Goal: Information Seeking & Learning: Learn about a topic

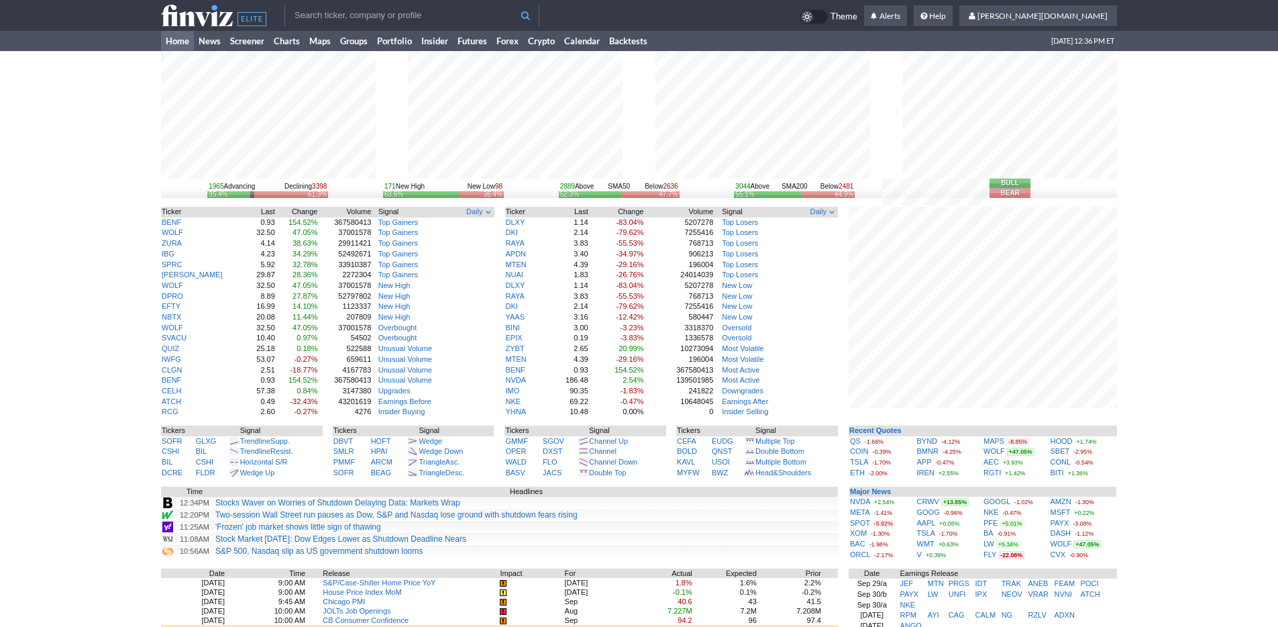
click at [1119, 459] on div "1965 Advancing Declining 3398 35.4% 61.3% 171 New High New Low 98 63.6% 36.4% 2…" at bounding box center [639, 434] width 1278 height 766
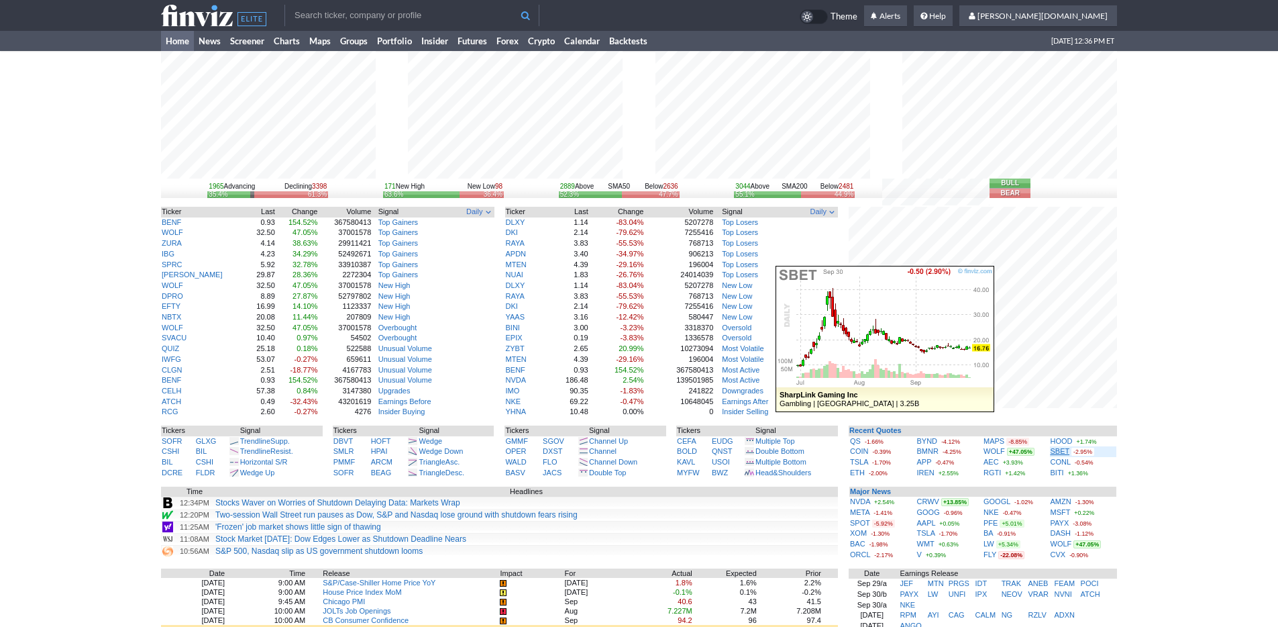
click at [1063, 450] on link "SBET" at bounding box center [1060, 451] width 19 height 8
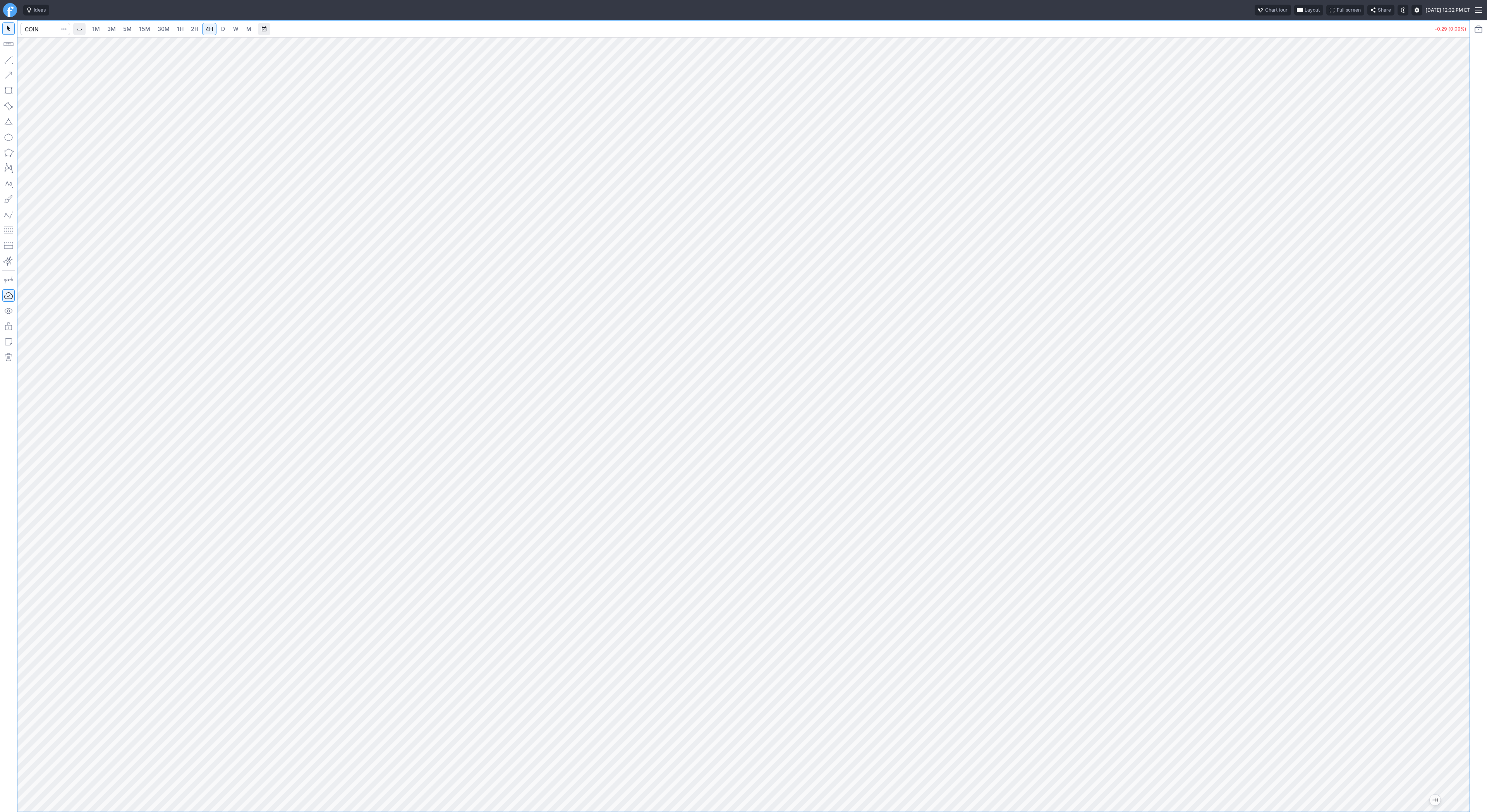
click at [113, 30] on span "3M" at bounding box center [111, 28] width 9 height 6
click at [147, 31] on span "15M" at bounding box center [144, 28] width 11 height 6
click at [44, 29] on input "Search" at bounding box center [46, 29] width 50 height 12
drag, startPoint x: 42, startPoint y: 29, endPoint x: 3, endPoint y: 25, distance: 39.2
click at [3, 25] on div "eth 1M 3M 5M 15M 30M 1H 2H 4H D W M -0.45 (0.13%)" at bounding box center [735, 416] width 1470 height 792
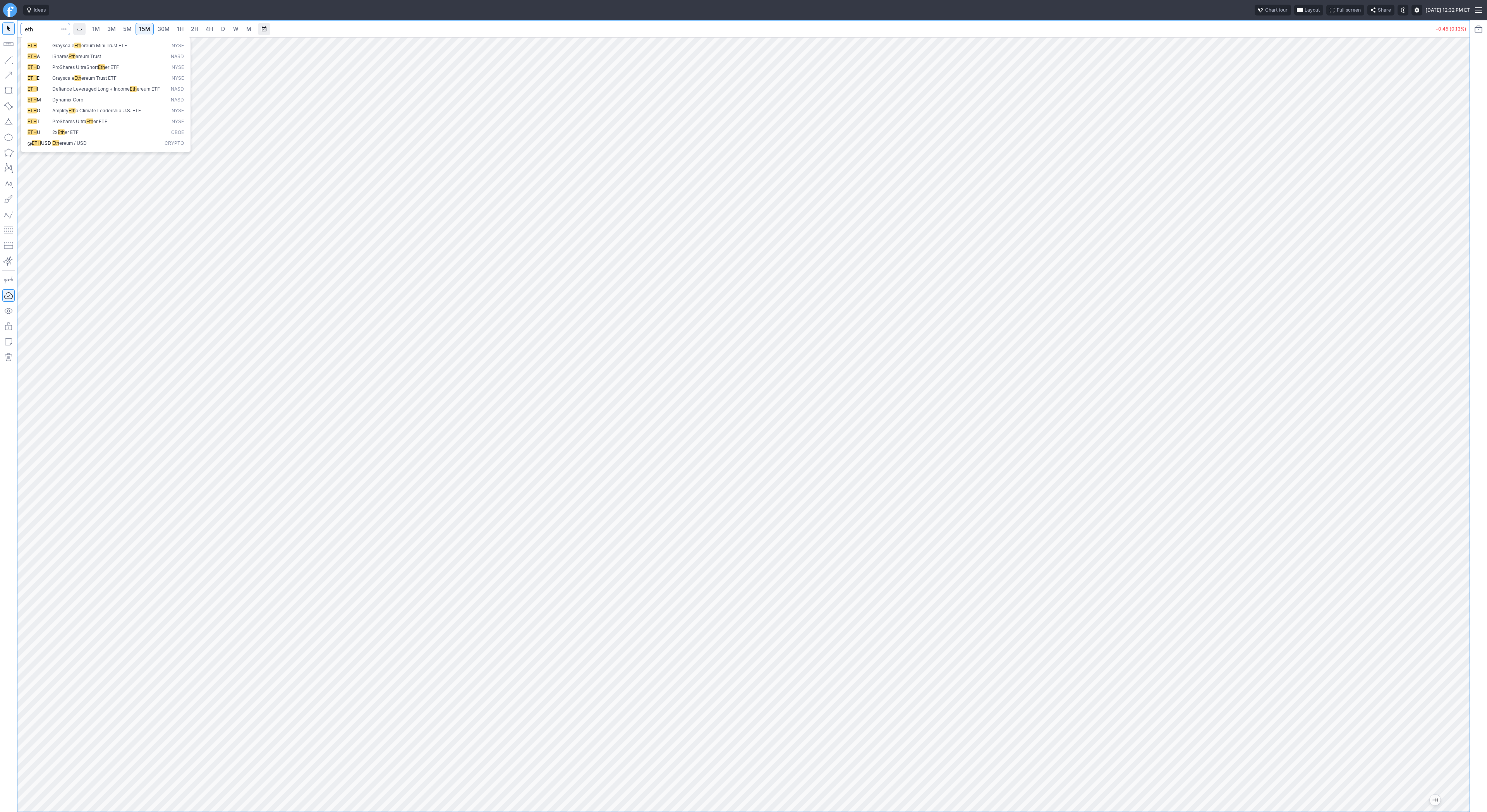
type input "d"
type input "gbtc"
click at [211, 33] on link "4H" at bounding box center [209, 29] width 14 height 12
click at [221, 26] on span "D" at bounding box center [223, 28] width 4 height 6
click at [37, 28] on input "Search" at bounding box center [46, 29] width 50 height 12
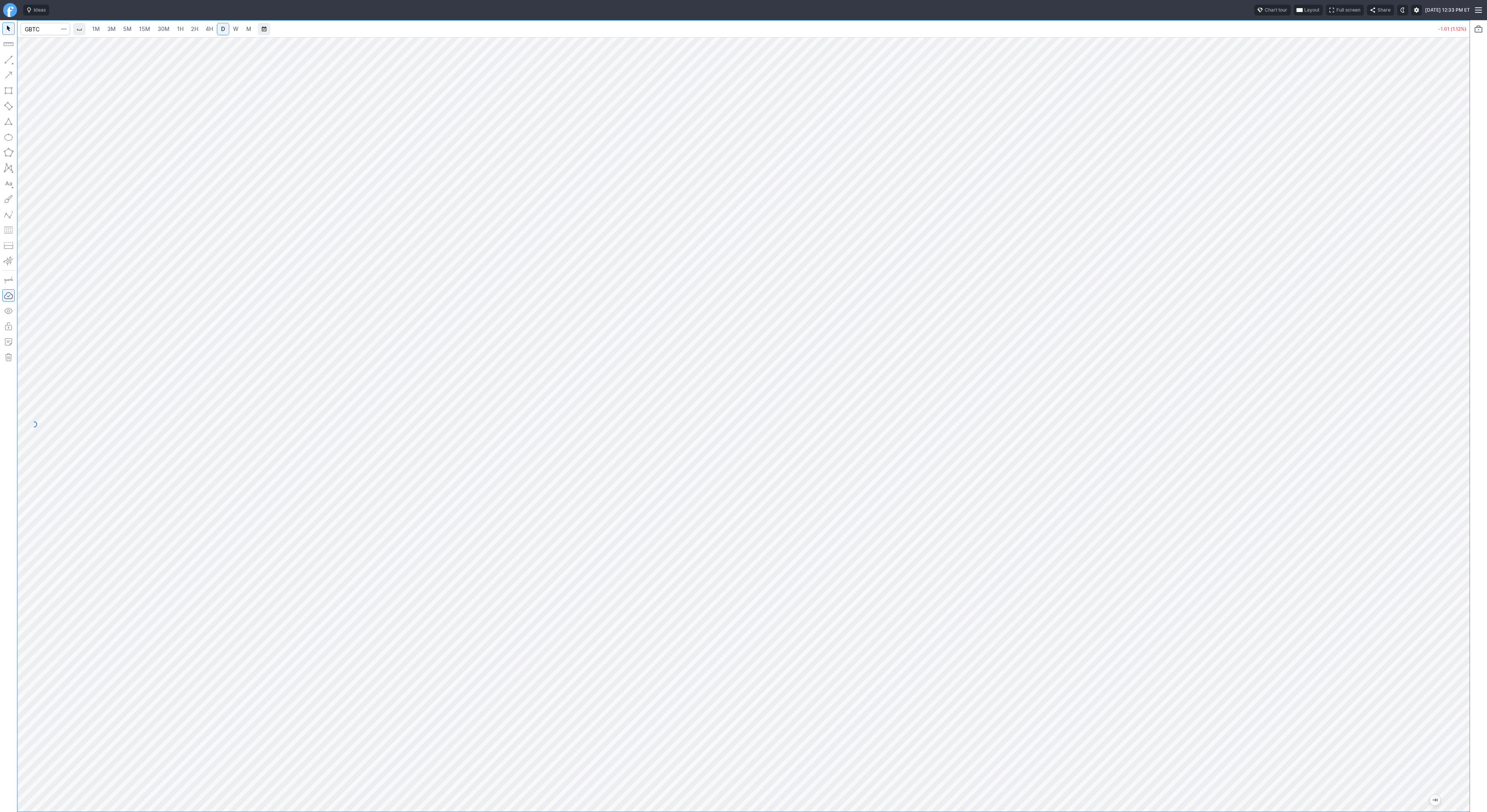
drag, startPoint x: 1466, startPoint y: 346, endPoint x: 1454, endPoint y: 452, distance: 106.7
click at [1469, 465] on div at bounding box center [1462, 422] width 16 height 755
click at [32, 58] on span "Line" at bounding box center [45, 61] width 31 height 8
click at [48, 34] on input "Search" at bounding box center [46, 29] width 50 height 12
type input "bmnr"
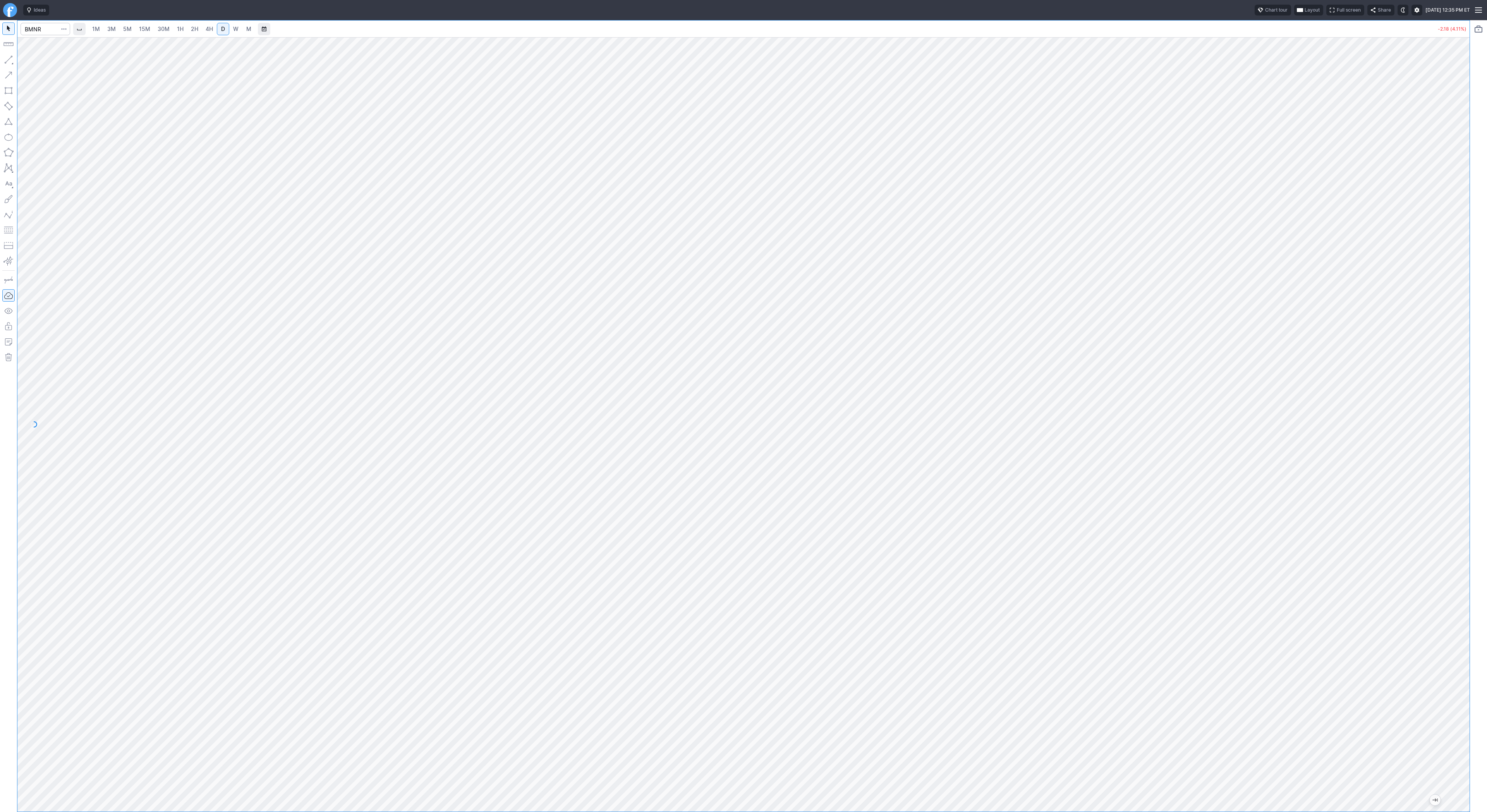
click at [114, 31] on span "3M" at bounding box center [111, 28] width 9 height 6
click at [170, 35] on link "30M" at bounding box center [163, 29] width 19 height 12
click at [36, 31] on input "Search" at bounding box center [46, 29] width 50 height 12
type input "sbet"
click at [195, 33] on link "2H" at bounding box center [195, 29] width 14 height 12
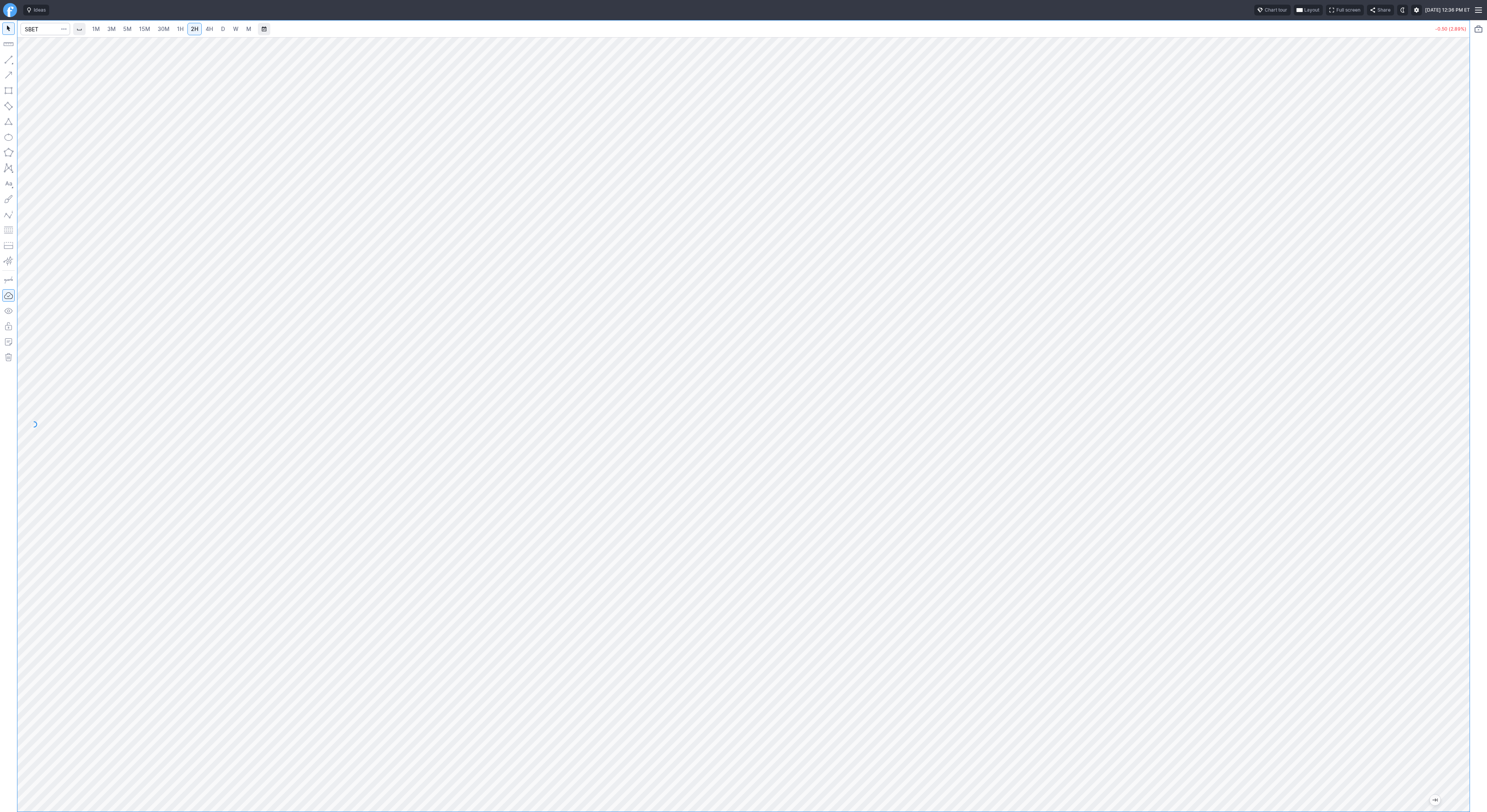
click at [114, 30] on span "3M" at bounding box center [111, 28] width 9 height 6
click at [136, 32] on link "15M" at bounding box center [145, 29] width 18 height 12
click at [184, 28] on link "1H" at bounding box center [180, 29] width 13 height 12
click at [118, 27] on link "3M" at bounding box center [111, 29] width 16 height 12
click at [137, 28] on link "15M" at bounding box center [145, 29] width 18 height 12
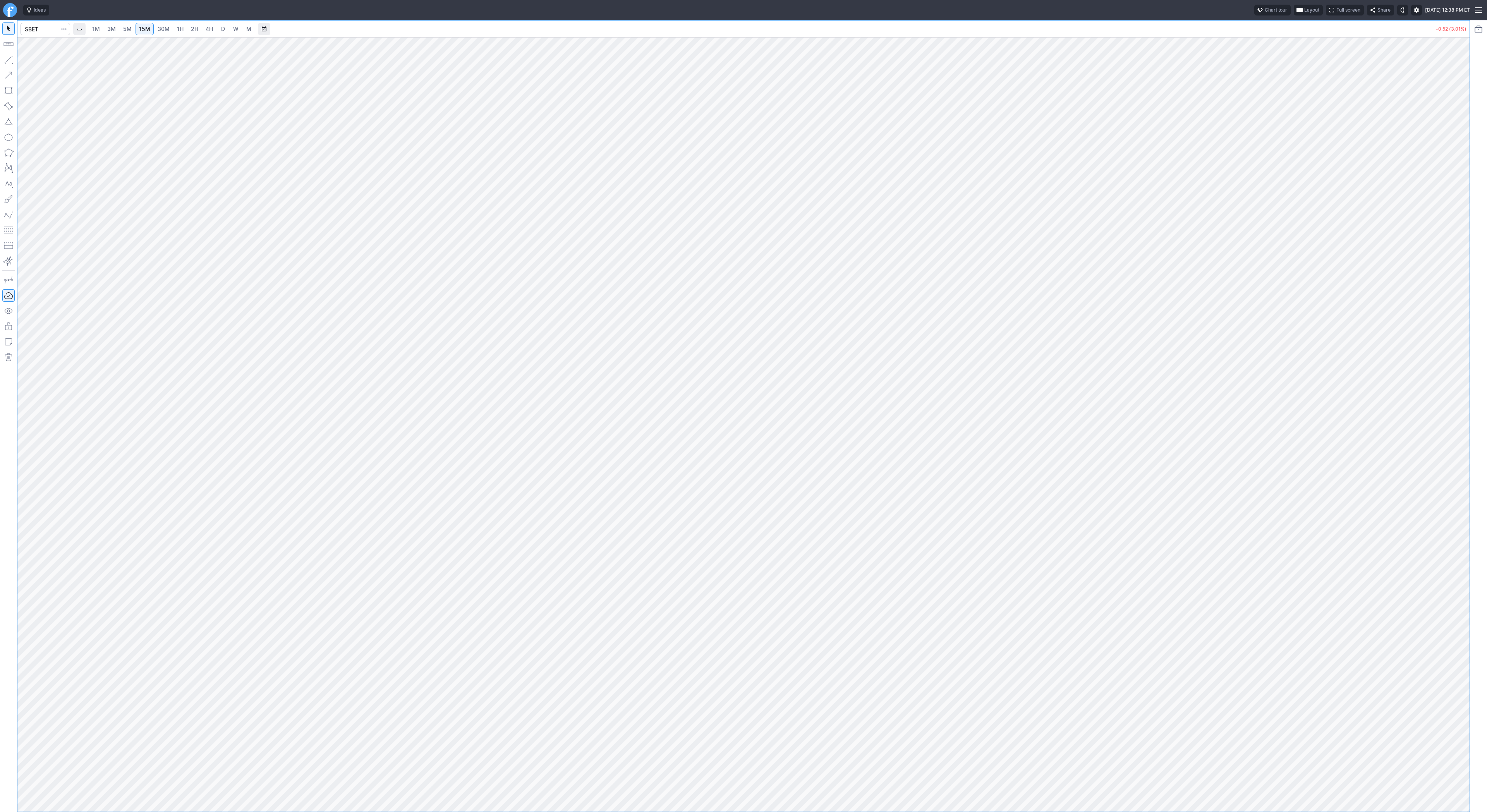
click at [110, 29] on span "3M" at bounding box center [111, 28] width 9 height 6
click at [29, 61] on button "Line" at bounding box center [42, 61] width 45 height 11
click at [8, 61] on button "button" at bounding box center [8, 59] width 12 height 12
click at [40, 63] on span "Line" at bounding box center [45, 61] width 31 height 8
click at [43, 61] on span "Line" at bounding box center [45, 61] width 31 height 8
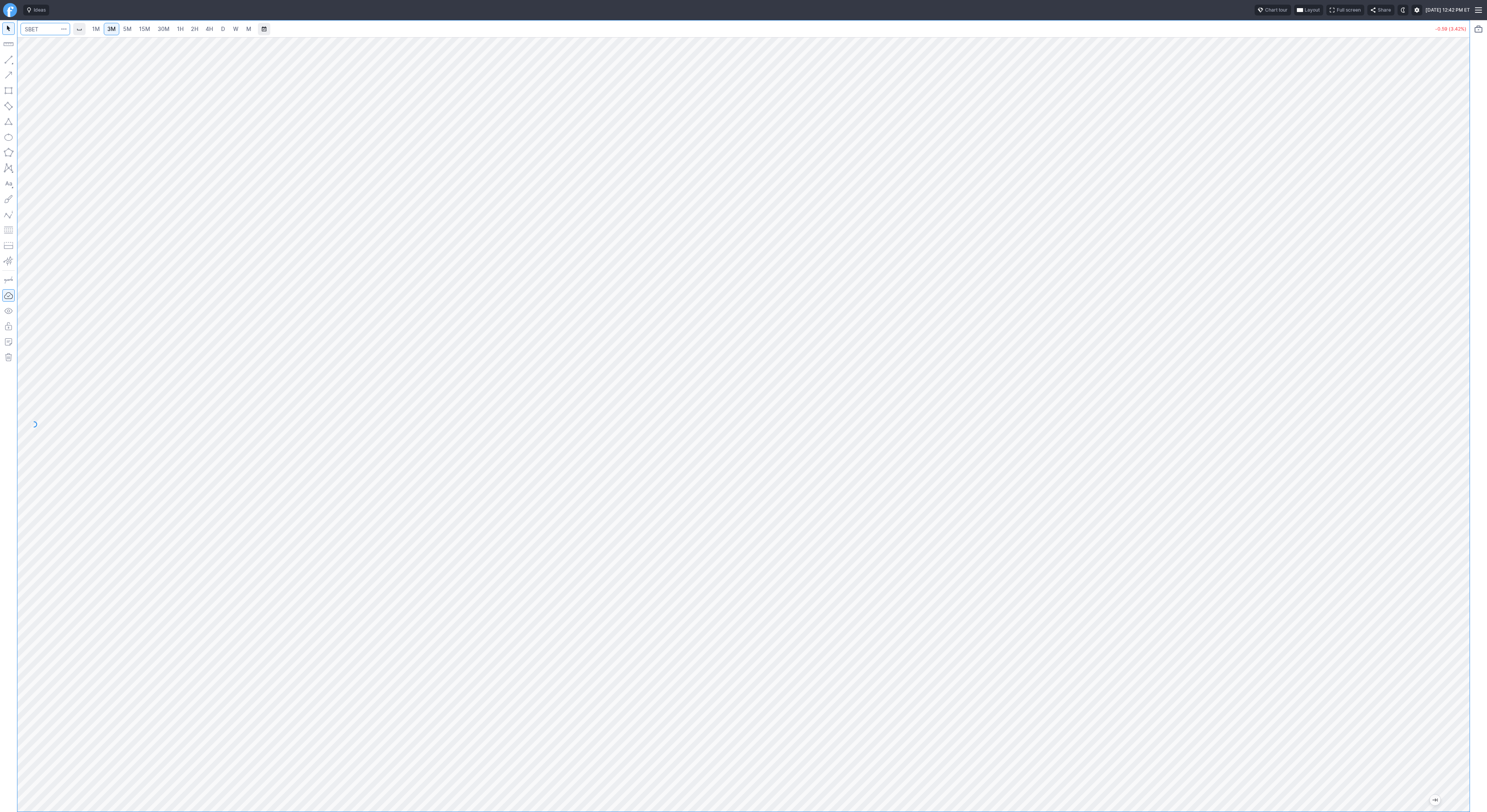
click at [44, 31] on input "Search" at bounding box center [46, 29] width 50 height 12
type input "bmnr"
click at [191, 29] on span "2H" at bounding box center [195, 28] width 8 height 6
click at [209, 28] on span "4H" at bounding box center [209, 28] width 8 height 6
click at [41, 29] on input "Search" at bounding box center [46, 29] width 50 height 12
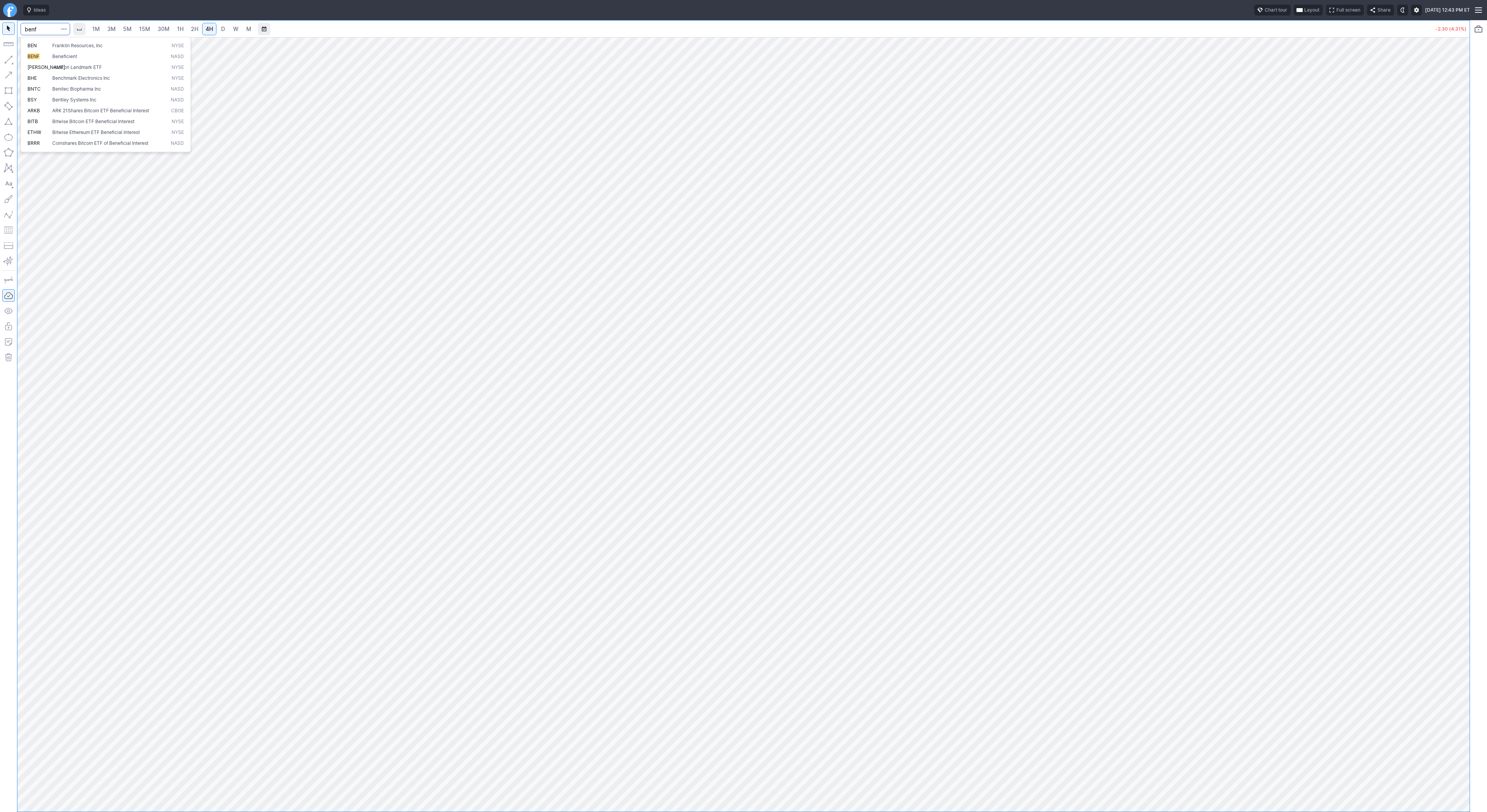
type input "benf"
click at [8, 61] on button "button" at bounding box center [8, 59] width 12 height 12
drag, startPoint x: 33, startPoint y: 59, endPoint x: 40, endPoint y: 84, distance: 26.0
click at [33, 64] on span "Line" at bounding box center [45, 61] width 31 height 8
drag, startPoint x: 38, startPoint y: 61, endPoint x: 39, endPoint y: 66, distance: 5.1
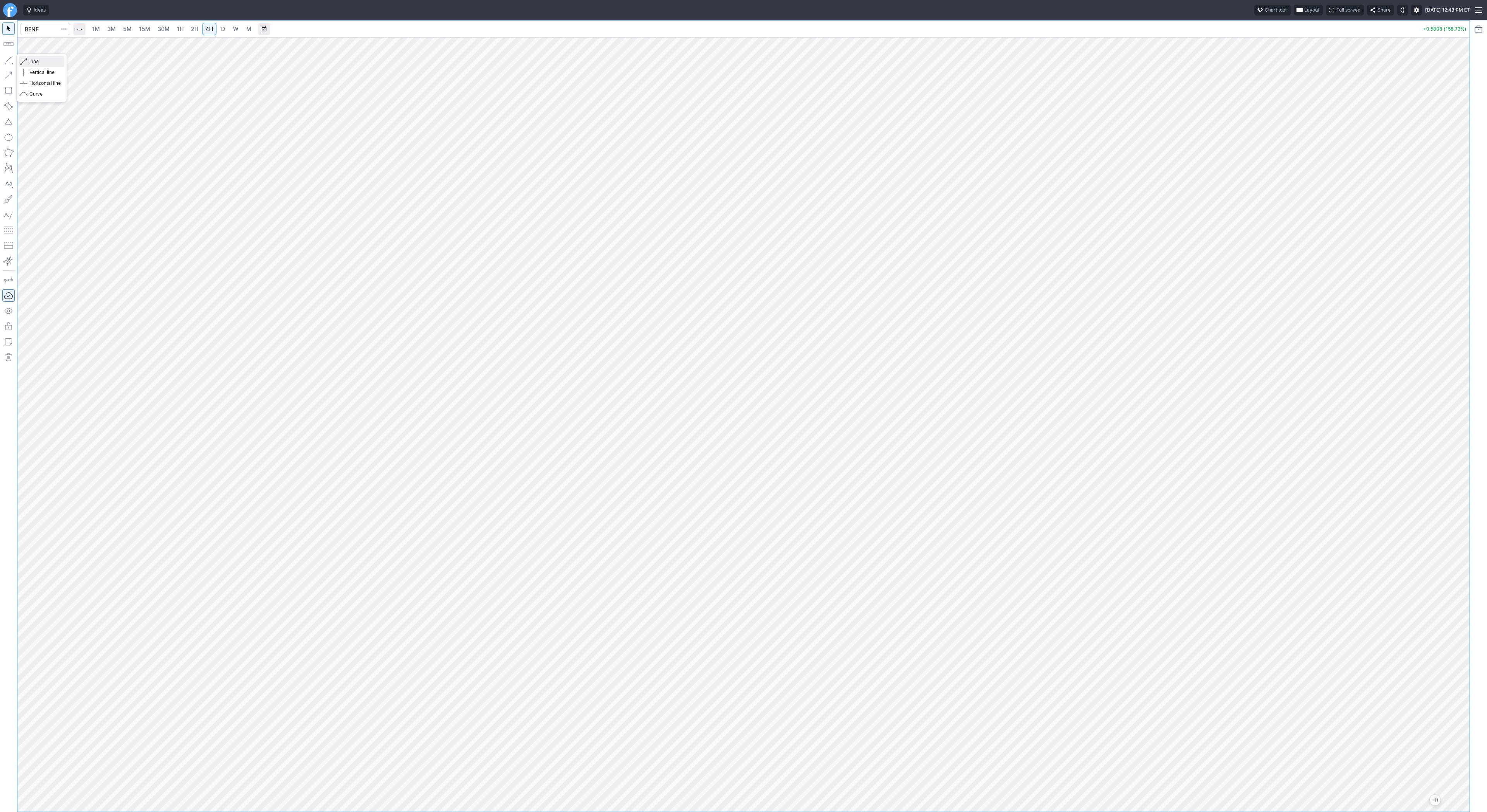
click at [38, 62] on span "Line" at bounding box center [45, 61] width 31 height 8
click at [9, 58] on button "button" at bounding box center [8, 59] width 12 height 12
click at [6, 61] on button "button" at bounding box center [8, 59] width 12 height 12
click at [53, 61] on span "Line" at bounding box center [45, 61] width 31 height 8
click at [32, 61] on span "Line" at bounding box center [45, 61] width 31 height 8
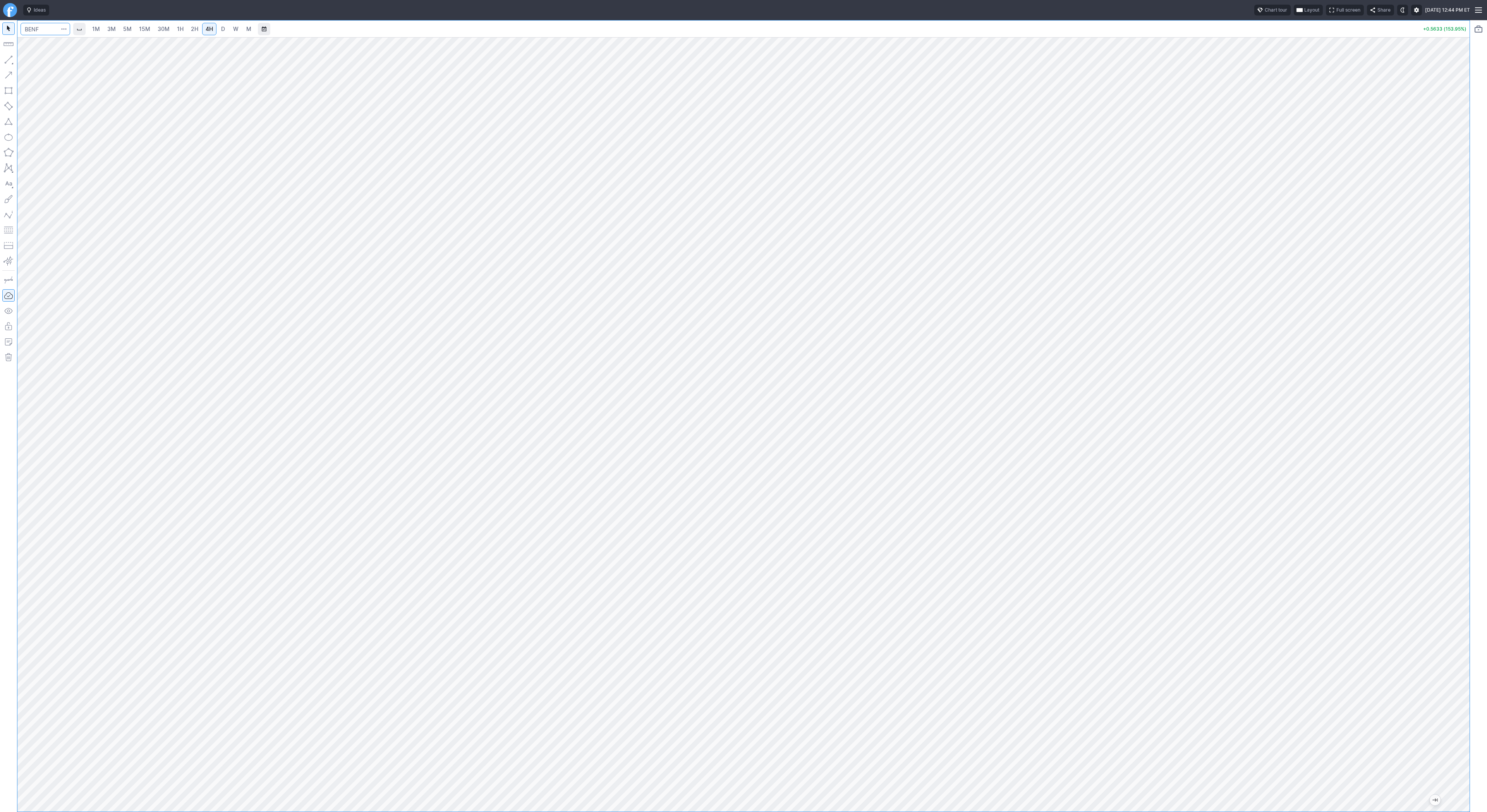
click at [38, 32] on input "Search" at bounding box center [46, 29] width 50 height 12
type input "bmnr"
click at [178, 29] on span "1H" at bounding box center [180, 28] width 6 height 6
click at [30, 61] on span "Line" at bounding box center [45, 61] width 31 height 8
click at [10, 58] on button "button" at bounding box center [8, 59] width 12 height 12
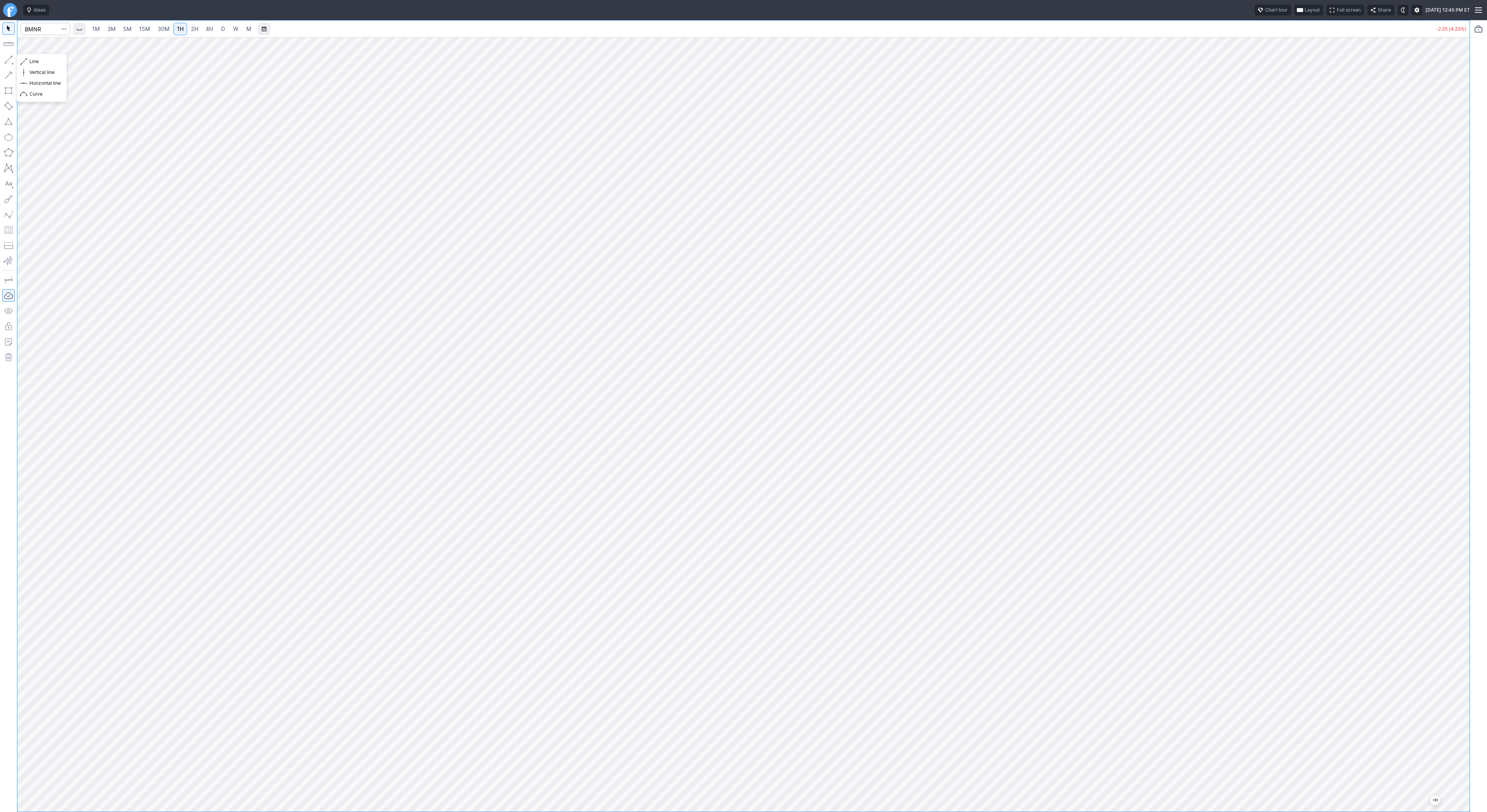
click at [10, 56] on button "button" at bounding box center [8, 59] width 12 height 12
drag, startPoint x: 6, startPoint y: 54, endPoint x: 10, endPoint y: 65, distance: 11.7
click at [6, 55] on button "button" at bounding box center [8, 59] width 12 height 12
drag, startPoint x: 24, startPoint y: 58, endPoint x: 29, endPoint y: 90, distance: 32.4
click at [24, 60] on span "button" at bounding box center [25, 61] width 5 height 11
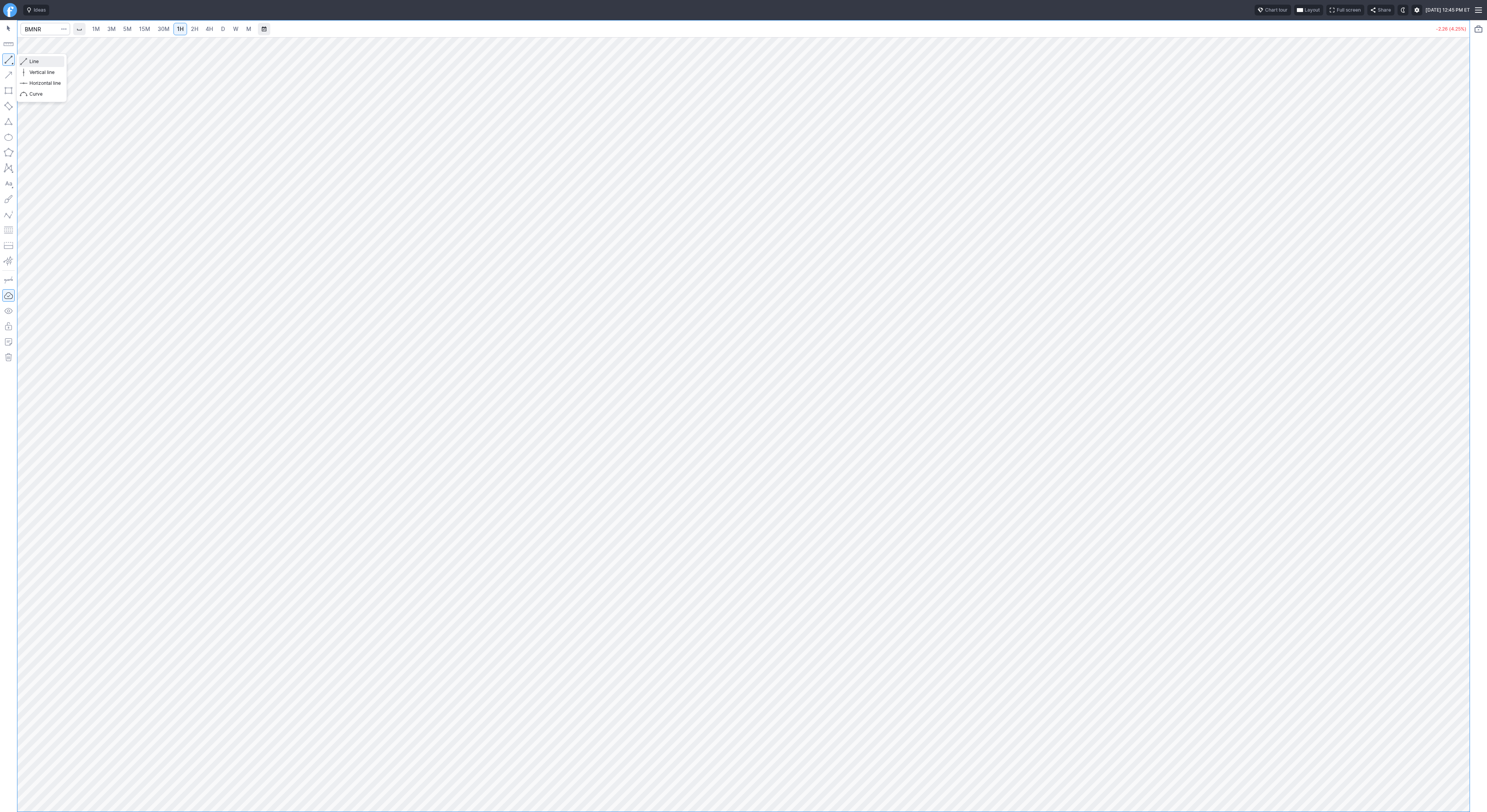
click at [26, 59] on span "button" at bounding box center [25, 61] width 5 height 11
click at [28, 58] on button "Line" at bounding box center [42, 61] width 45 height 11
click at [25, 62] on span "button" at bounding box center [25, 61] width 5 height 11
drag, startPoint x: 6, startPoint y: 55, endPoint x: 19, endPoint y: 96, distance: 43.0
click at [6, 56] on button "button" at bounding box center [8, 59] width 12 height 12
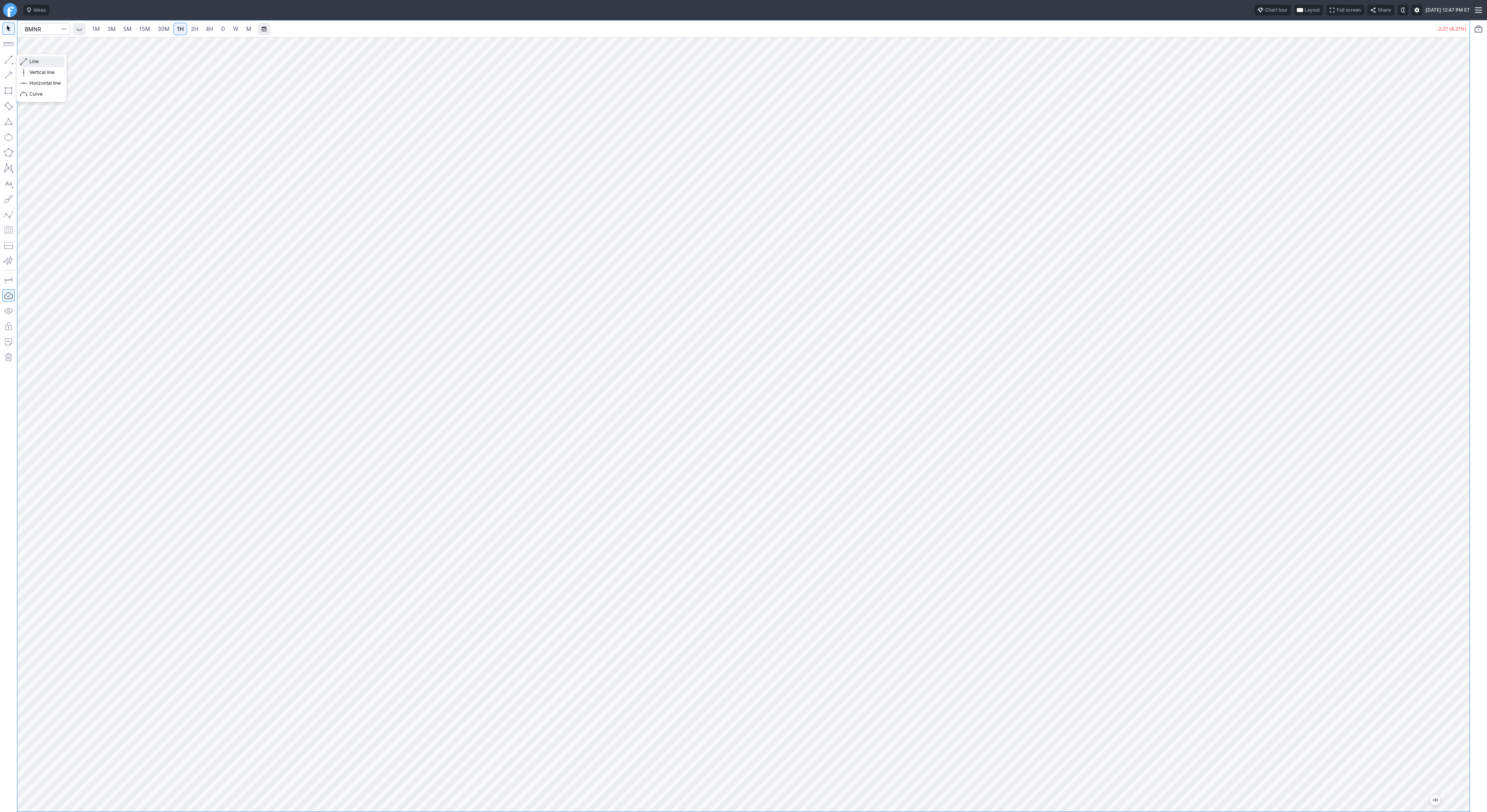
click at [28, 62] on button "Line" at bounding box center [42, 61] width 45 height 11
click at [6, 59] on button "button" at bounding box center [8, 59] width 12 height 12
click at [145, 33] on link "15M" at bounding box center [145, 29] width 18 height 12
click at [10, 61] on button "button" at bounding box center [8, 59] width 12 height 12
click at [3, 61] on button "button" at bounding box center [8, 59] width 12 height 12
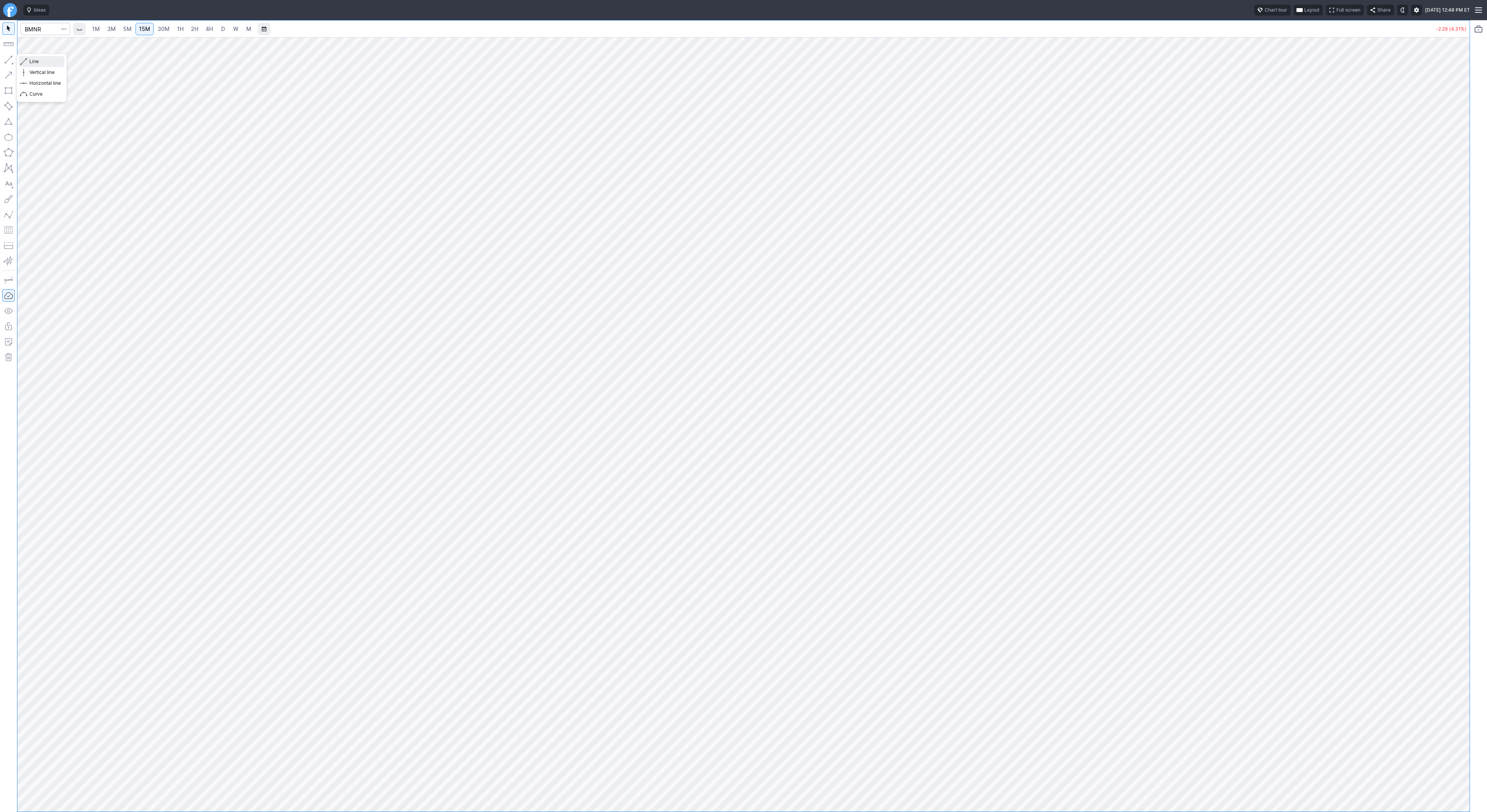
click at [41, 62] on span "Line" at bounding box center [45, 61] width 31 height 8
click at [233, 31] on span "W" at bounding box center [236, 28] width 5 height 6
click at [242, 30] on link "M" at bounding box center [248, 29] width 12 height 12
click at [0, 224] on html "Ideas Chart tour Layout Full screen Share Tue SEP 30 2025 12:48 PM ET 1M 3M 5M …" at bounding box center [744, 406] width 1487 height 812
drag, startPoint x: 1464, startPoint y: 305, endPoint x: 1467, endPoint y: 471, distance: 166.0
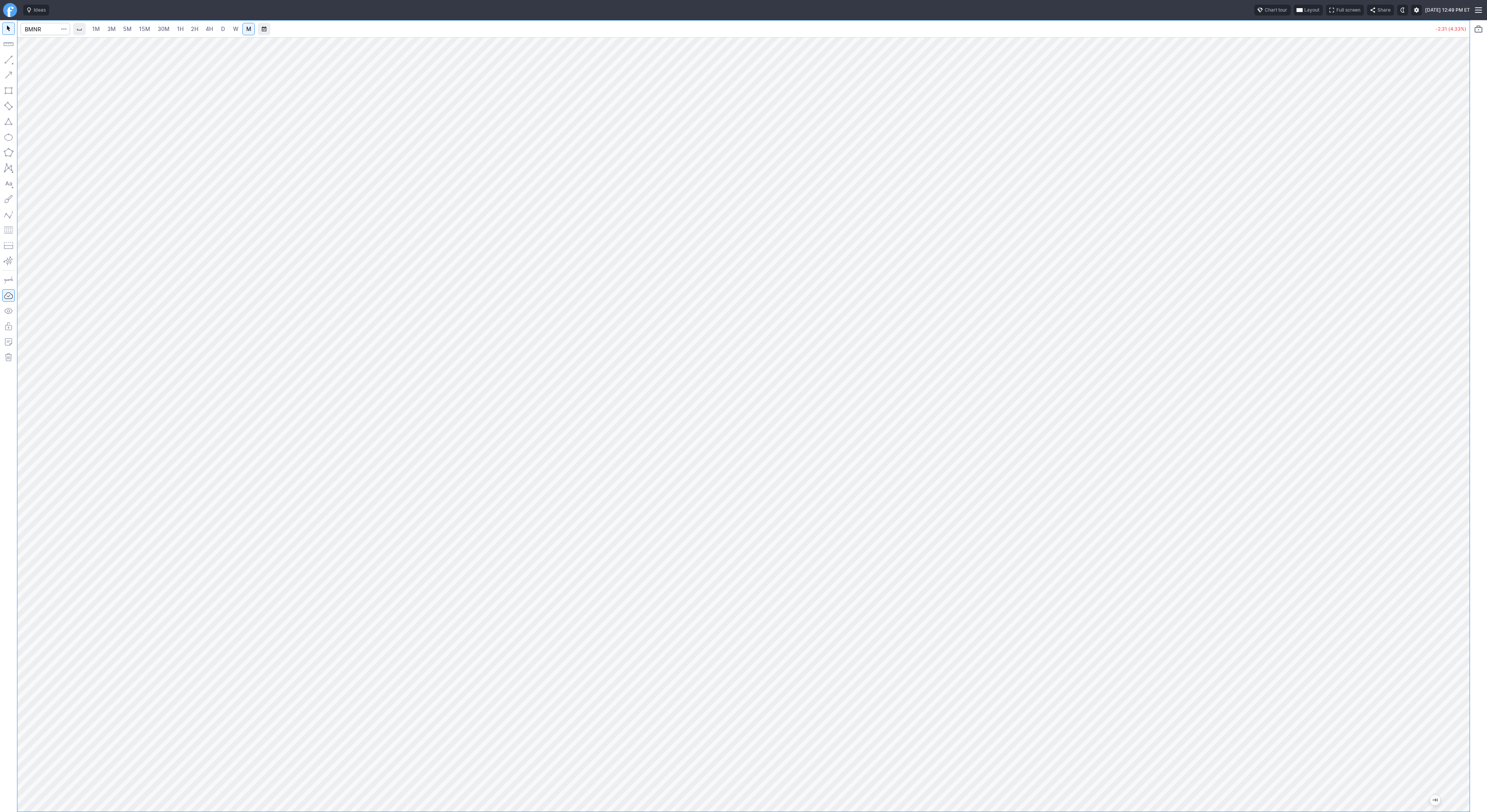
click at [1468, 472] on div at bounding box center [1462, 422] width 16 height 755
click at [50, 30] on input "Search" at bounding box center [46, 29] width 50 height 12
type input "sbet"
click at [231, 30] on link "W" at bounding box center [236, 29] width 12 height 12
click at [178, 32] on span "1H" at bounding box center [180, 29] width 6 height 8
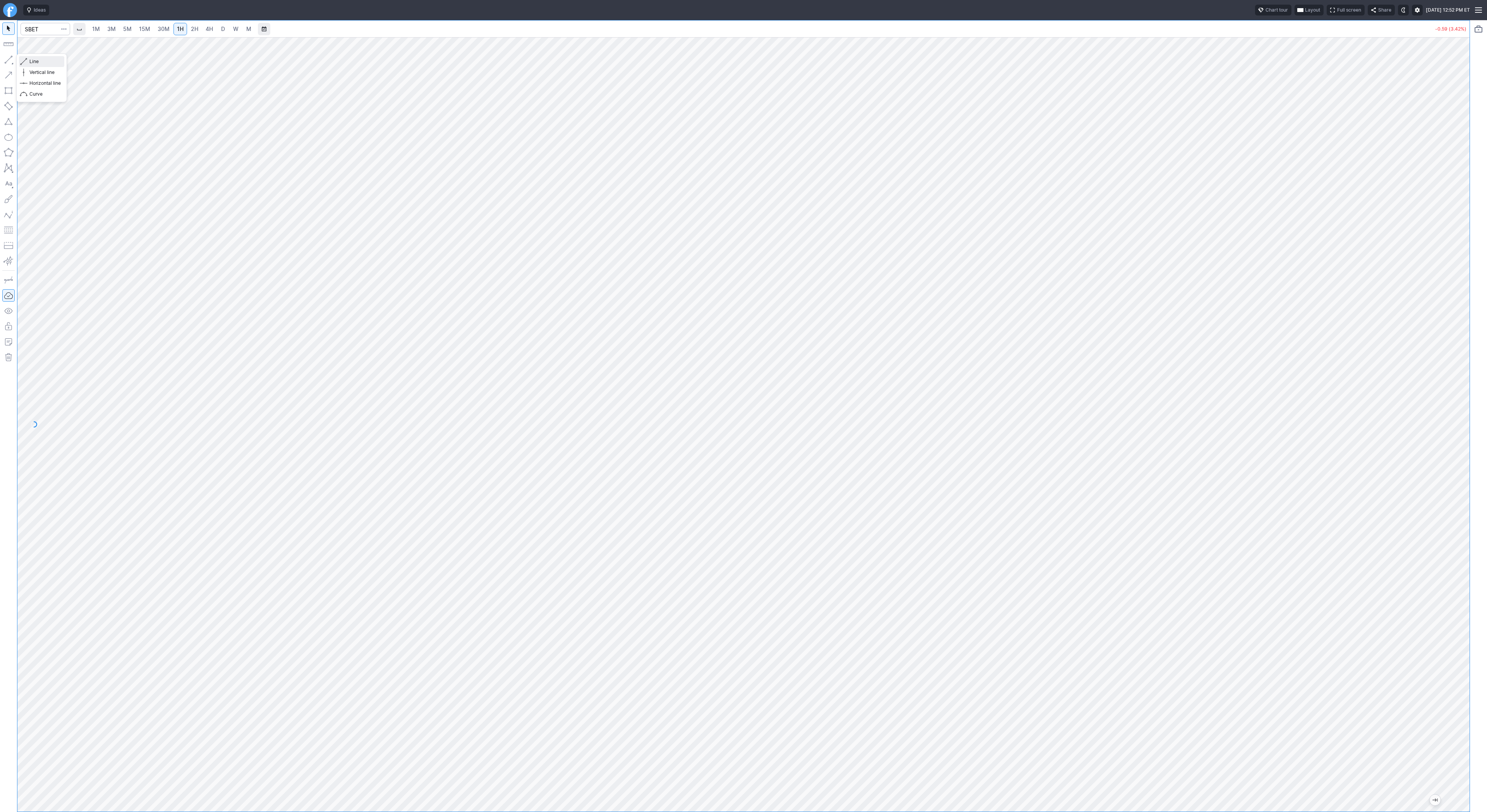
click at [28, 61] on button "Line" at bounding box center [42, 61] width 45 height 11
click at [30, 61] on span "Line" at bounding box center [45, 61] width 31 height 8
click at [24, 59] on span "button" at bounding box center [25, 61] width 5 height 11
click at [31, 59] on span "Line" at bounding box center [45, 61] width 31 height 8
click at [24, 59] on span "button" at bounding box center [25, 61] width 5 height 11
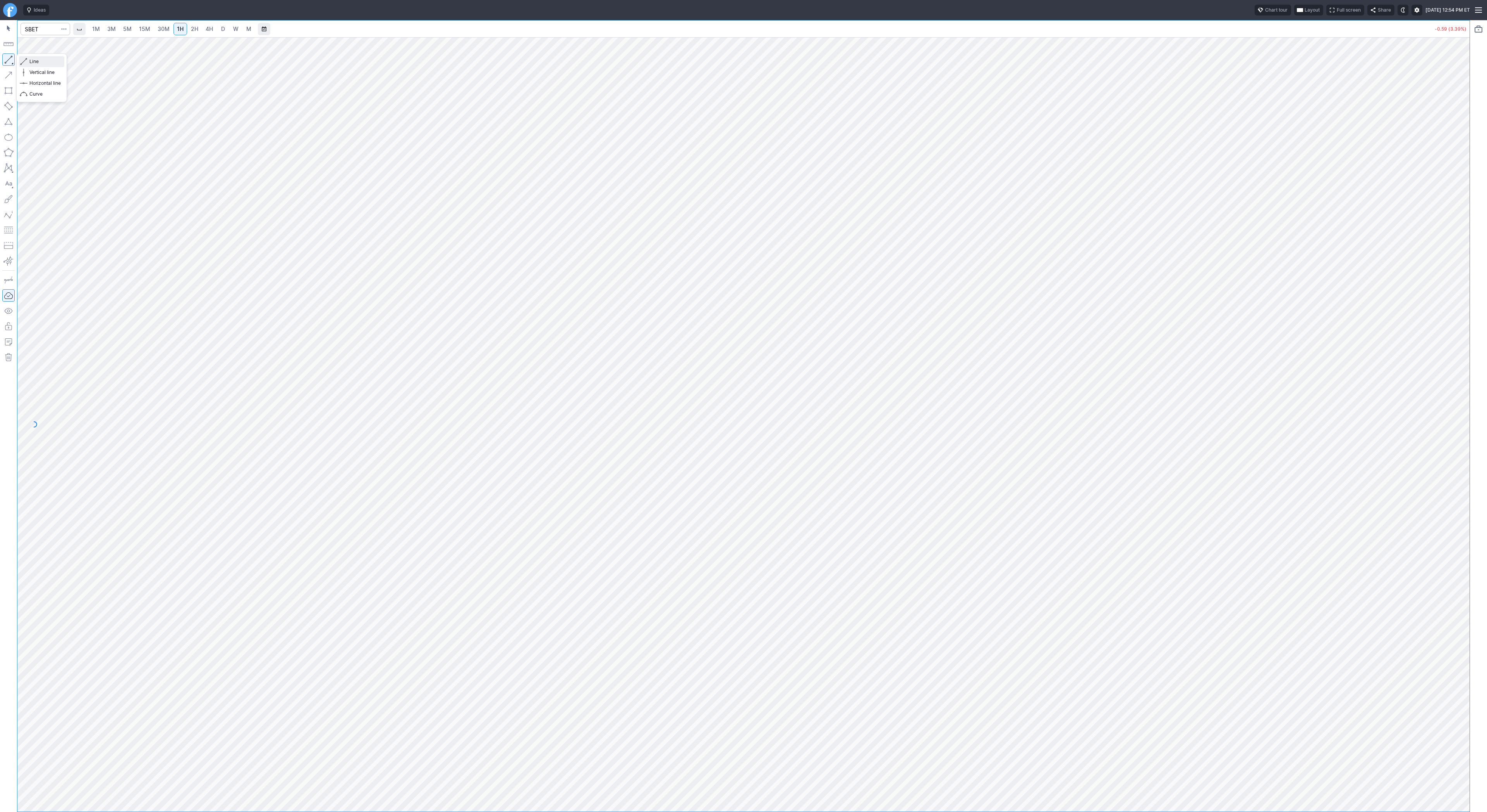
click at [28, 62] on button "Line" at bounding box center [42, 61] width 45 height 11
click at [39, 61] on span "Line" at bounding box center [45, 61] width 31 height 8
drag, startPoint x: 1464, startPoint y: 376, endPoint x: 1477, endPoint y: 465, distance: 89.9
click at [1477, 465] on div "1M 3M 5M 15M 30M 1H 2H 4H D W M -0.58 (3.36%)" at bounding box center [744, 416] width 1487 height 792
click at [35, 61] on span "Line" at bounding box center [45, 61] width 31 height 8
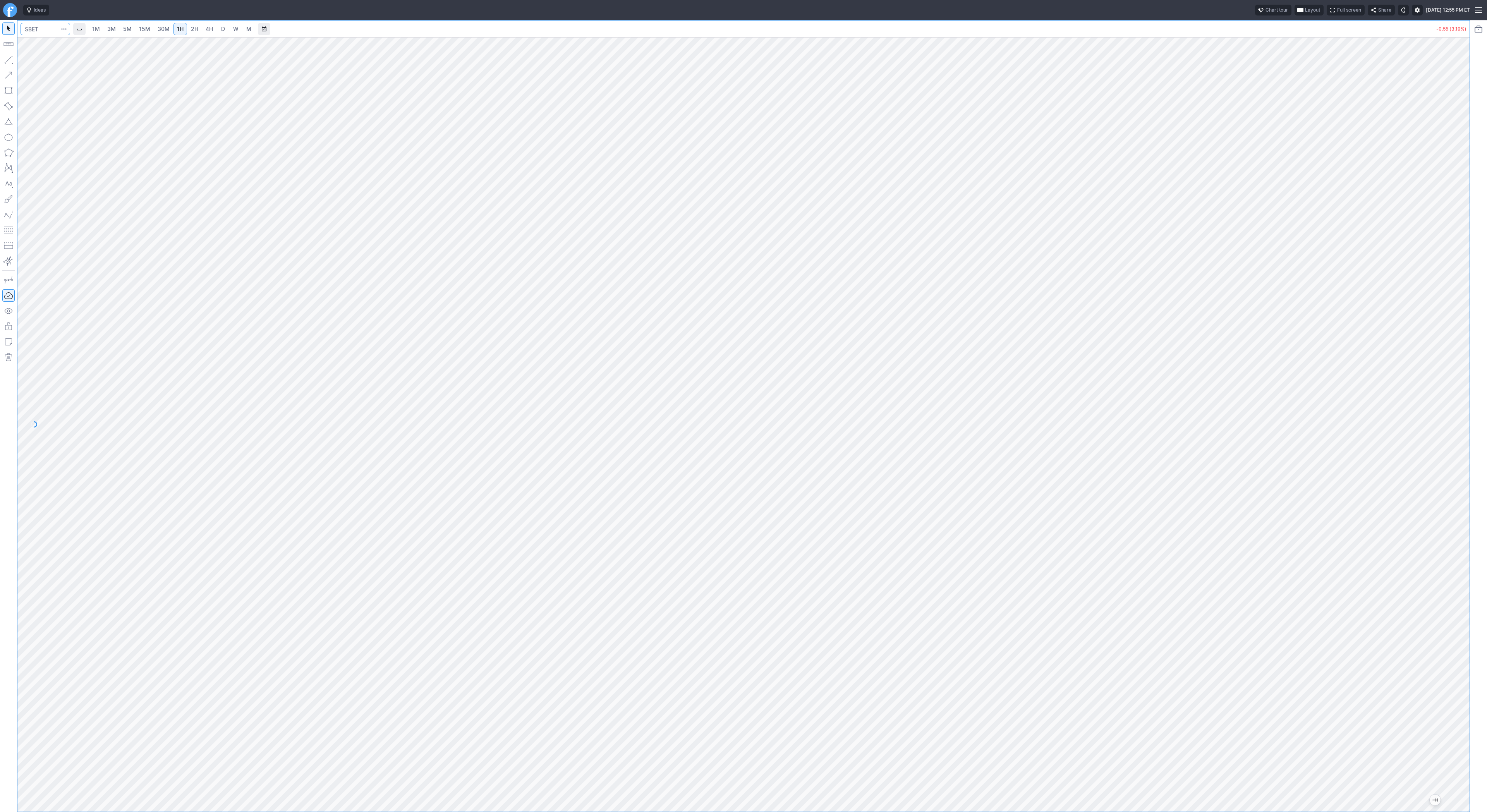
click at [43, 28] on input "Search" at bounding box center [46, 29] width 50 height 12
type input "bmnr"
click at [185, 28] on link "1H" at bounding box center [180, 29] width 13 height 12
click at [191, 27] on span "2H" at bounding box center [195, 28] width 8 height 6
click at [24, 61] on span "button" at bounding box center [25, 61] width 5 height 11
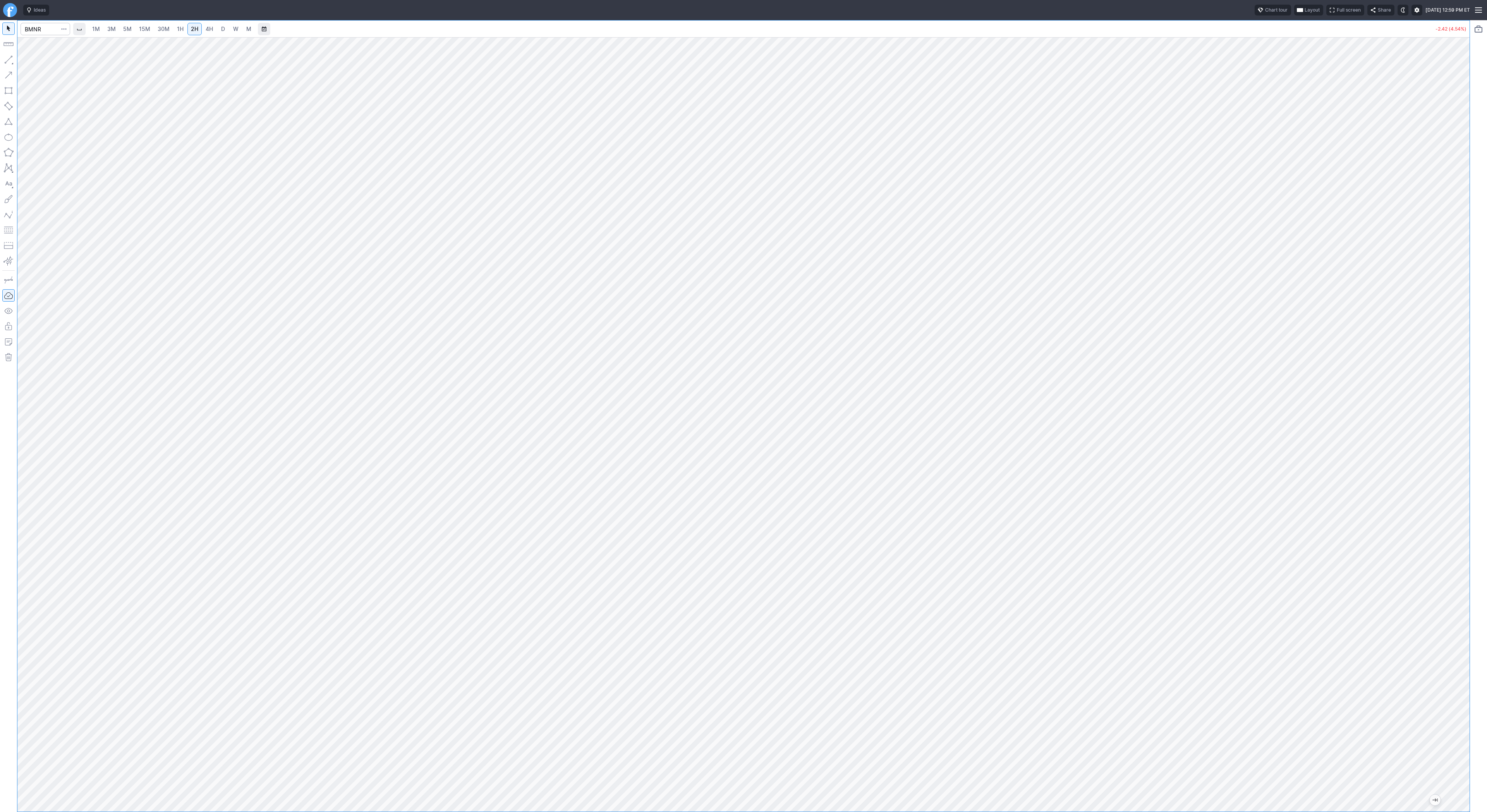
click at [180, 29] on span "1H" at bounding box center [180, 28] width 6 height 6
drag, startPoint x: 31, startPoint y: 59, endPoint x: 51, endPoint y: 70, distance: 22.8
click at [31, 59] on span "Line" at bounding box center [45, 61] width 31 height 8
click at [28, 57] on button "Line" at bounding box center [42, 61] width 45 height 11
drag, startPoint x: 1463, startPoint y: 315, endPoint x: 1458, endPoint y: 399, distance: 84.1
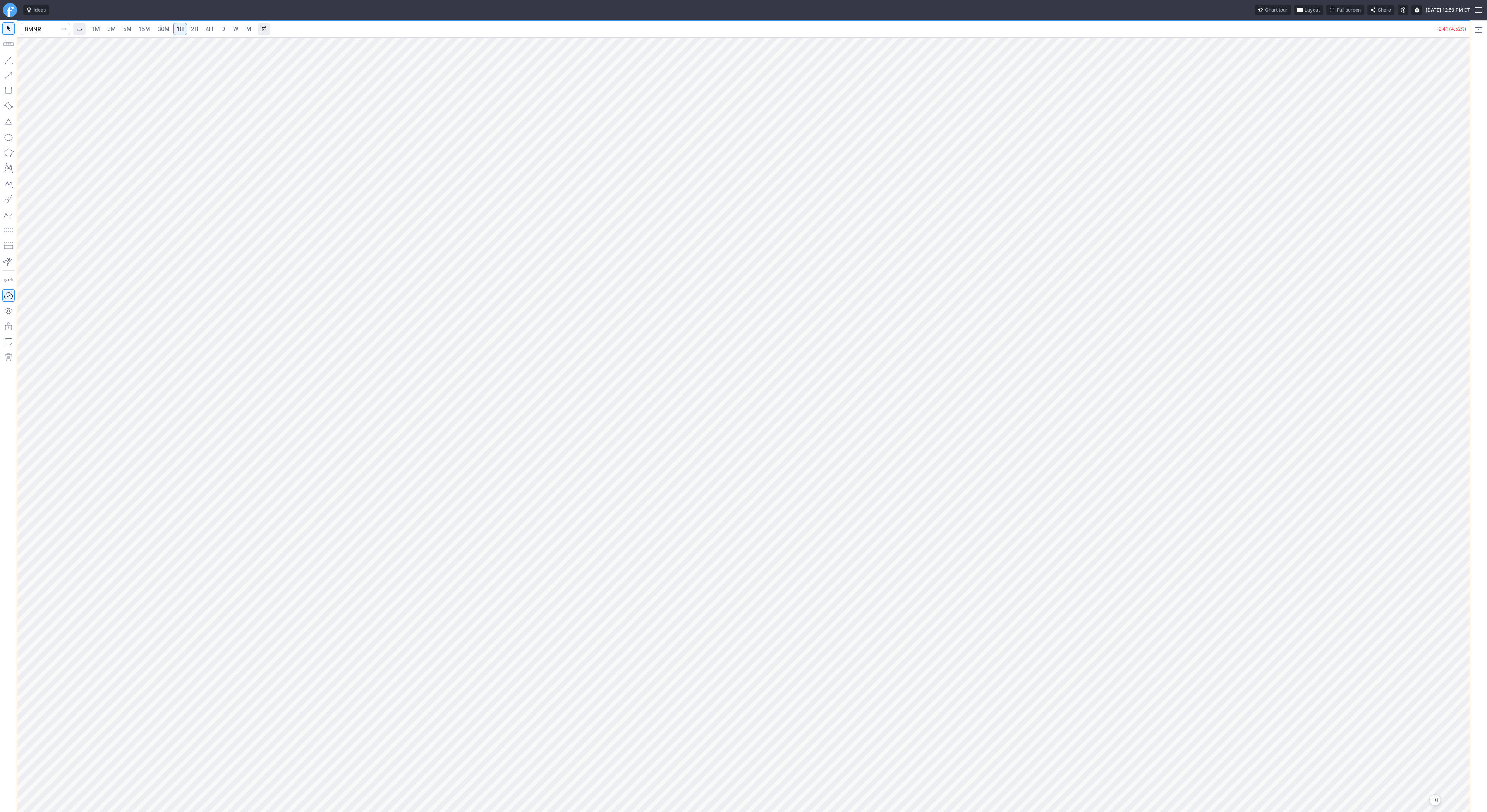
click at [1472, 411] on div "1M 3M 5M 15M 30M 1H 2H 4H D W M -2.41 (4.52%)" at bounding box center [744, 416] width 1487 height 792
drag, startPoint x: 31, startPoint y: 63, endPoint x: 38, endPoint y: 81, distance: 19.3
click at [31, 66] on div "Line Vertical line Horizontal line Curve" at bounding box center [42, 77] width 45 height 43
click at [23, 58] on span "button" at bounding box center [25, 61] width 5 height 11
drag, startPoint x: 1463, startPoint y: 141, endPoint x: 1467, endPoint y: 278, distance: 137.1
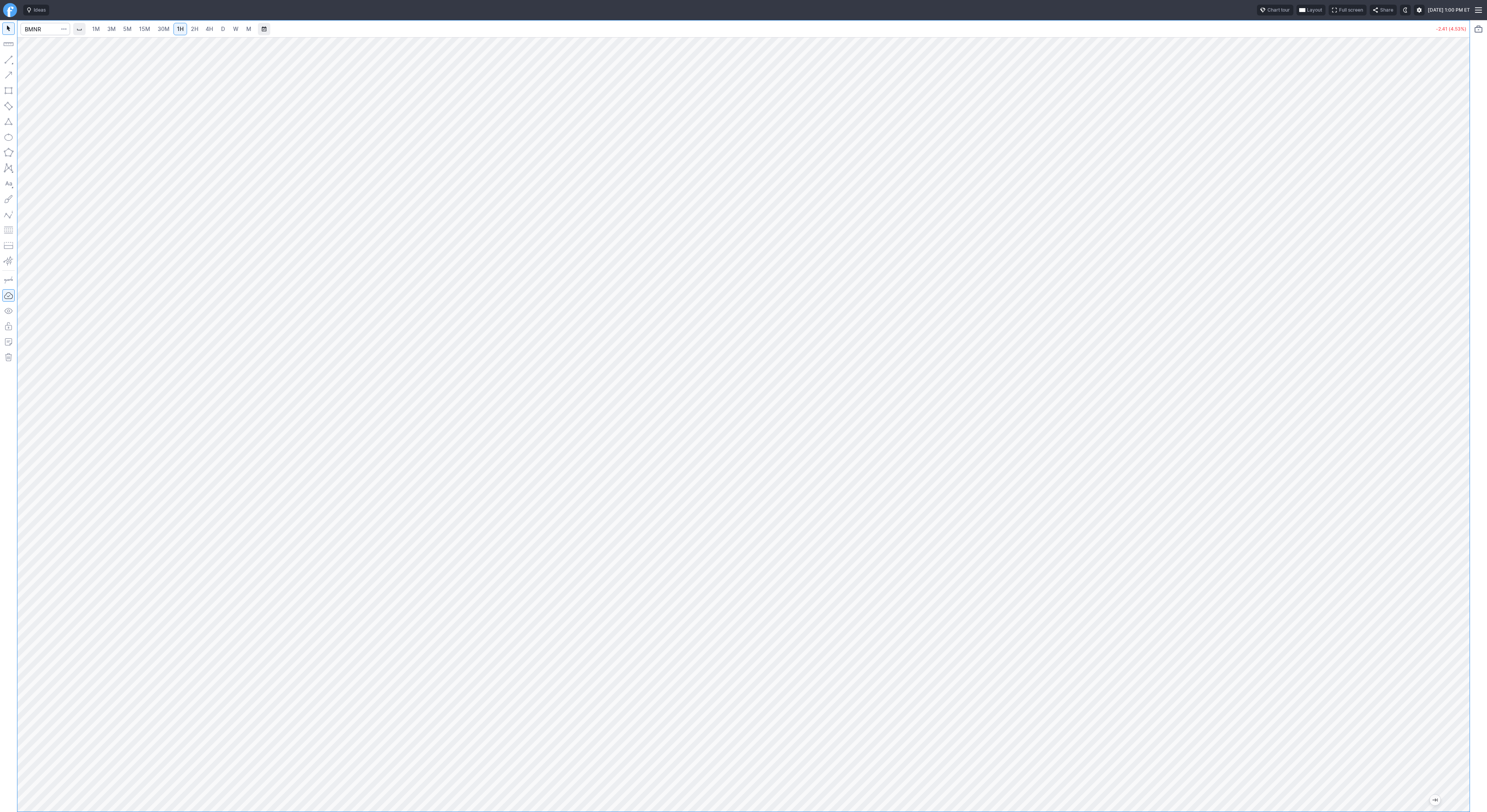
click at [1467, 278] on div at bounding box center [1462, 422] width 16 height 755
drag, startPoint x: 7, startPoint y: 60, endPoint x: 14, endPoint y: 65, distance: 8.6
click at [8, 61] on button "button" at bounding box center [8, 59] width 12 height 12
drag, startPoint x: 1471, startPoint y: 225, endPoint x: 1471, endPoint y: 253, distance: 28.0
click at [1473, 257] on div at bounding box center [1478, 416] width 17 height 792
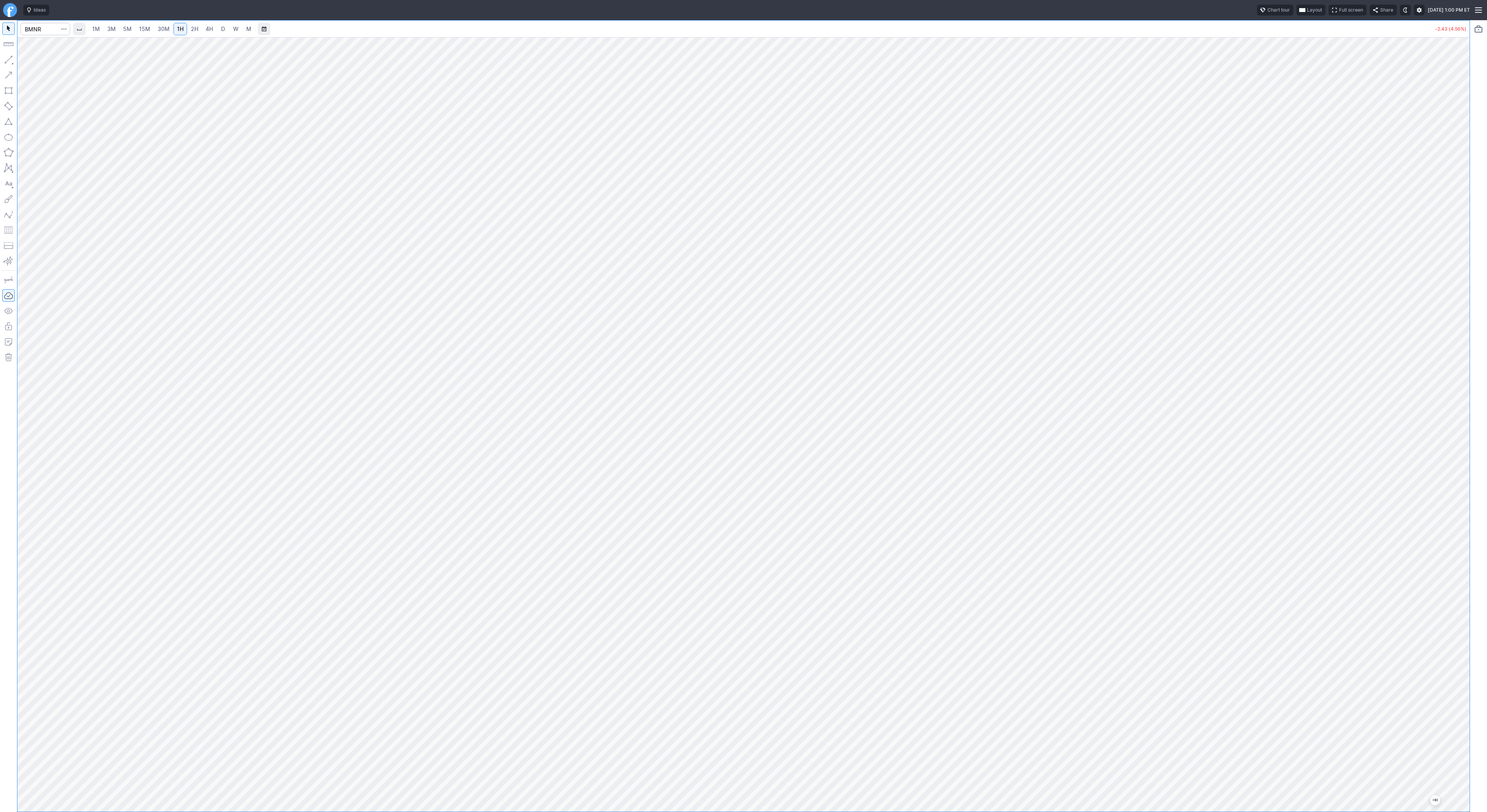
drag, startPoint x: 1463, startPoint y: 232, endPoint x: 1464, endPoint y: 264, distance: 32.0
click at [1467, 267] on div at bounding box center [1462, 422] width 16 height 755
click at [36, 31] on input "Search" at bounding box center [46, 29] width 50 height 12
type input "iwm"
click at [158, 28] on span "30M" at bounding box center [163, 28] width 12 height 6
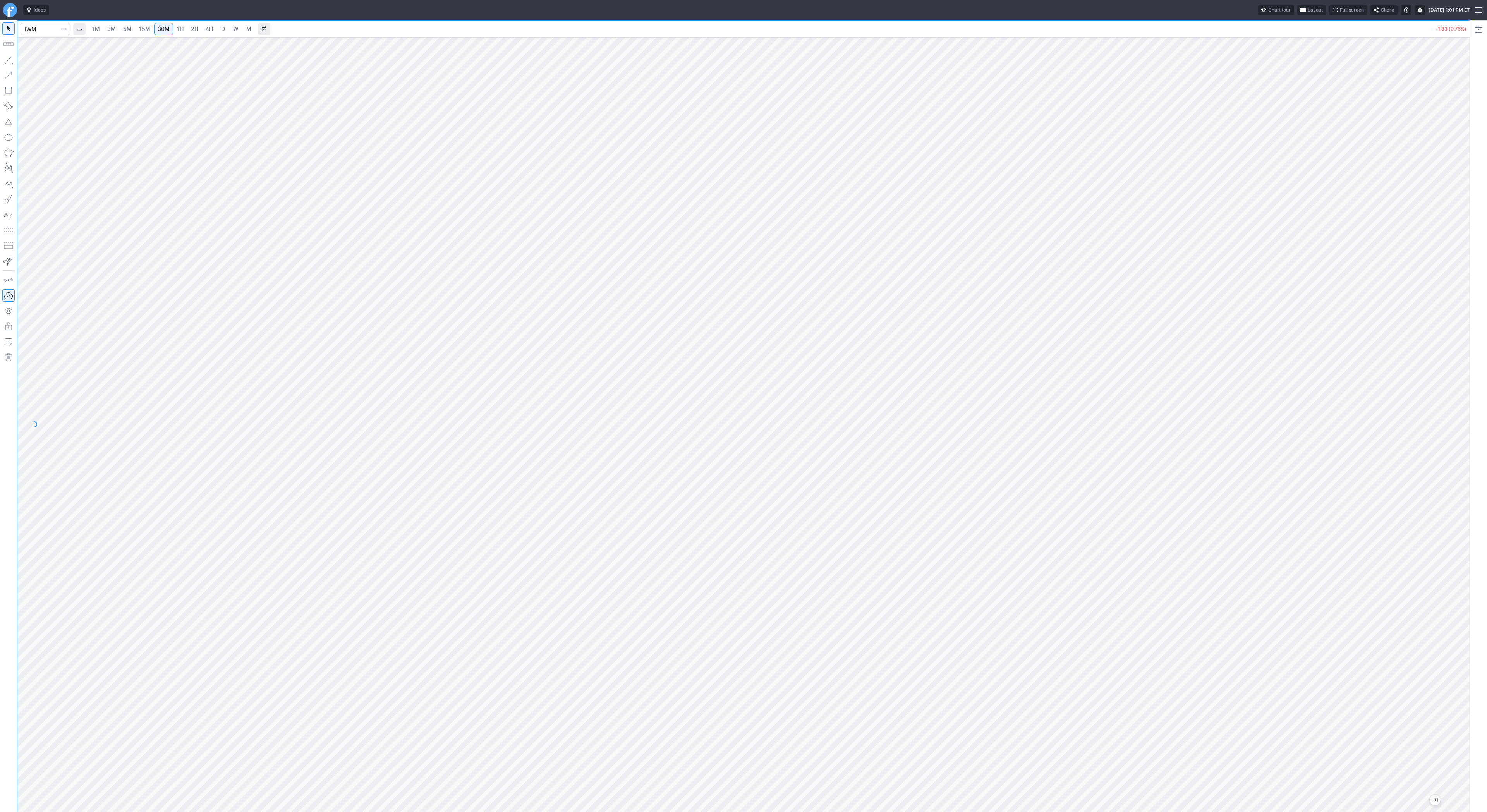
drag, startPoint x: 1465, startPoint y: 223, endPoint x: 1455, endPoint y: 443, distance: 220.2
click at [1466, 439] on div at bounding box center [1462, 422] width 16 height 755
click at [206, 31] on span "4H" at bounding box center [209, 28] width 8 height 6
drag, startPoint x: 1462, startPoint y: 194, endPoint x: 1454, endPoint y: 249, distance: 55.6
click at [1478, 287] on div "1M 3M 5M 15M 30M 1H 2H 4H D W M -1.81 (0.75%)" at bounding box center [744, 416] width 1487 height 792
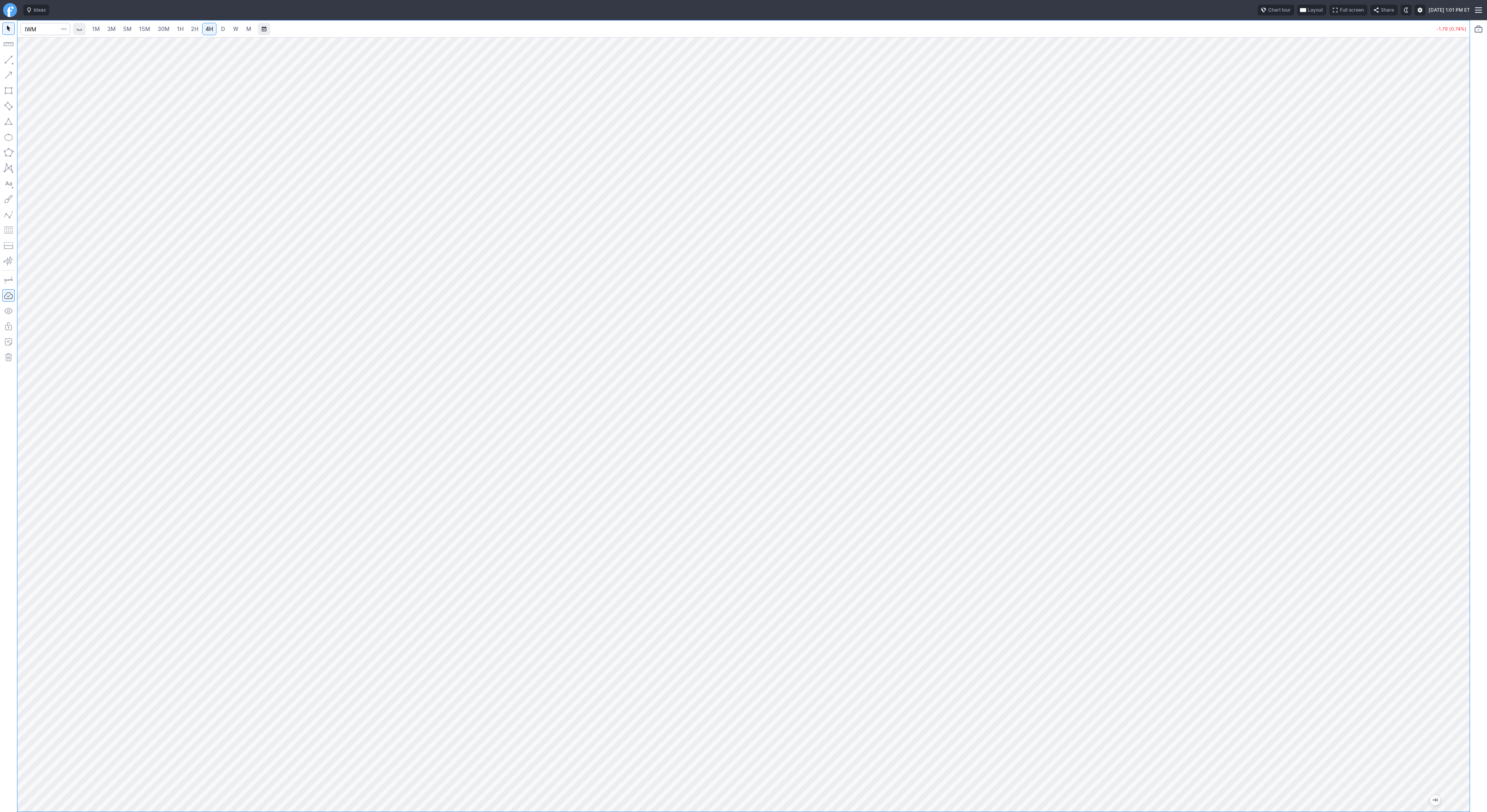
click at [180, 30] on span "1H" at bounding box center [180, 28] width 6 height 6
click at [8, 62] on button "button" at bounding box center [8, 59] width 12 height 12
click at [42, 59] on span "Line" at bounding box center [45, 61] width 31 height 8
drag, startPoint x: 1462, startPoint y: 204, endPoint x: 1454, endPoint y: 291, distance: 87.4
click at [1475, 321] on div "1M 3M 5M 15M 30M 1H 2H 4H D W M -1.82 (0.75%)" at bounding box center [744, 416] width 1487 height 792
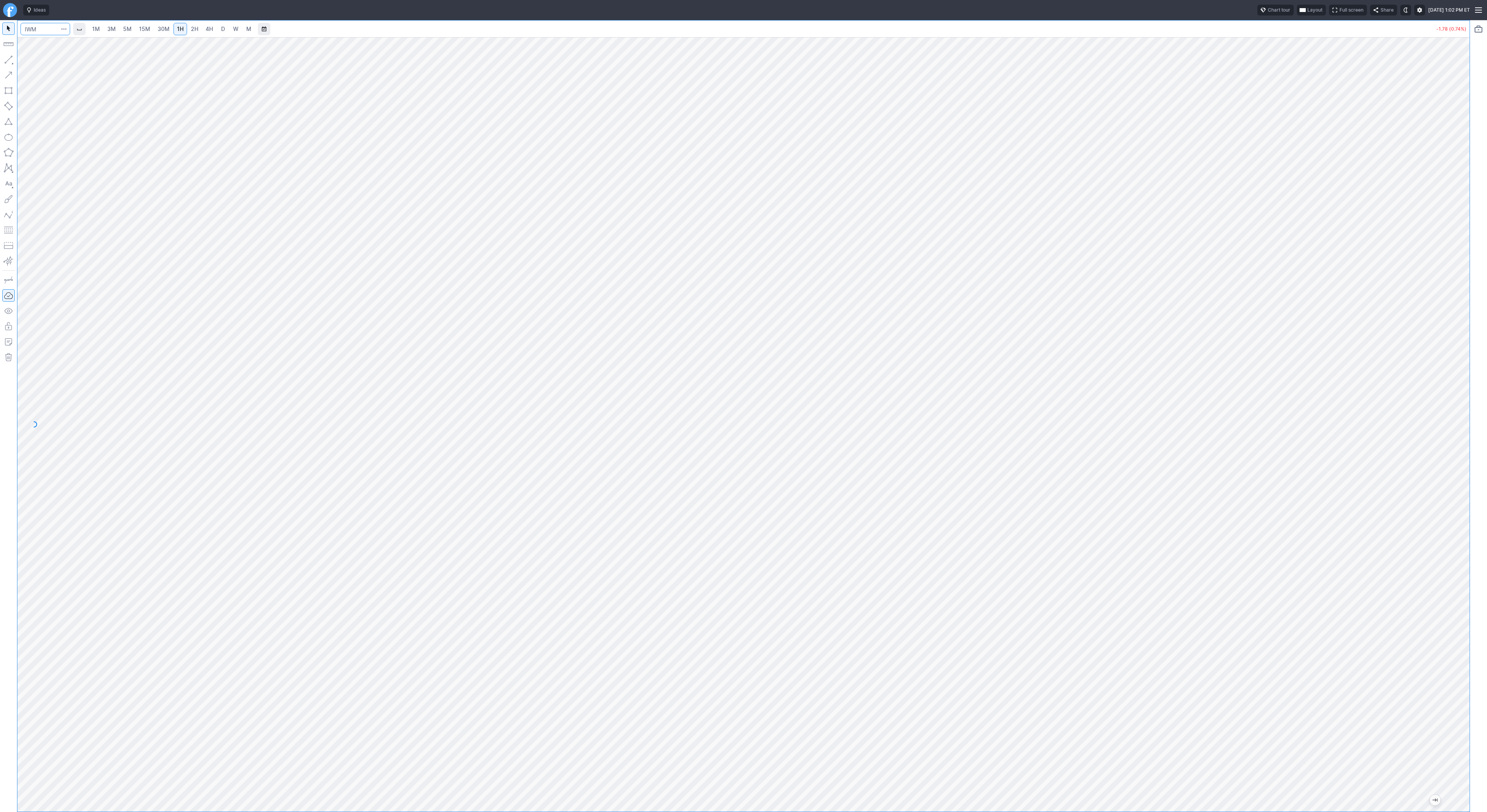
click at [38, 29] on input "Search" at bounding box center [46, 29] width 50 height 12
type input "qs"
click at [113, 48] on span "QuantumScape Corp" at bounding box center [110, 46] width 118 height 6
click at [115, 31] on span "3M" at bounding box center [111, 28] width 9 height 6
click at [158, 31] on span "30M" at bounding box center [163, 28] width 12 height 6
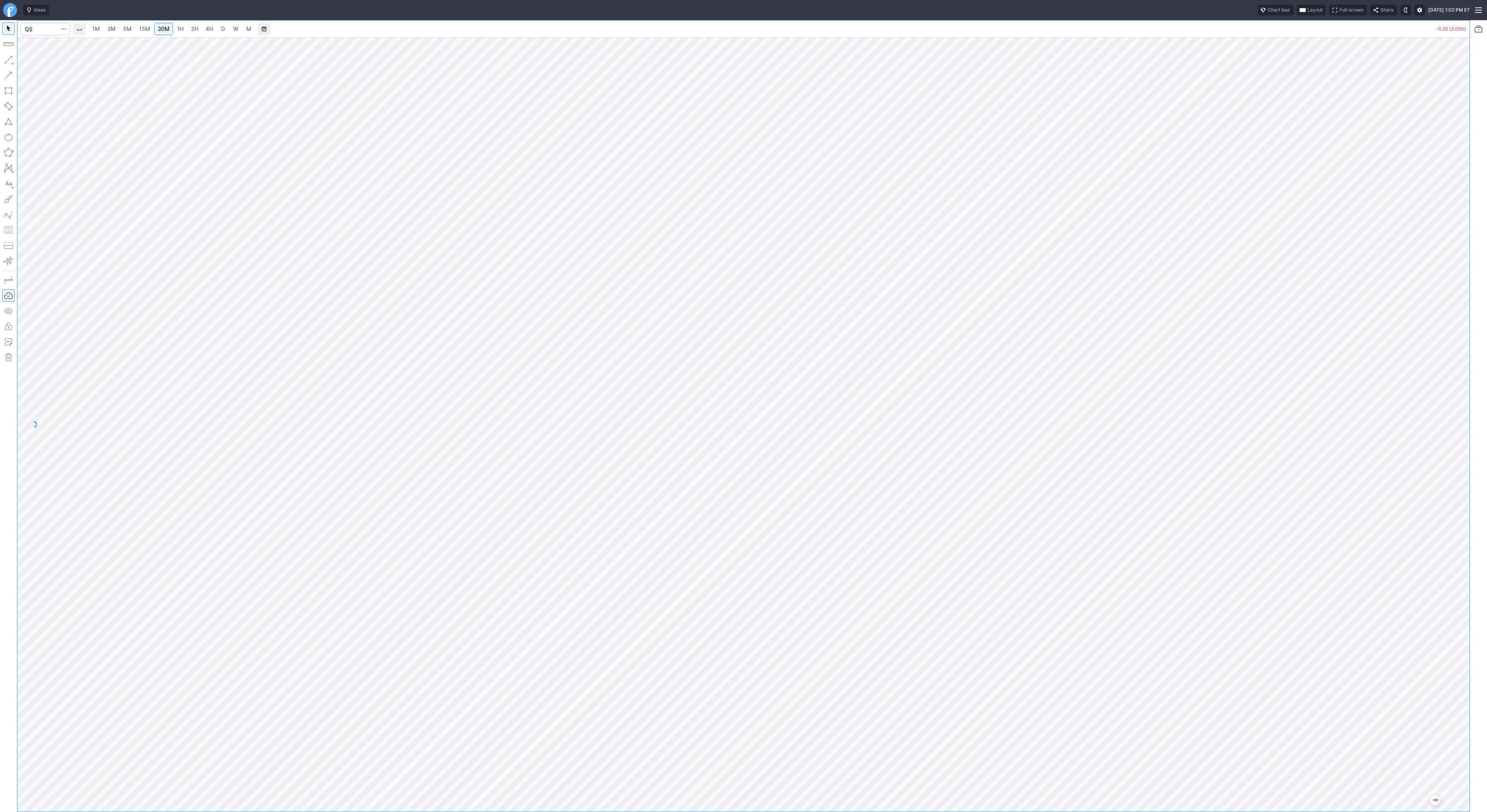
click at [233, 32] on span "W" at bounding box center [236, 29] width 5 height 8
click at [246, 29] on span "M" at bounding box center [249, 28] width 5 height 6
click at [127, 29] on span "5M" at bounding box center [127, 28] width 9 height 6
click at [38, 29] on input "Search" at bounding box center [46, 29] width 50 height 12
click at [39, 28] on input "Search" at bounding box center [46, 29] width 50 height 12
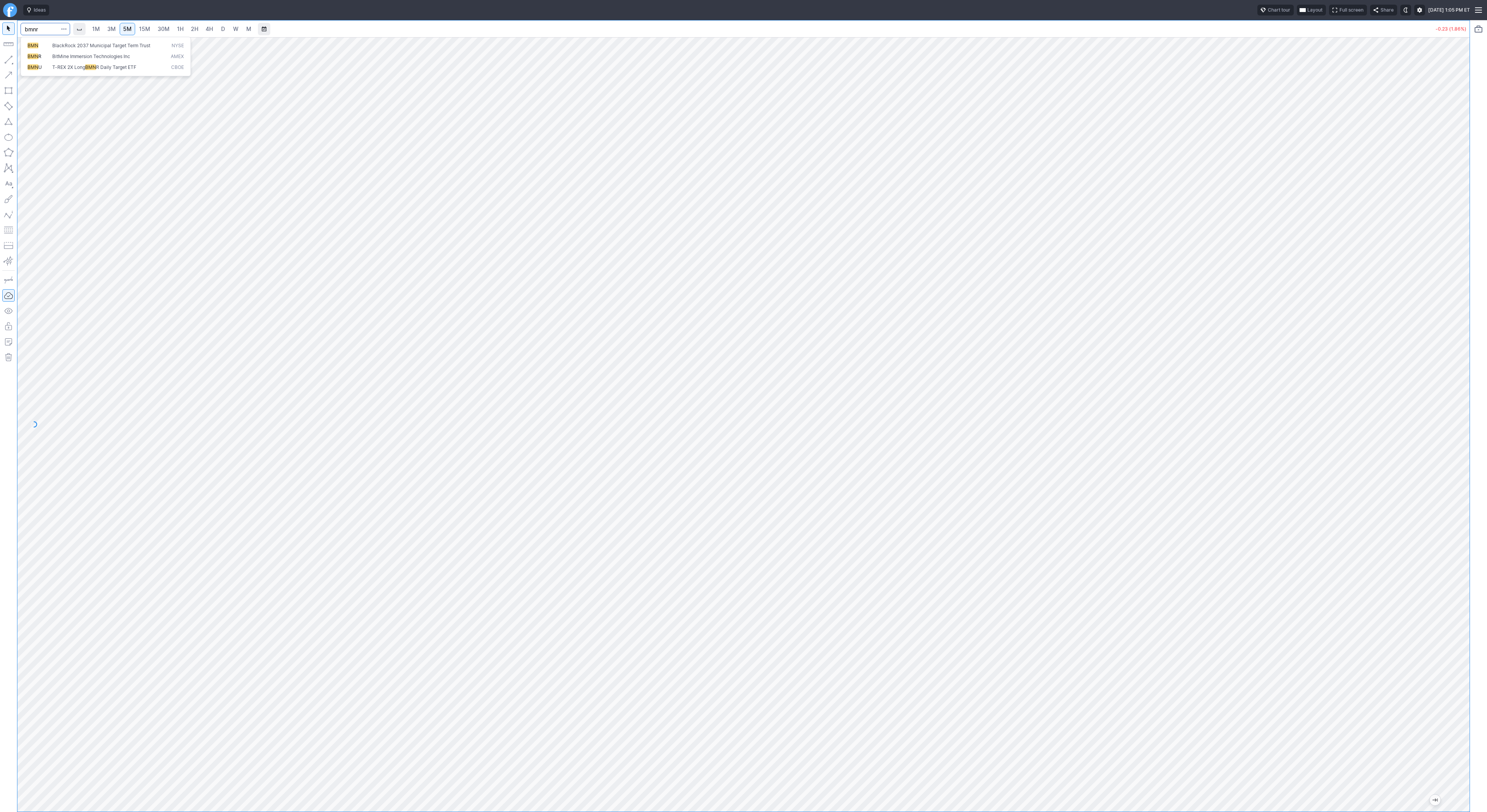
type input "bmnr"
click at [206, 30] on span "4H" at bounding box center [209, 28] width 8 height 6
click at [114, 27] on span "3M" at bounding box center [111, 28] width 9 height 6
click at [150, 29] on link "15M" at bounding box center [145, 29] width 18 height 12
click at [32, 33] on input "Search" at bounding box center [46, 29] width 50 height 12
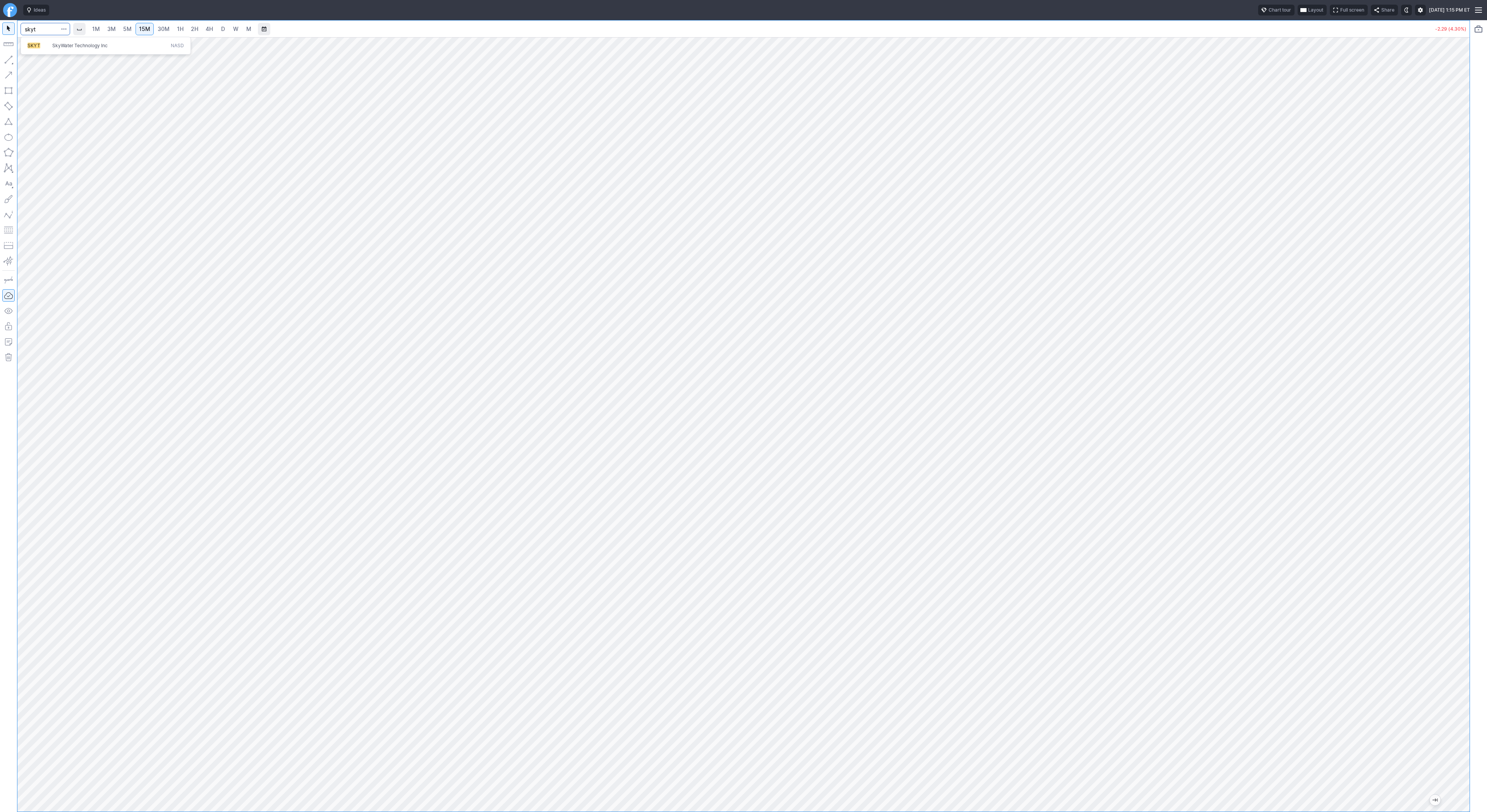
type input "skyt"
click at [222, 27] on span "D" at bounding box center [223, 28] width 4 height 6
click at [46, 33] on input "Search" at bounding box center [46, 29] width 50 height 12
type input "spy"
click at [0, 123] on html "Ideas Chart tour Layout Full screen Share Tue SEP 30 2025 1:23 PM ET 1M 3M 5M 1…" at bounding box center [744, 406] width 1487 height 812
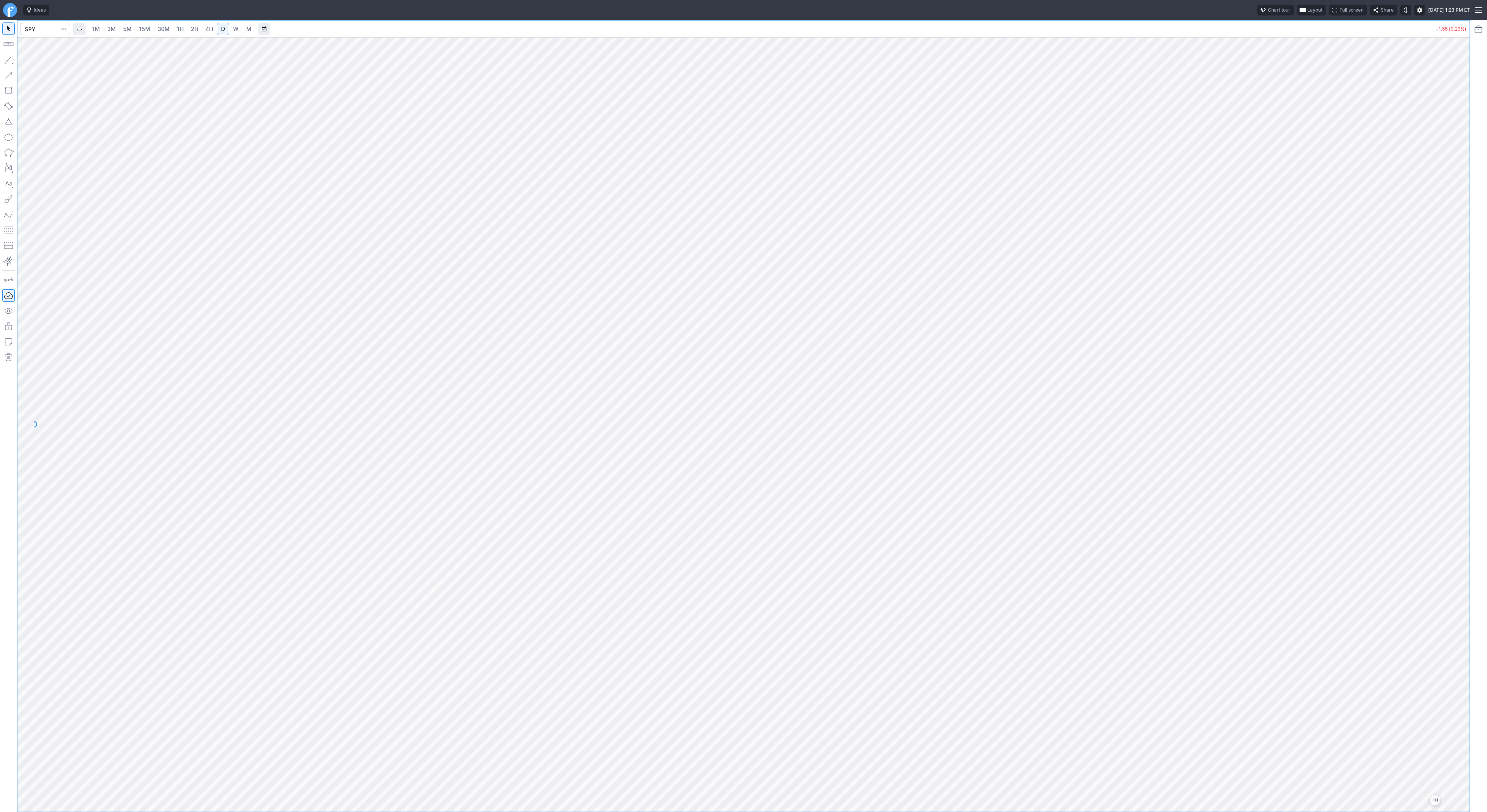
click at [1449, 229] on div at bounding box center [744, 424] width 1452 height 774
click at [195, 29] on span "2H" at bounding box center [195, 28] width 8 height 6
drag, startPoint x: 1460, startPoint y: 243, endPoint x: 1456, endPoint y: 330, distance: 87.1
click at [1455, 331] on div at bounding box center [1462, 422] width 16 height 755
click at [37, 31] on input "Search" at bounding box center [46, 29] width 50 height 12
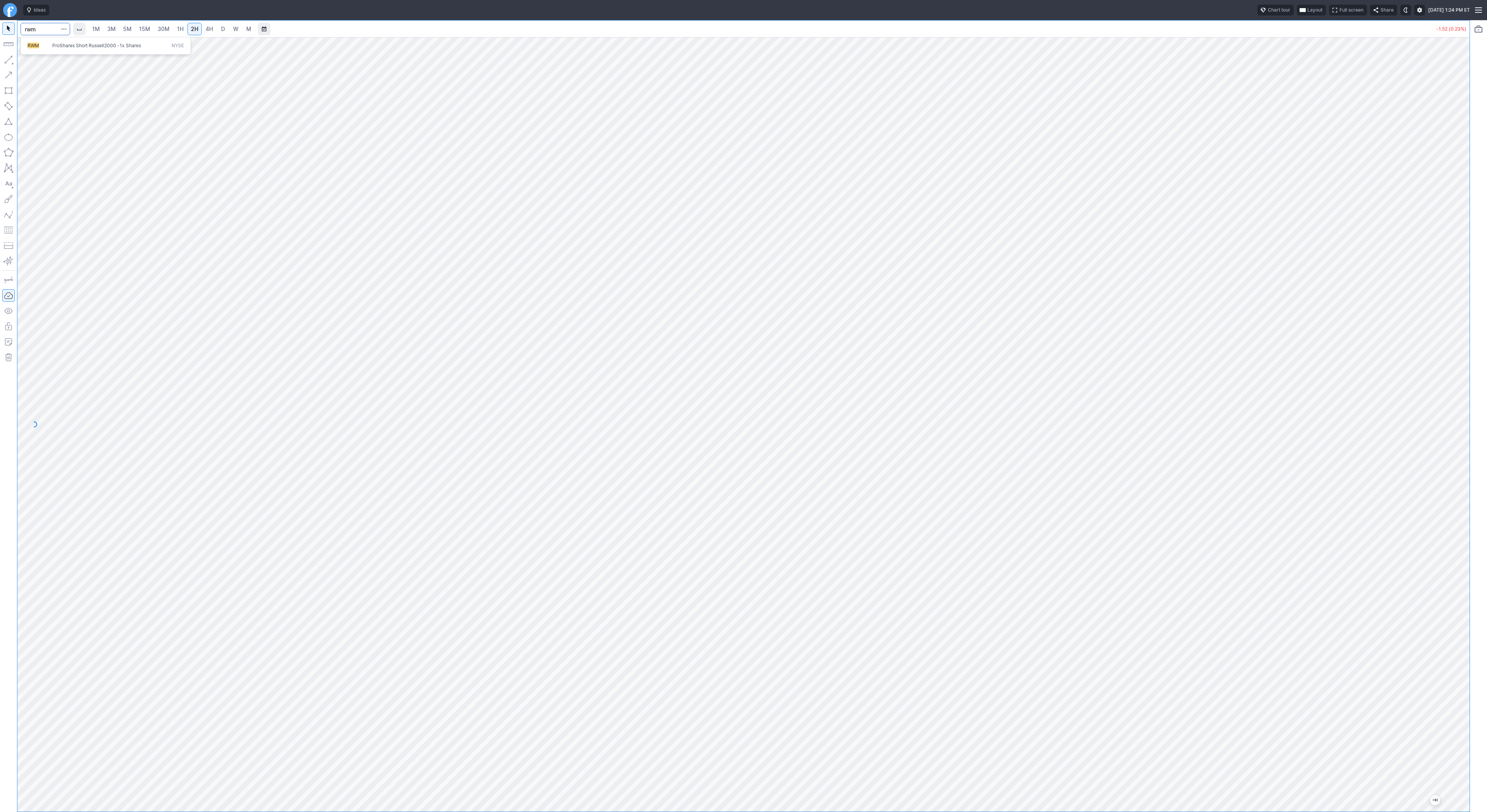
type input "rwm"
click at [208, 28] on span "4H" at bounding box center [209, 28] width 8 height 6
click at [159, 29] on span "30M" at bounding box center [163, 28] width 12 height 6
click at [1424, 551] on div at bounding box center [744, 424] width 1452 height 774
click at [29, 61] on span "Line" at bounding box center [45, 61] width 31 height 8
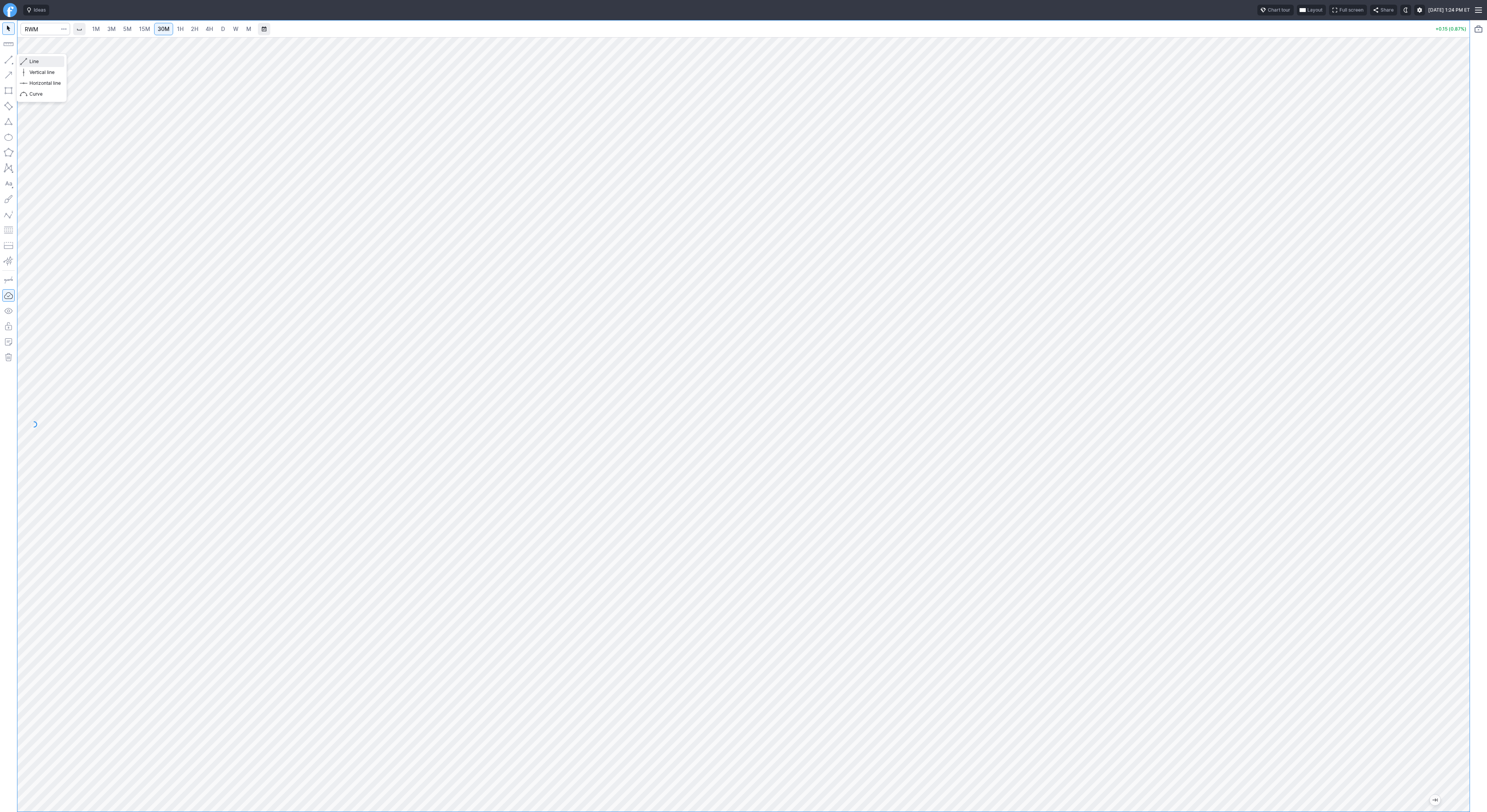
click at [29, 60] on span "Line" at bounding box center [45, 61] width 31 height 8
click at [117, 32] on link "3M" at bounding box center [111, 29] width 16 height 12
click at [158, 32] on span "30M" at bounding box center [163, 28] width 12 height 6
drag, startPoint x: 1464, startPoint y: 410, endPoint x: 1459, endPoint y: 466, distance: 56.2
click at [1464, 472] on div at bounding box center [1462, 422] width 16 height 755
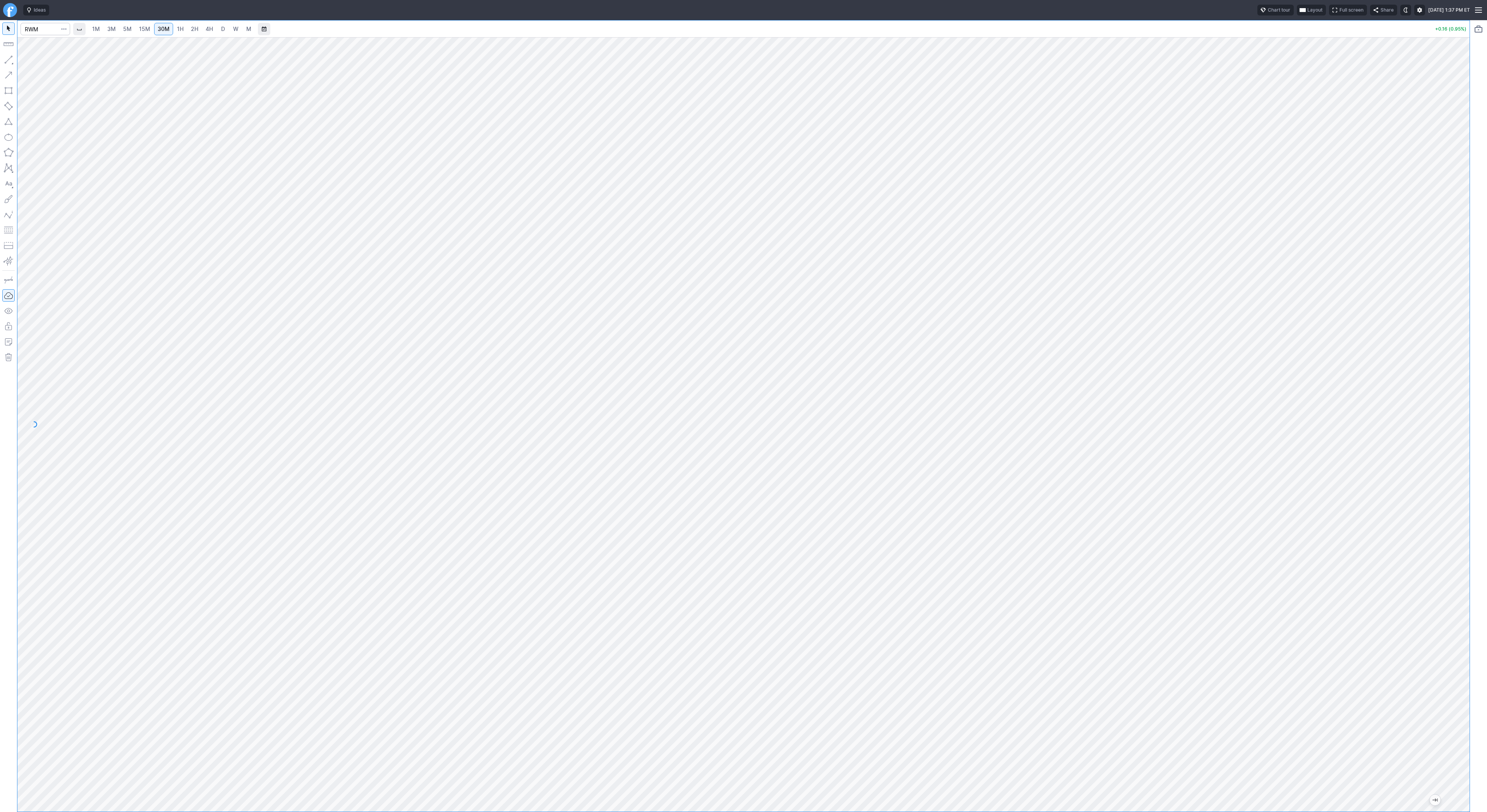
click at [109, 27] on span "3M" at bounding box center [111, 28] width 9 height 6
click at [42, 27] on input "Search" at bounding box center [46, 29] width 50 height 12
type input "b"
type input "gbtc"
click at [182, 28] on link "1H" at bounding box center [180, 29] width 13 height 12
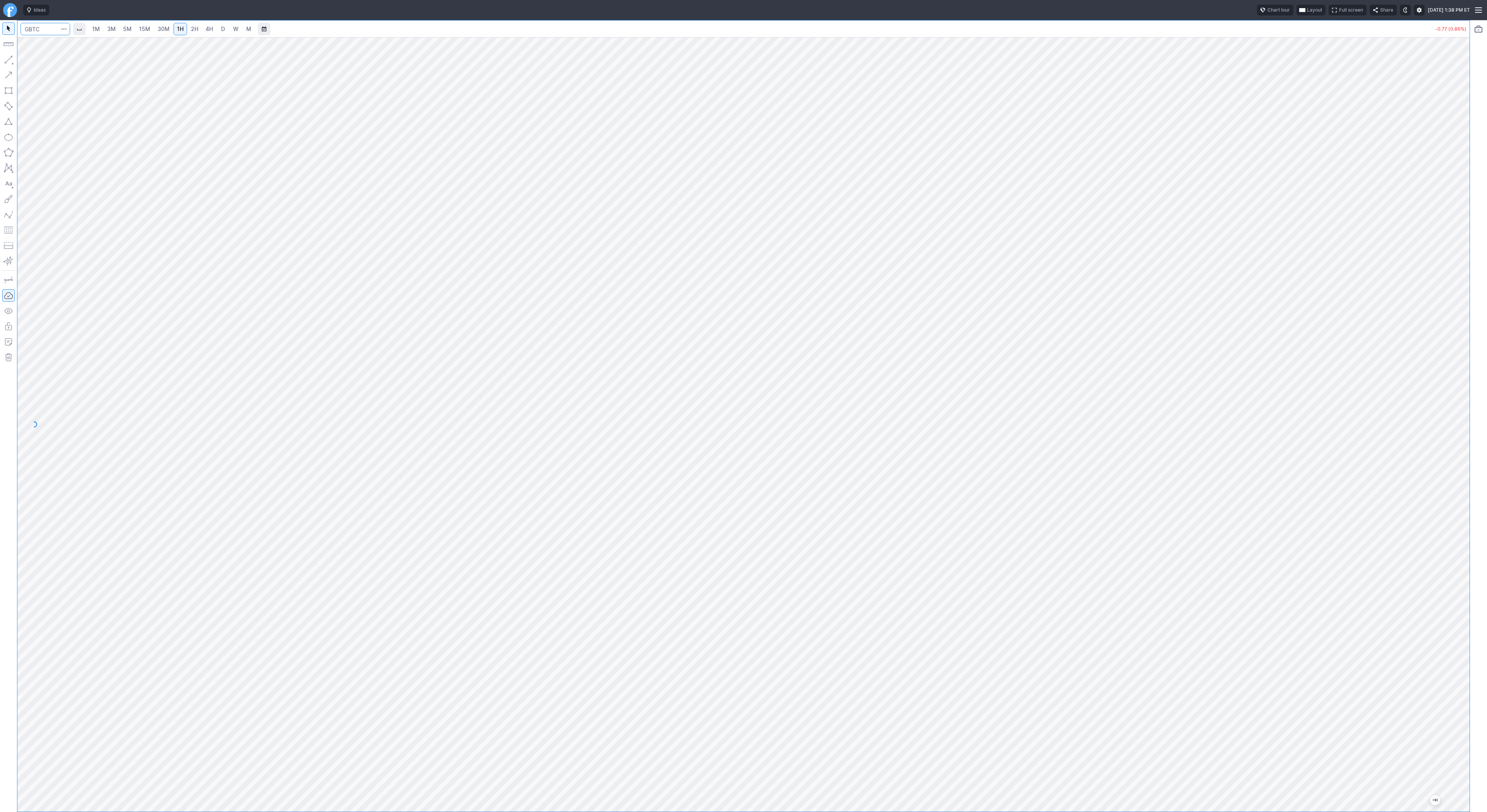
click at [34, 26] on input "Search" at bounding box center [46, 29] width 50 height 12
type input "eth"
click at [55, 43] on span "Grayscale" at bounding box center [63, 46] width 22 height 6
click at [113, 25] on span "3M" at bounding box center [111, 28] width 9 height 6
click at [140, 29] on span "15M" at bounding box center [144, 28] width 11 height 6
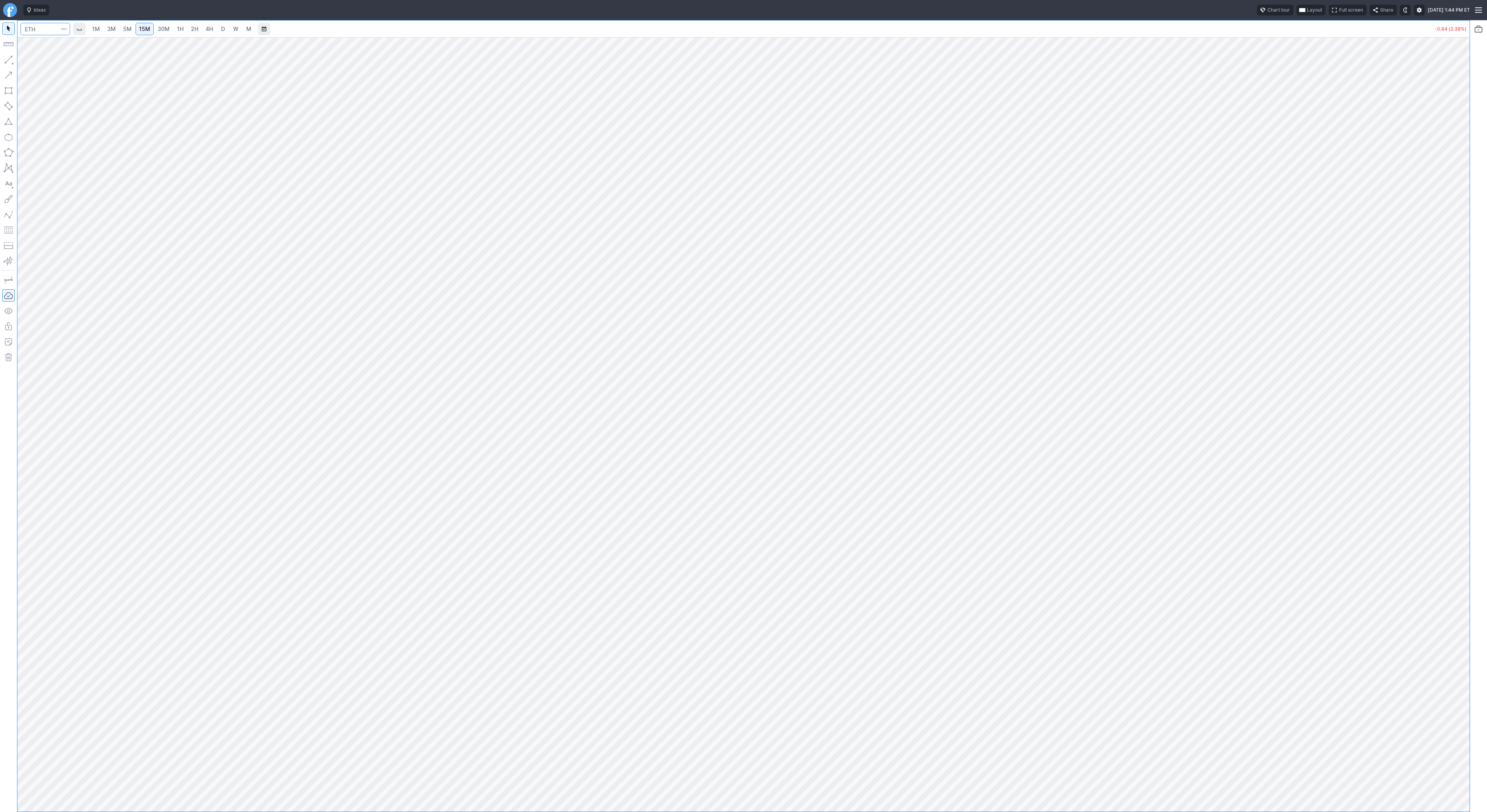
click at [50, 26] on input "Search" at bounding box center [46, 29] width 50 height 12
type input "bmnr"
click at [192, 26] on span "2H" at bounding box center [195, 28] width 8 height 6
click at [29, 59] on button "Line" at bounding box center [42, 61] width 45 height 11
click at [31, 59] on span "Line" at bounding box center [45, 61] width 31 height 8
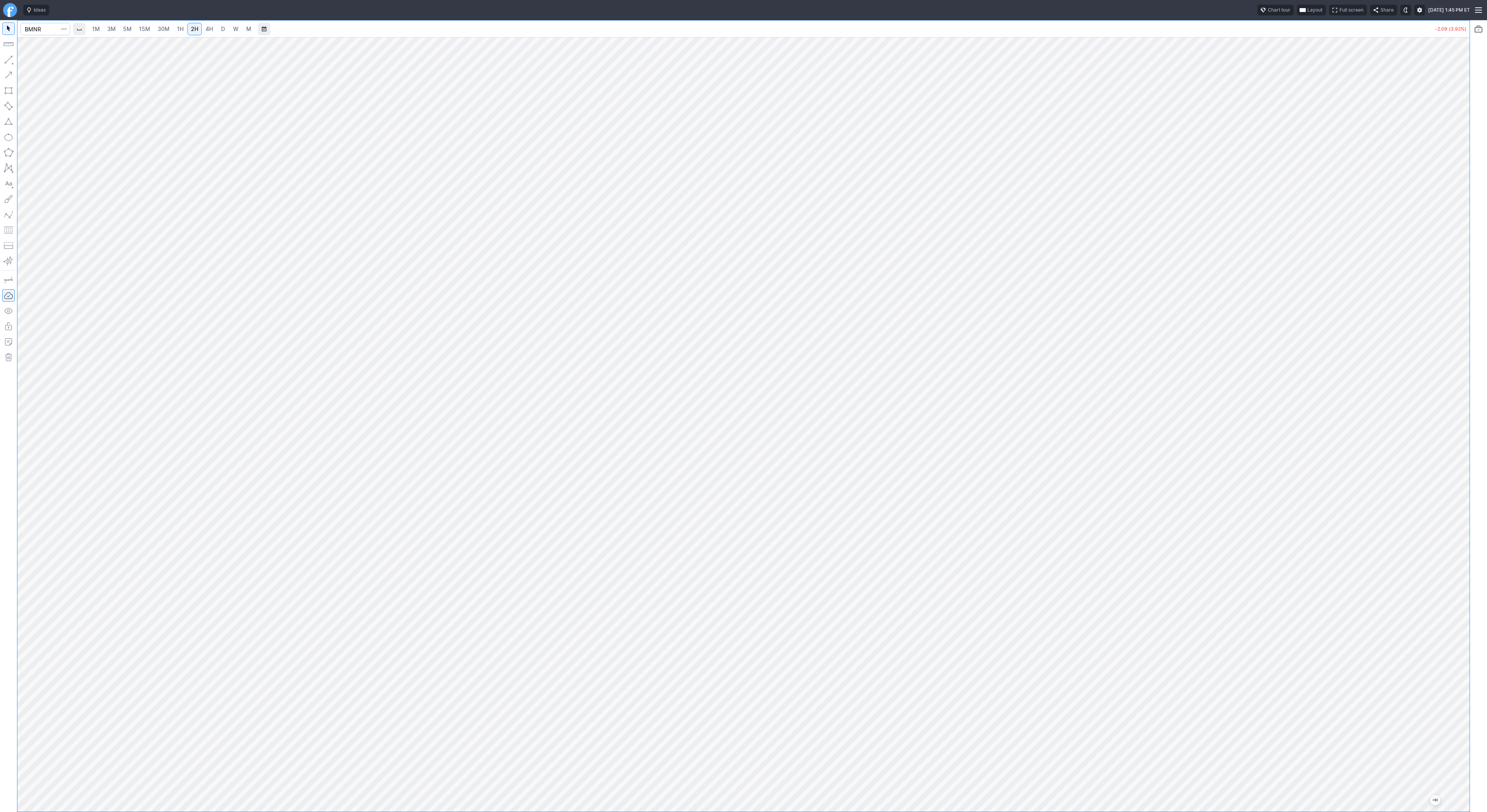
click at [111, 28] on span "3M" at bounding box center [111, 28] width 9 height 6
click at [159, 28] on span "30M" at bounding box center [163, 28] width 12 height 6
click at [107, 32] on span "3M" at bounding box center [111, 28] width 9 height 6
click at [142, 29] on span "15M" at bounding box center [144, 28] width 11 height 6
click at [158, 29] on span "30M" at bounding box center [163, 28] width 12 height 6
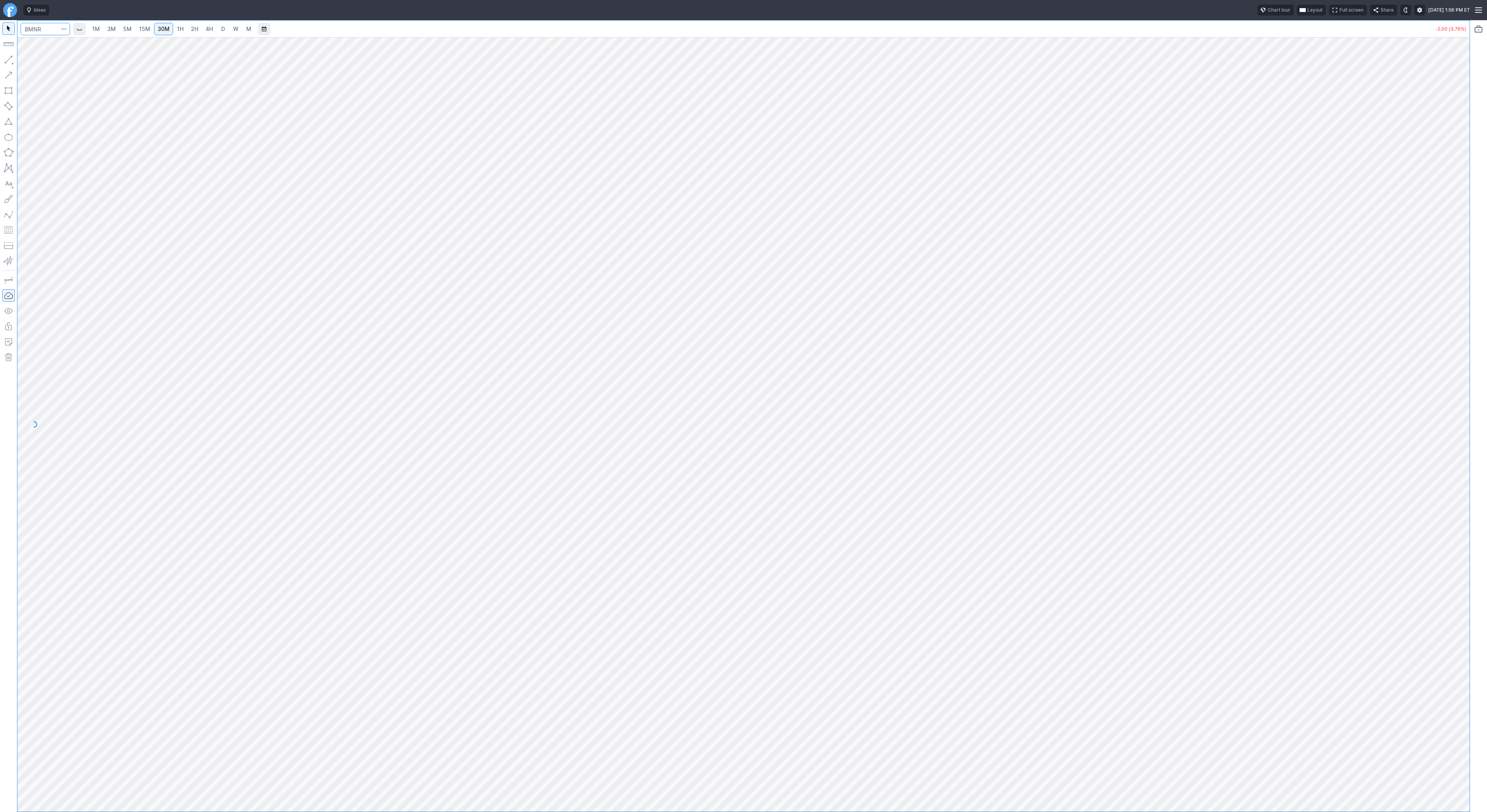
click at [44, 30] on input "Search" at bounding box center [46, 29] width 50 height 12
click at [117, 31] on link "3M" at bounding box center [111, 29] width 16 height 12
click at [148, 33] on link "15M" at bounding box center [145, 29] width 18 height 12
click at [165, 29] on span "30M" at bounding box center [163, 28] width 12 height 6
drag, startPoint x: 1464, startPoint y: 217, endPoint x: 1459, endPoint y: 347, distance: 130.1
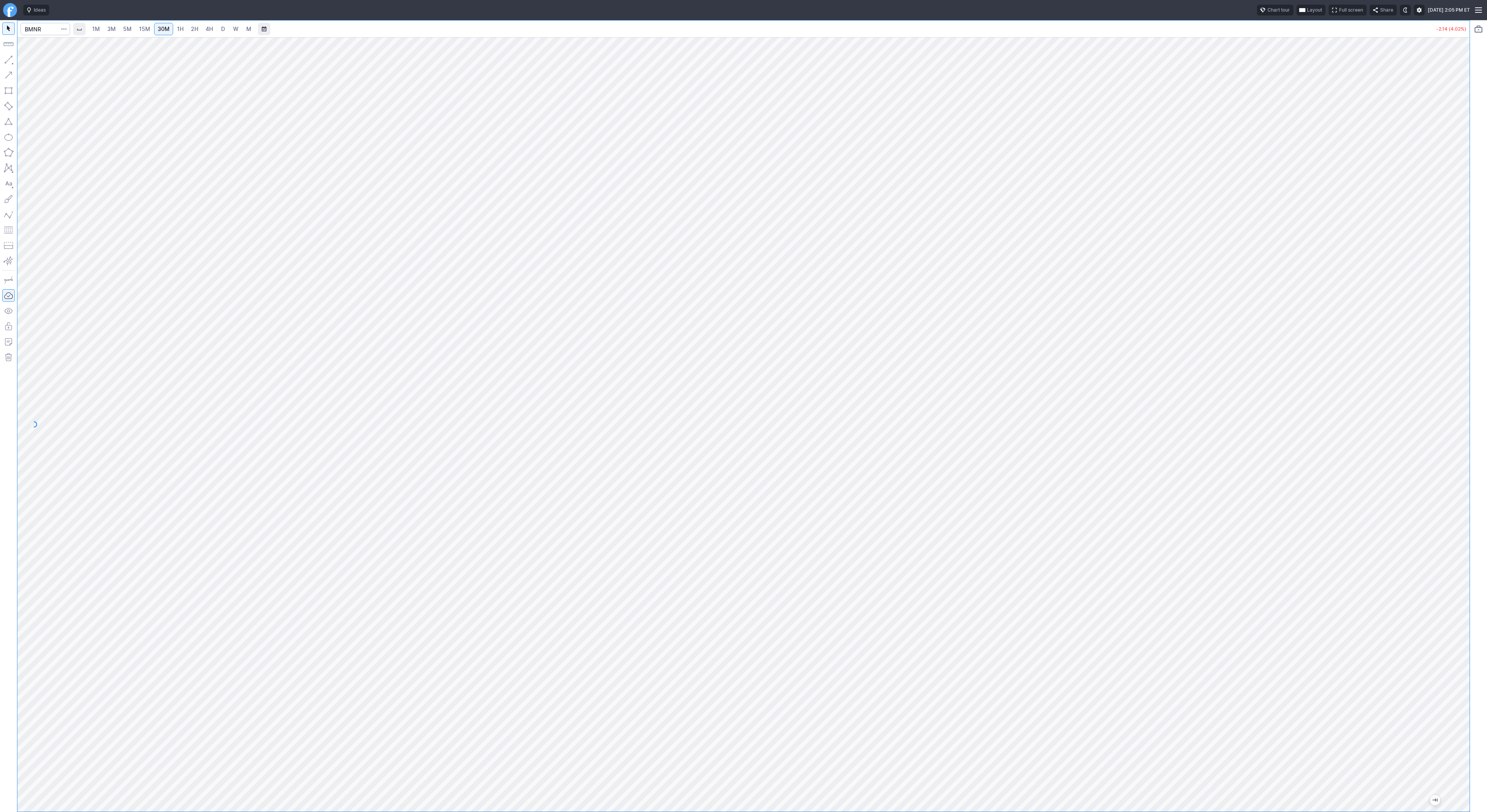
click at [1467, 360] on div at bounding box center [1462, 422] width 16 height 755
click at [217, 28] on link "D" at bounding box center [223, 29] width 12 height 12
drag, startPoint x: 1464, startPoint y: 420, endPoint x: 1464, endPoint y: 231, distance: 189.0
click at [1465, 230] on div at bounding box center [1462, 422] width 16 height 755
click at [203, 27] on link "4H" at bounding box center [209, 29] width 14 height 12
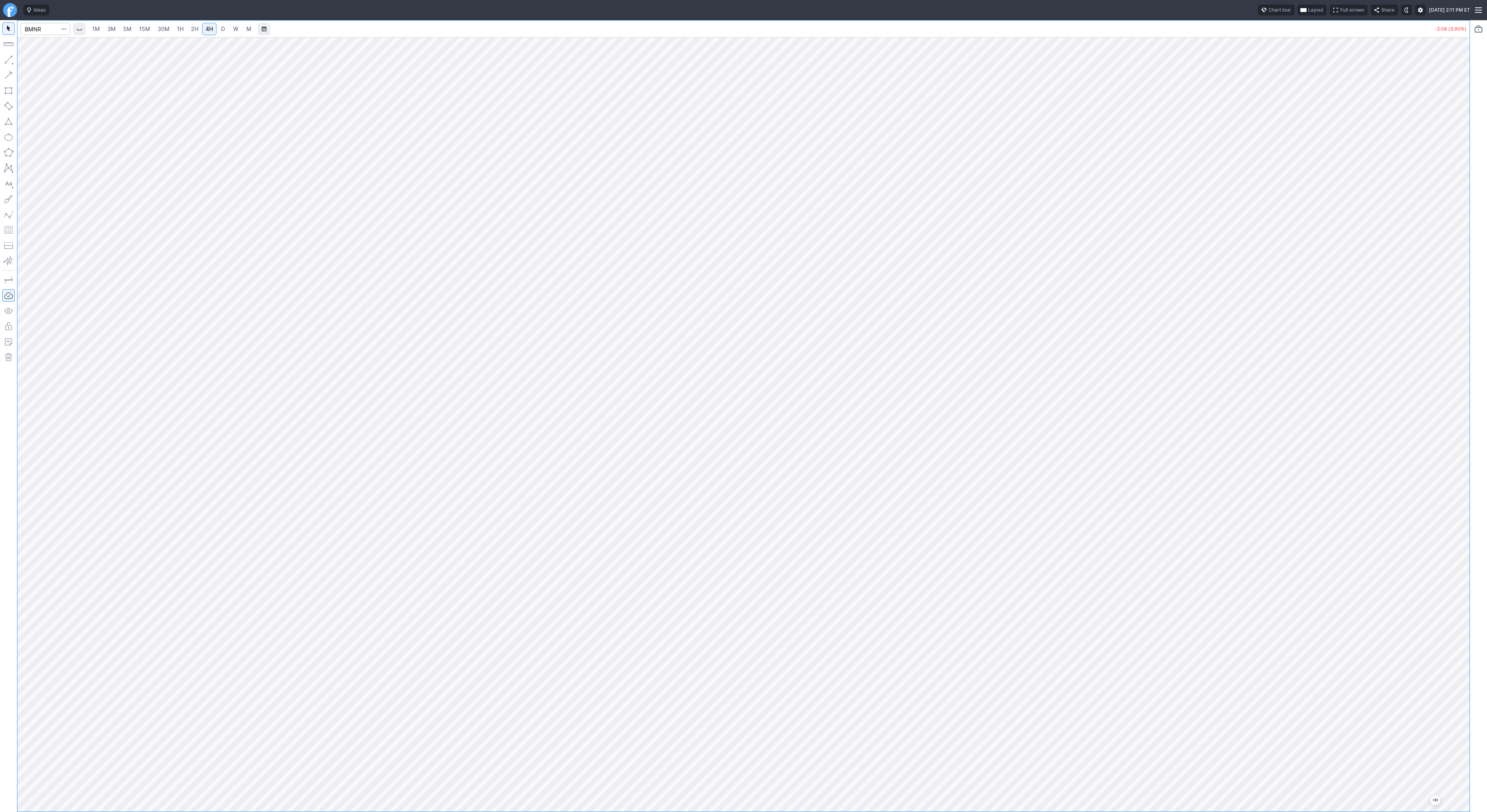
click at [109, 28] on span "3M" at bounding box center [111, 28] width 9 height 6
click at [154, 30] on link "30M" at bounding box center [163, 29] width 19 height 12
click at [110, 27] on span "3M" at bounding box center [111, 28] width 9 height 6
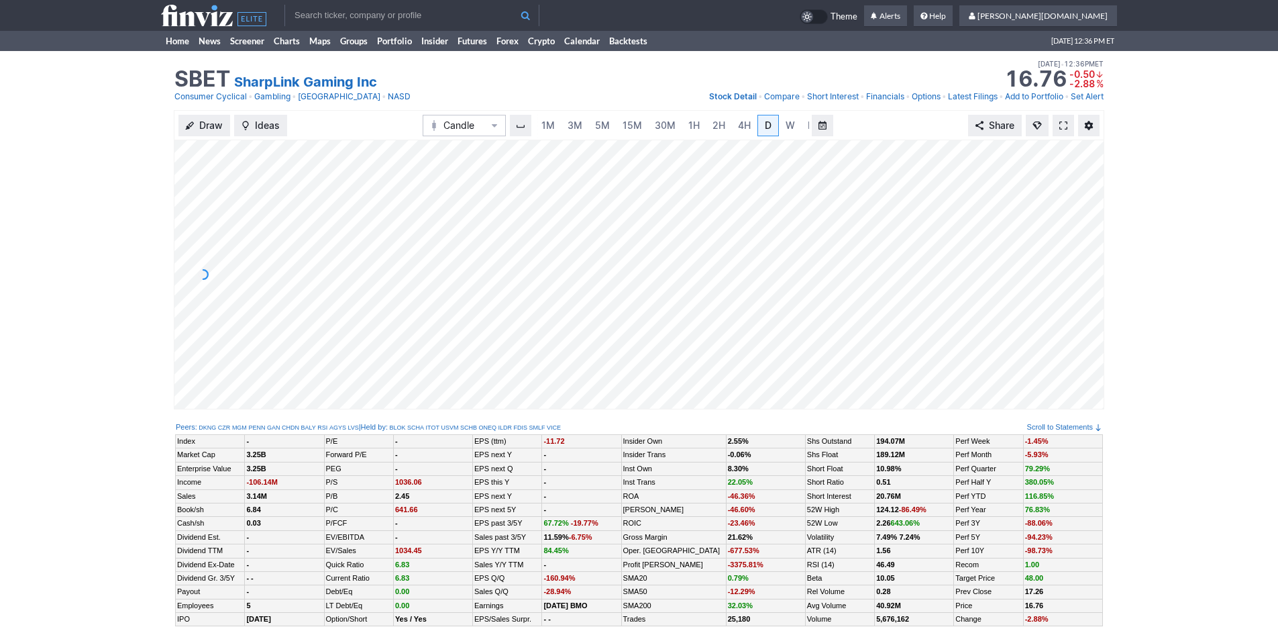
scroll to position [0, 13]
click at [566, 128] on span "3M" at bounding box center [561, 124] width 15 height 11
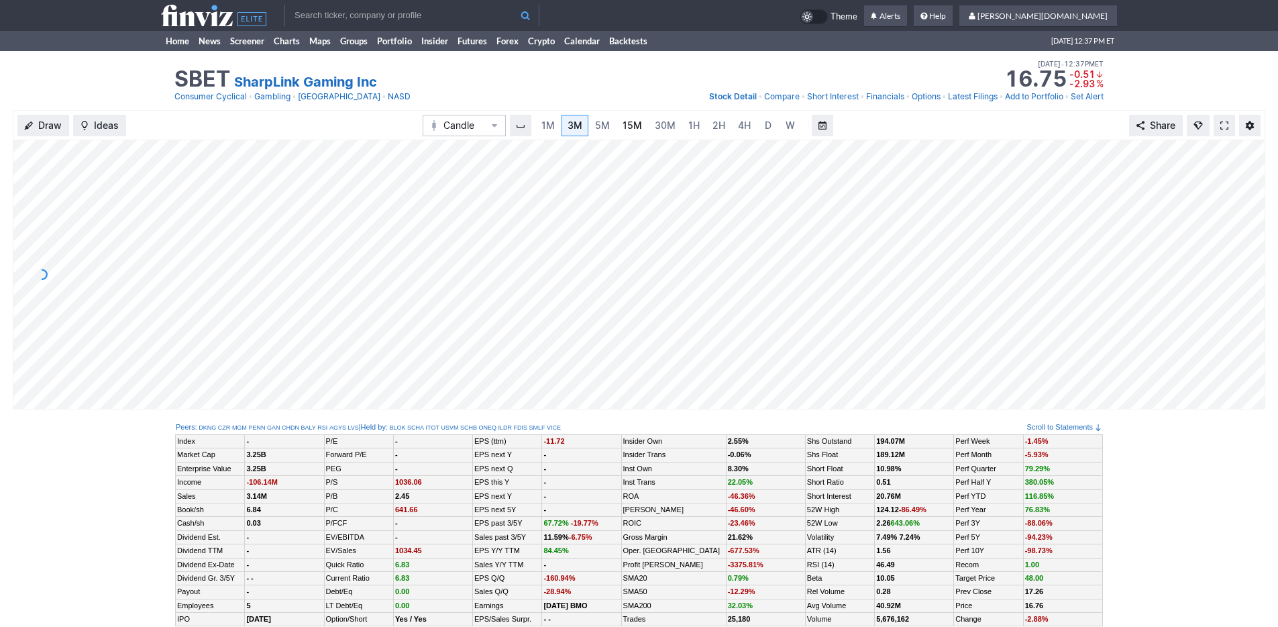
click at [619, 131] on link "15M" at bounding box center [632, 125] width 32 height 21
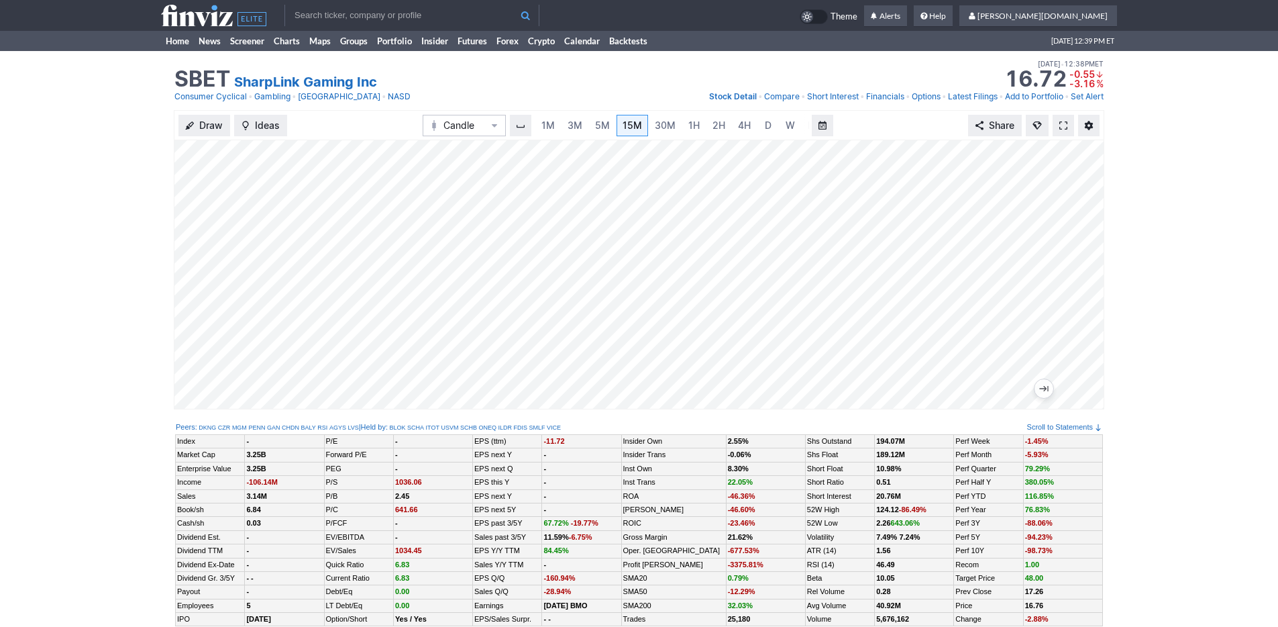
click at [316, 15] on input "text" at bounding box center [411, 15] width 255 height 21
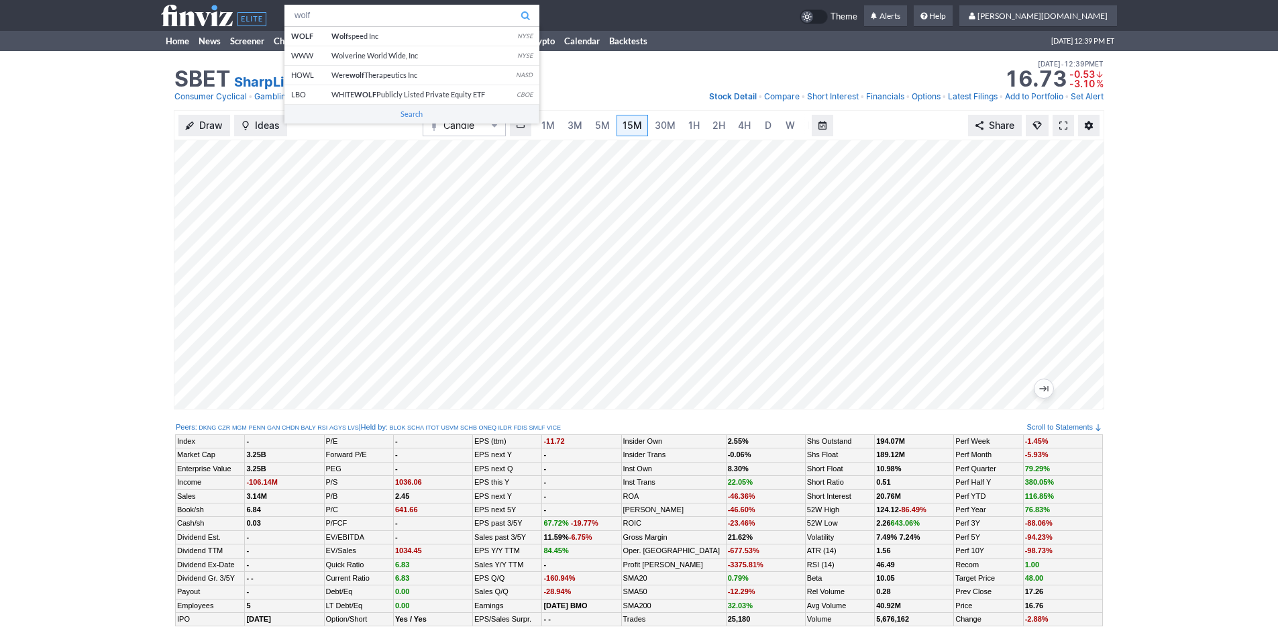
type input "wolf"
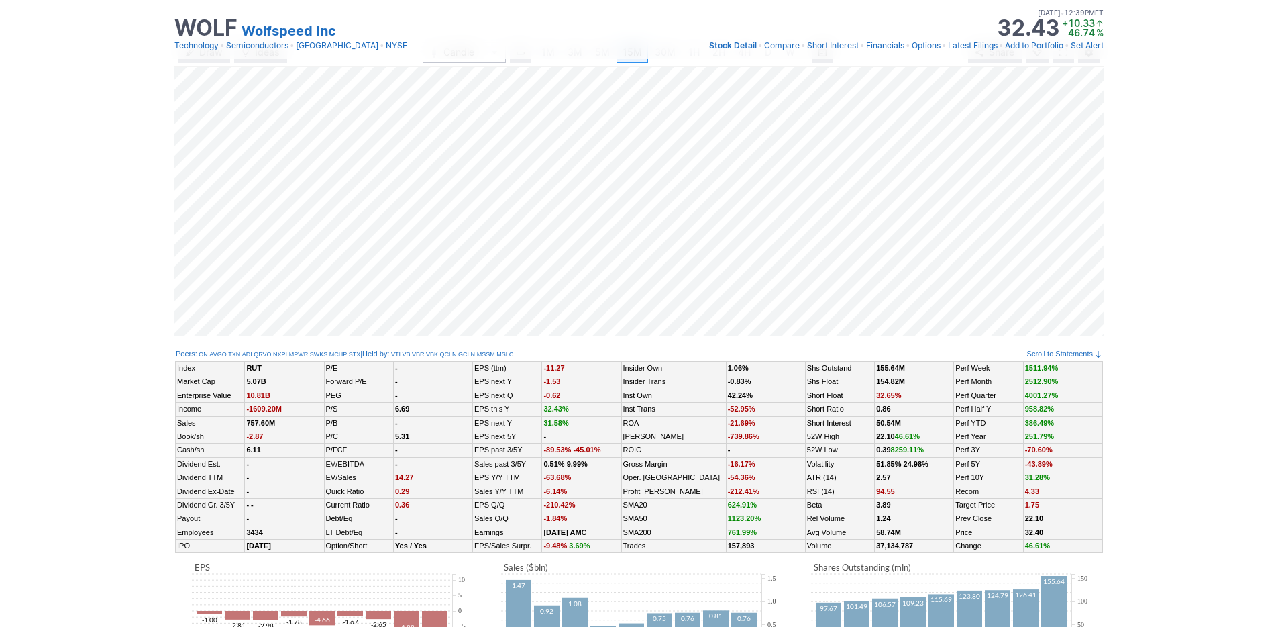
scroll to position [545, 0]
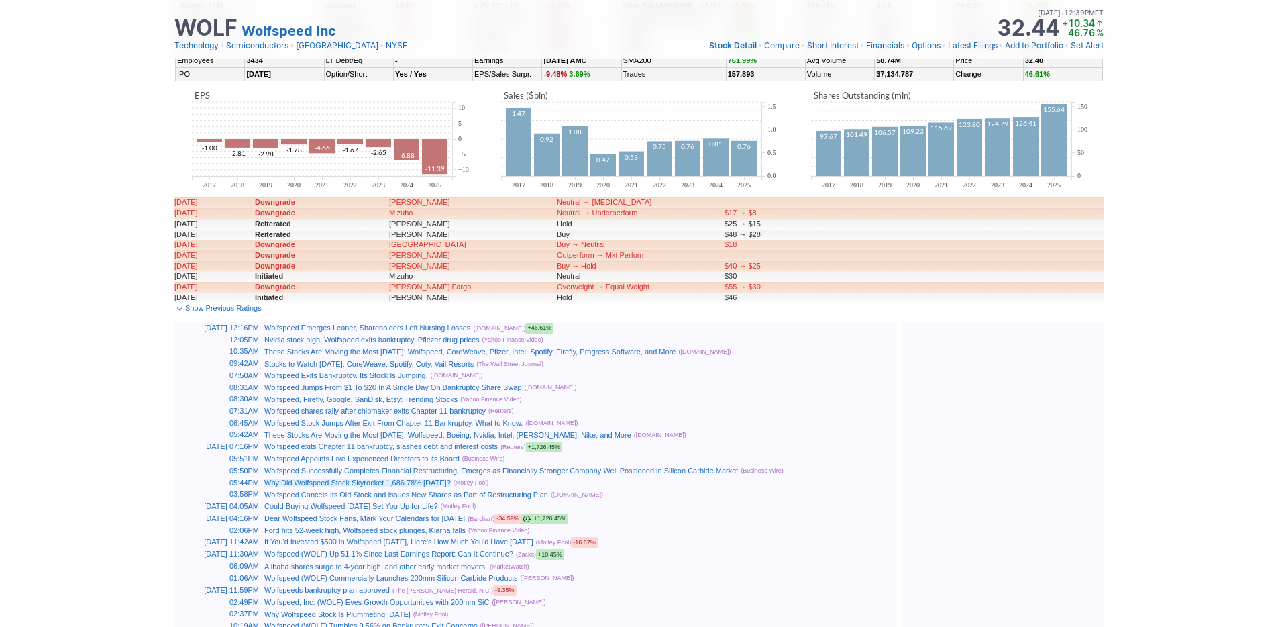
click at [427, 483] on link "Why Did Wolfspeed Stock Skyrocket 1,686.78% Today?" at bounding box center [357, 482] width 186 height 8
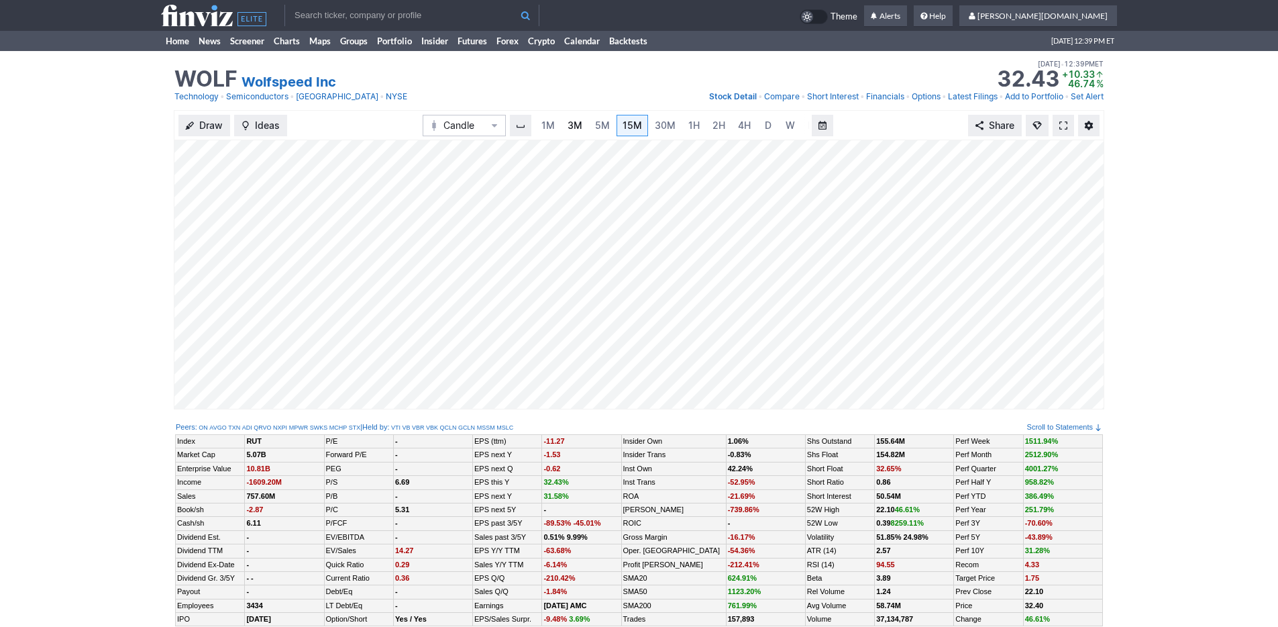
click at [573, 124] on span "3M" at bounding box center [575, 124] width 15 height 11
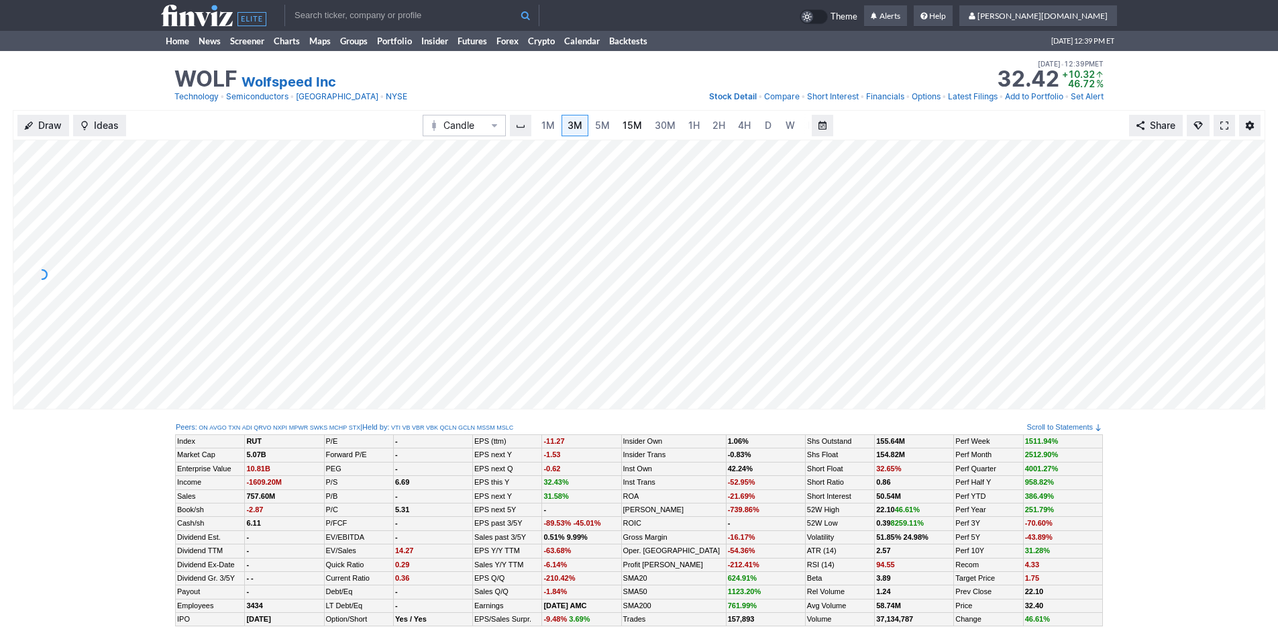
click at [641, 126] on link "15M" at bounding box center [632, 125] width 32 height 21
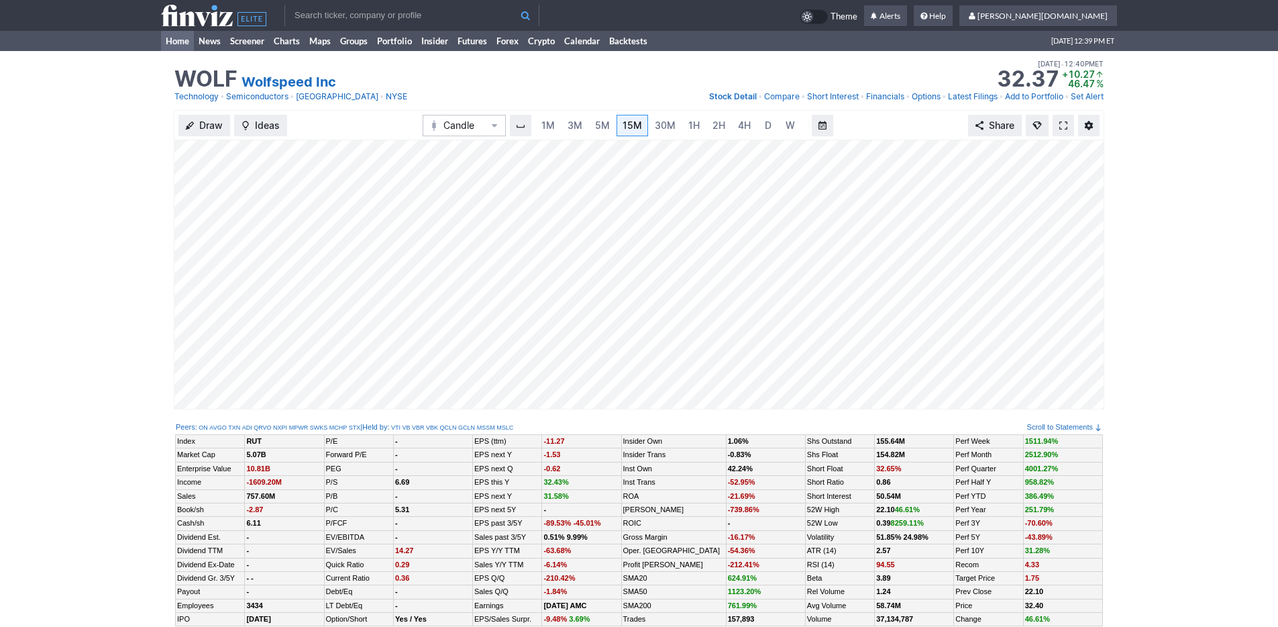
click at [183, 40] on link "Home" at bounding box center [177, 41] width 33 height 20
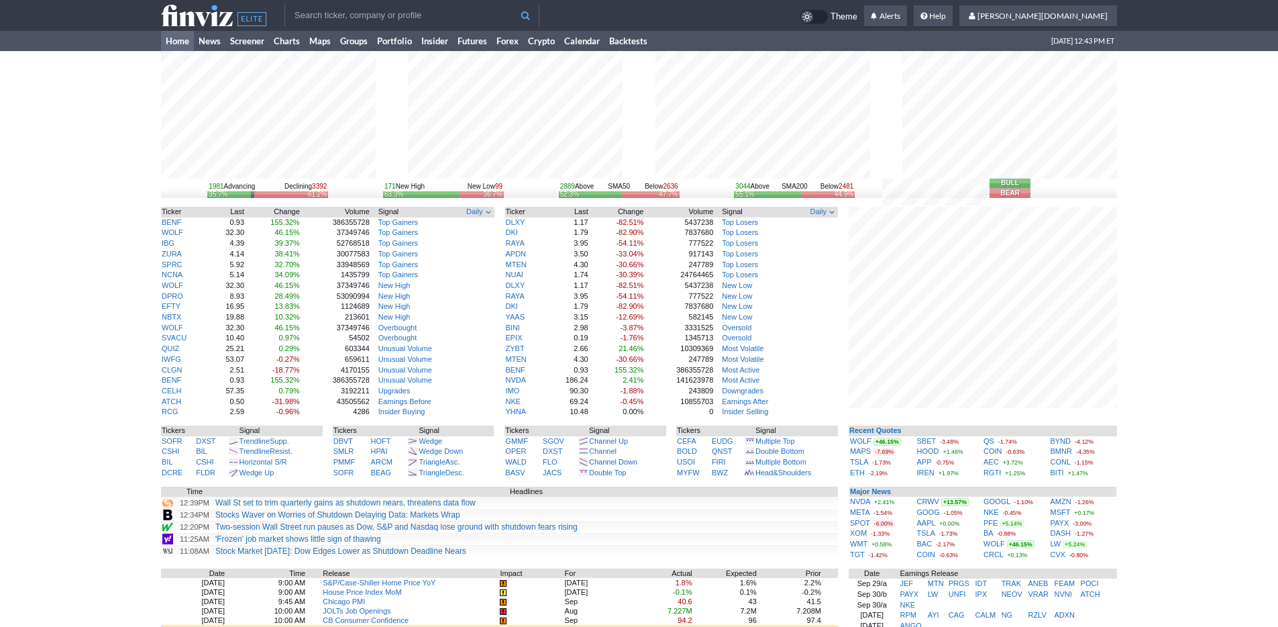
click at [137, 248] on div "1981 Advancing Declining 3392 35.7% 61.2% 171 New High New Low 99 63.3% 36.7% 2…" at bounding box center [639, 434] width 1278 height 766
click at [254, 41] on link "Screener" at bounding box center [247, 41] width 44 height 20
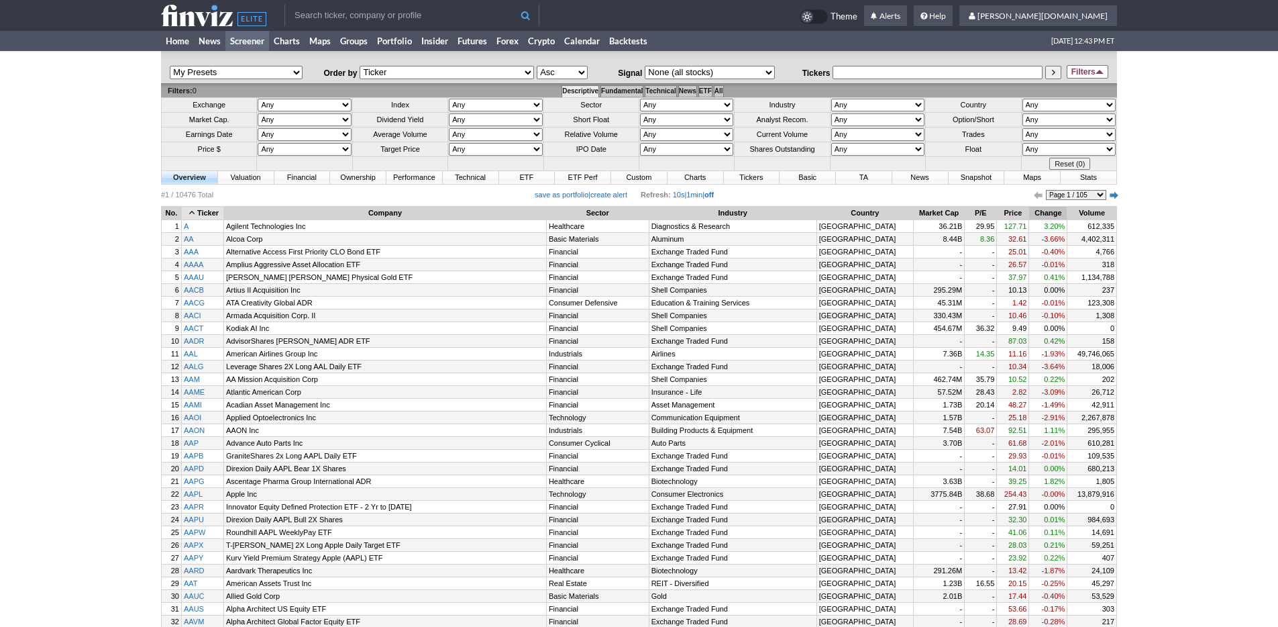
click at [1049, 218] on th "Change" at bounding box center [1048, 213] width 38 height 13
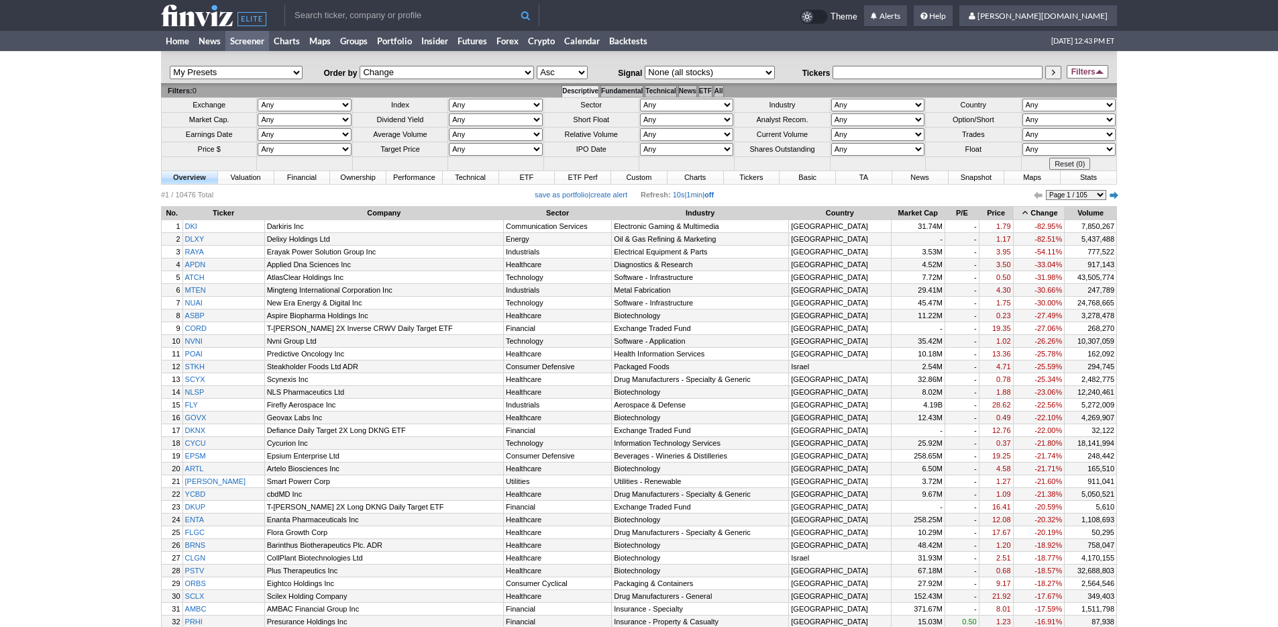
click at [1048, 216] on th "Change" at bounding box center [1039, 213] width 51 height 13
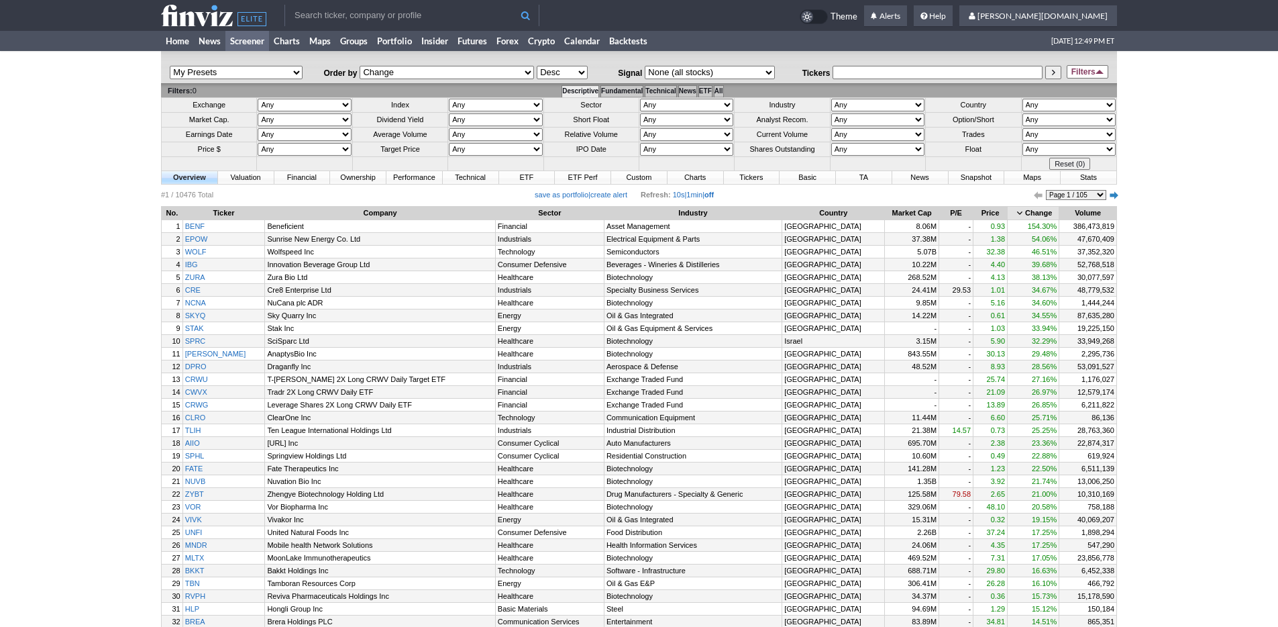
click at [154, 40] on td "Home News Screener Charts Maps Groups Portfolio Insider Futures Forex Crypto Ca…" at bounding box center [639, 41] width 1278 height 20
click at [172, 42] on link "Home" at bounding box center [177, 41] width 33 height 20
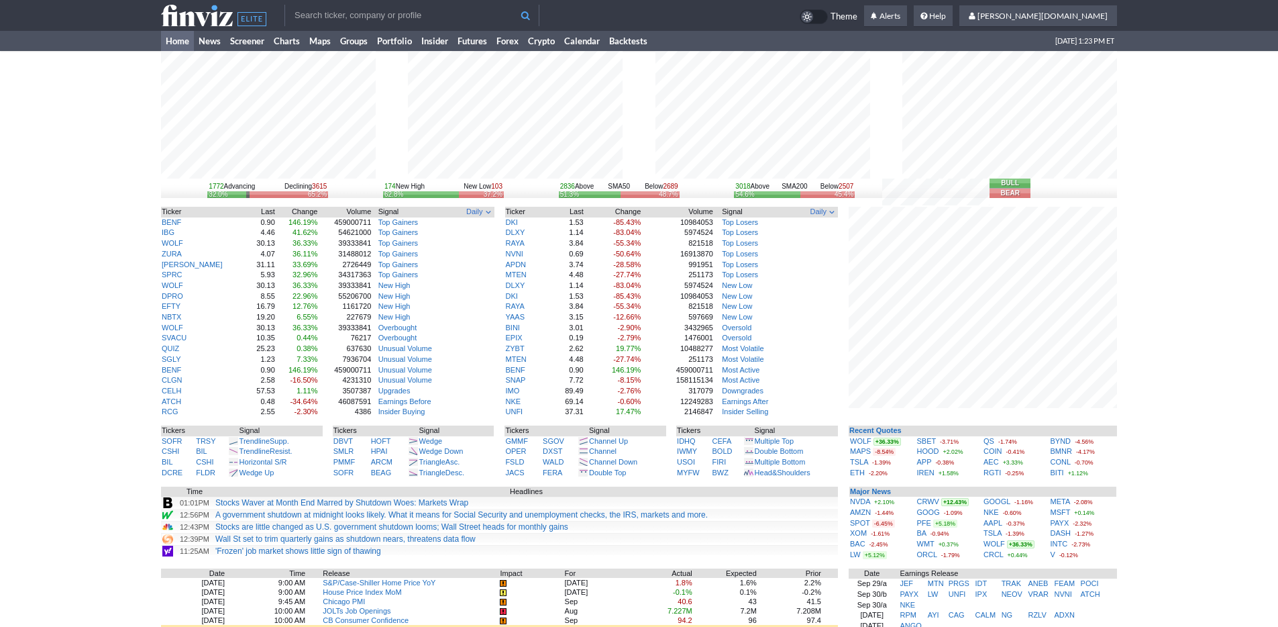
click at [1185, 331] on div "1772 Advancing Declining 3615 32.0% 65.2% 174 New High New Low 103 62.8% 37.2% …" at bounding box center [639, 434] width 1278 height 766
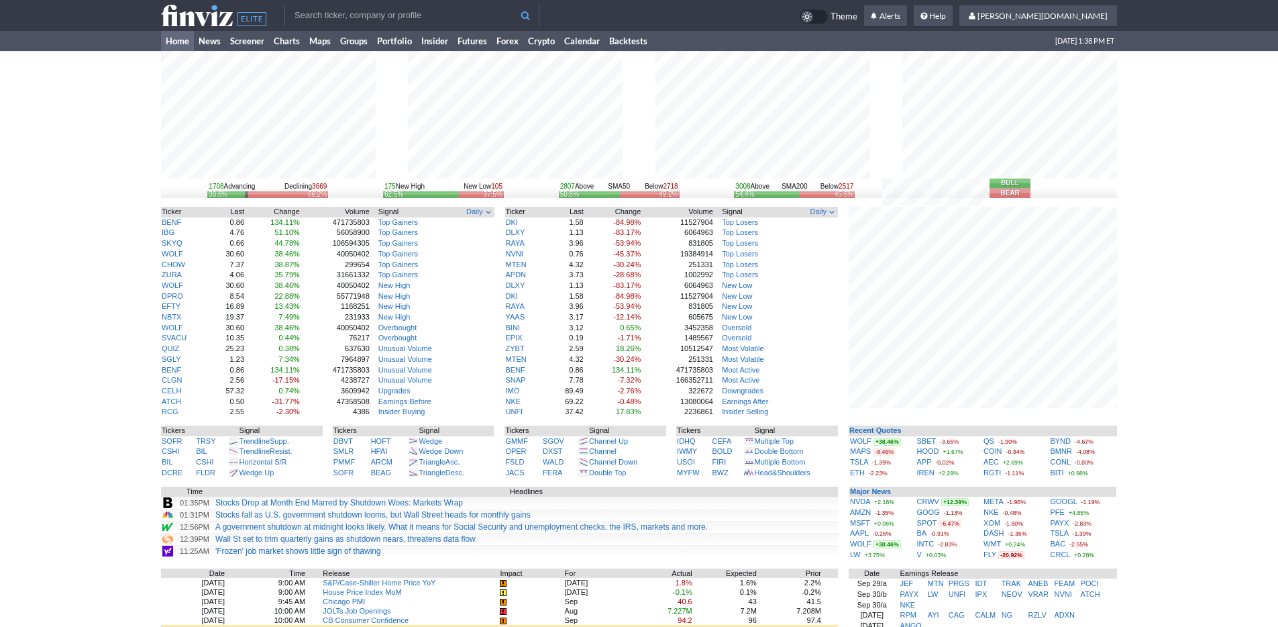
click at [1146, 453] on div "1708 Advancing Declining 3669 30.8% 66.2% 175 New High New Low 105 62.5% 37.5% …" at bounding box center [639, 434] width 1278 height 766
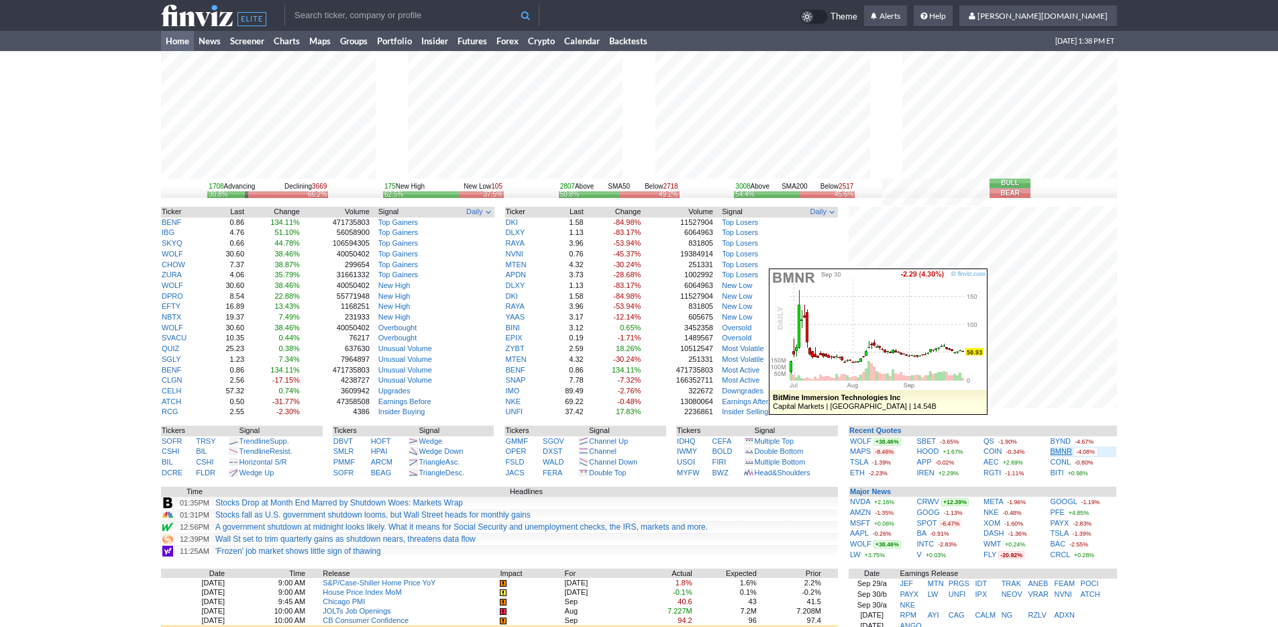
click at [1057, 453] on link "BMNR" at bounding box center [1061, 451] width 21 height 8
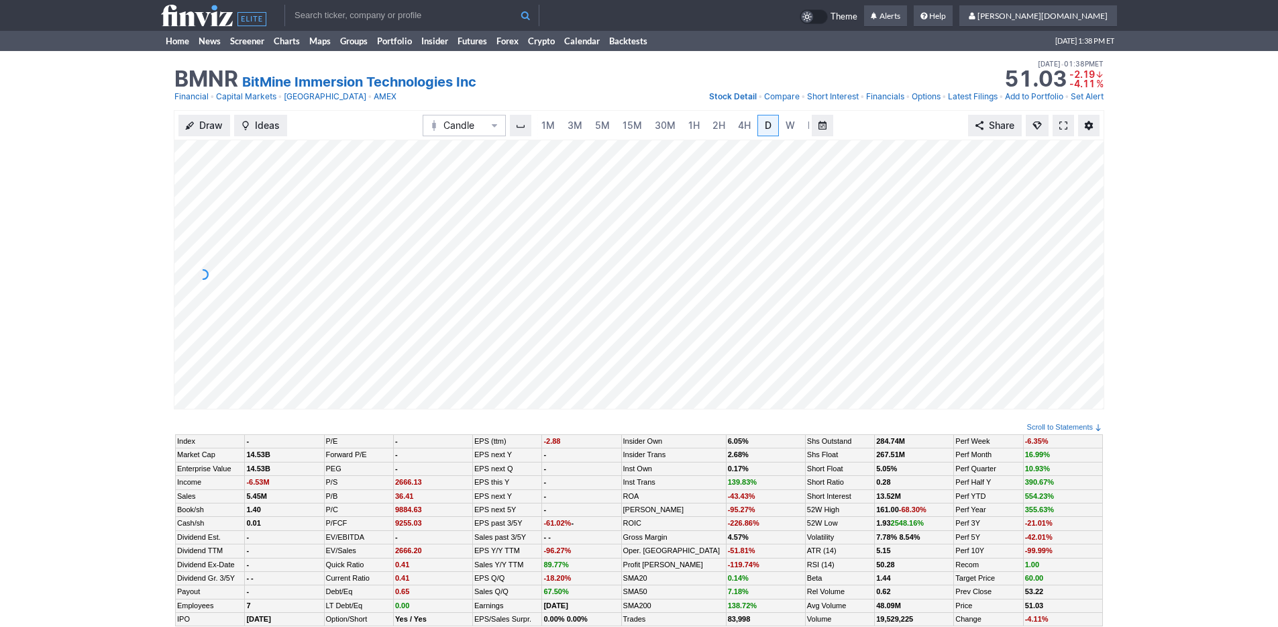
scroll to position [0, 13]
click at [568, 121] on link "3M" at bounding box center [561, 125] width 27 height 21
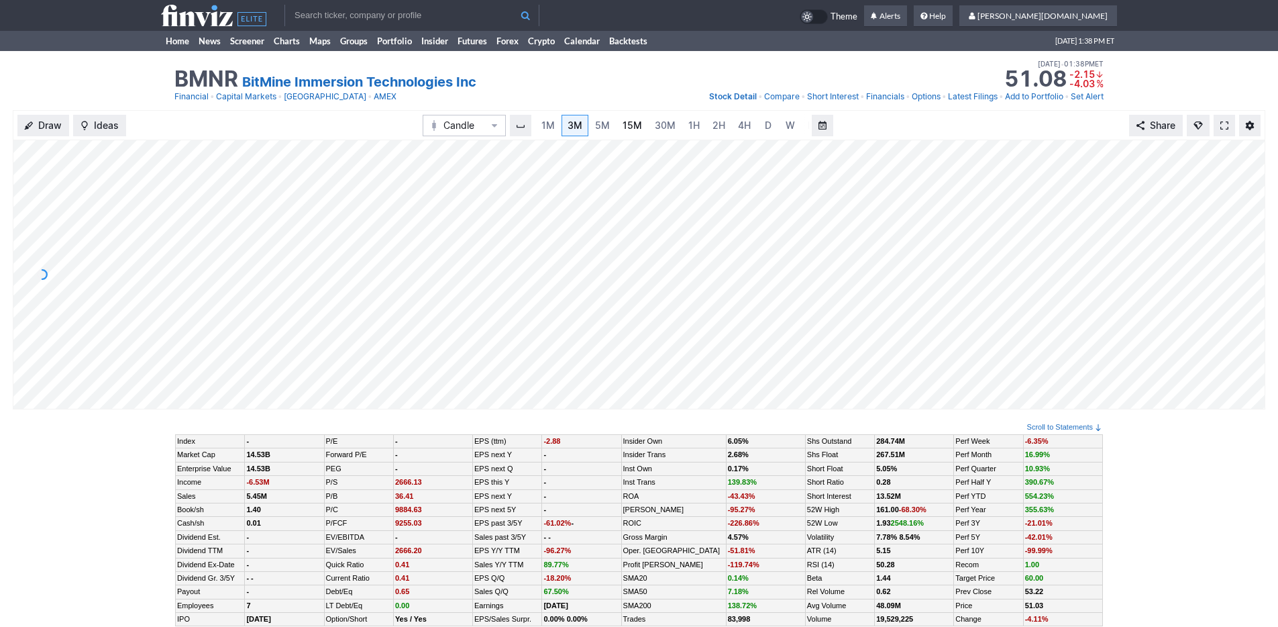
click at [623, 123] on span "15M" at bounding box center [632, 124] width 19 height 11
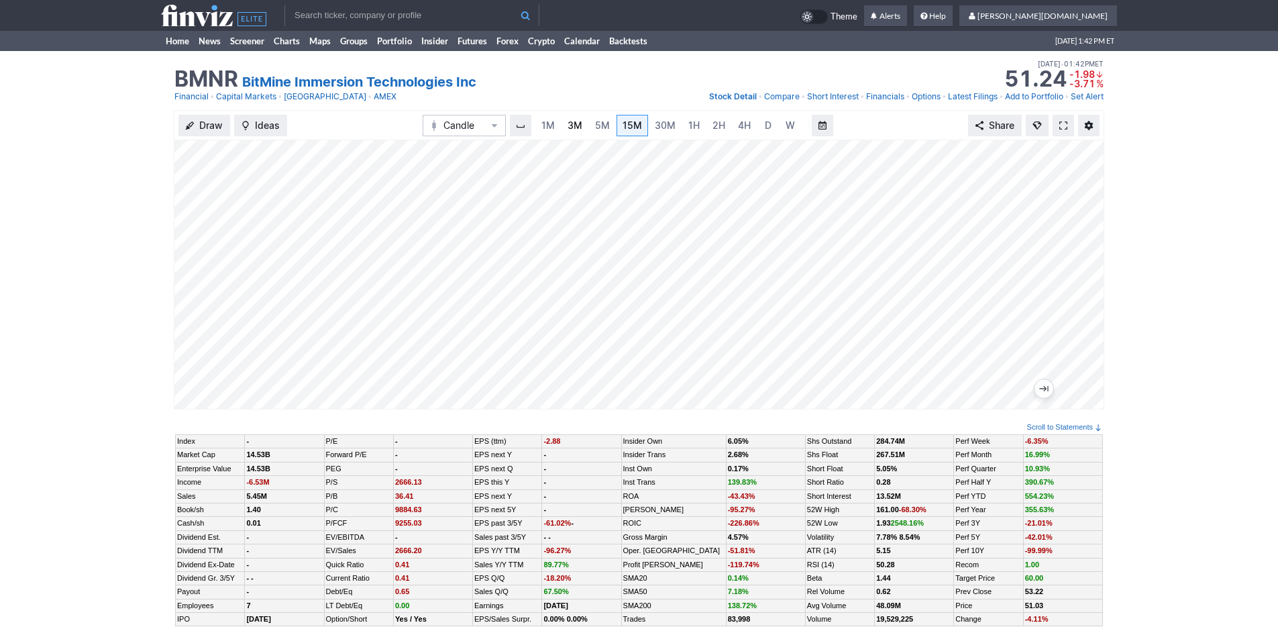
click at [576, 126] on span "3M" at bounding box center [575, 124] width 15 height 11
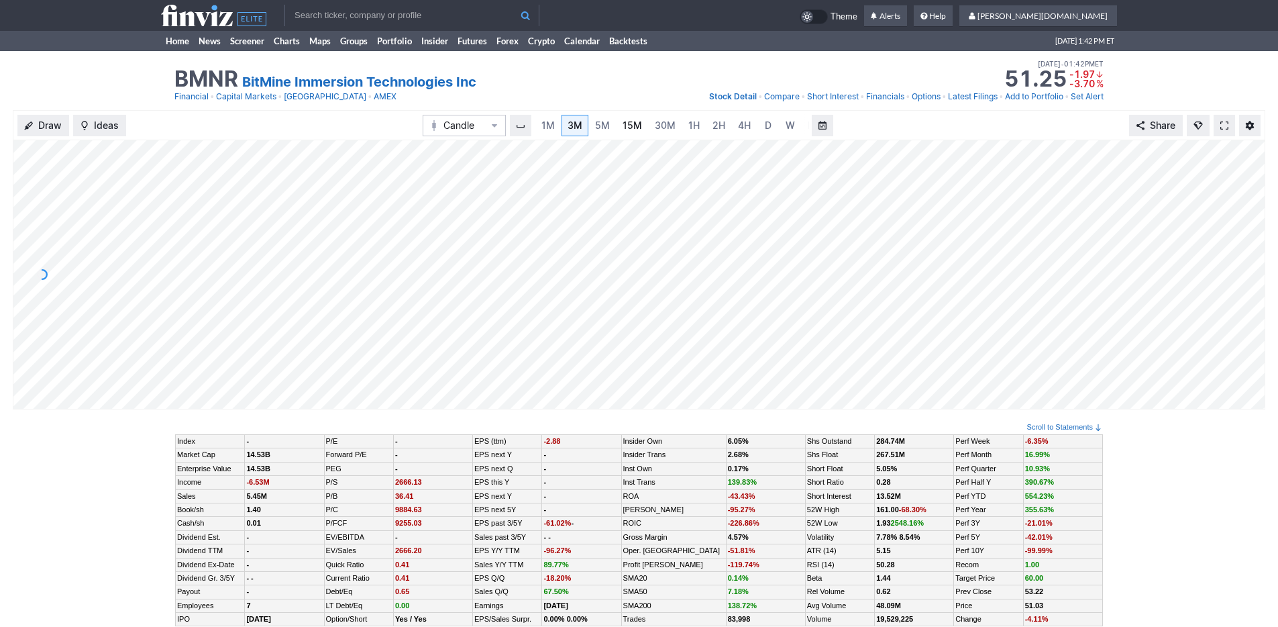
click at [623, 129] on span "15M" at bounding box center [632, 124] width 19 height 11
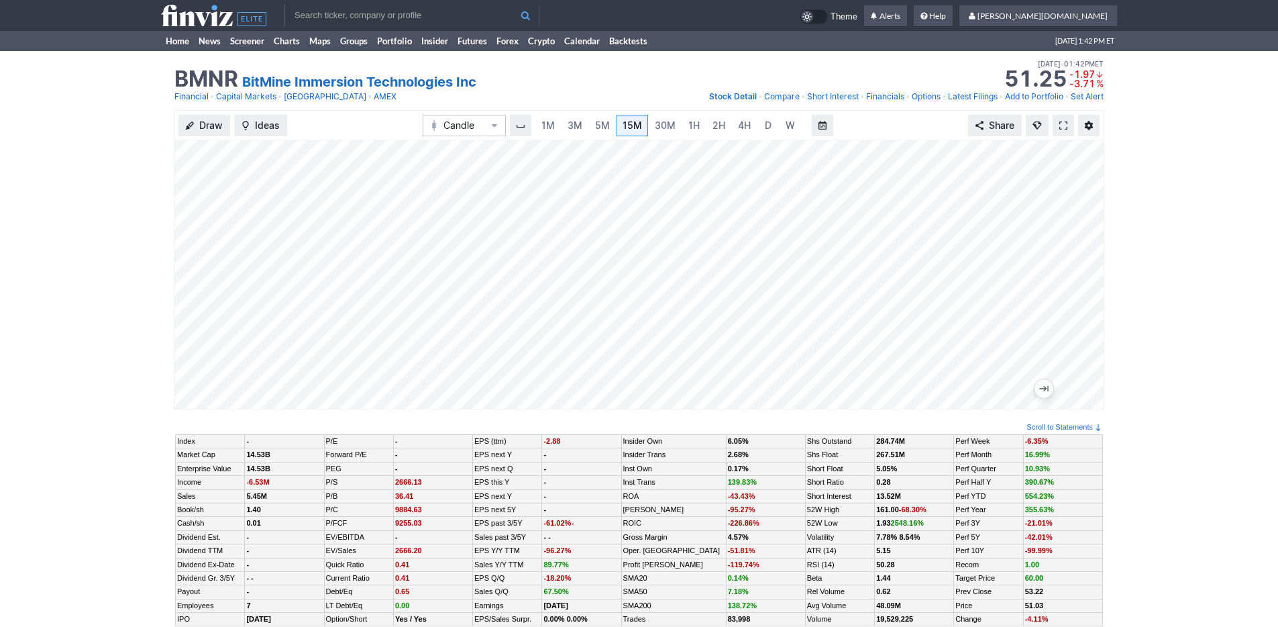
click at [348, 136] on div "Draw Ideas Candle 1M 3M 5M 15M 30M 1H 2H 4H D W M Share" at bounding box center [639, 259] width 930 height 299
click at [168, 39] on link "Home" at bounding box center [177, 41] width 33 height 20
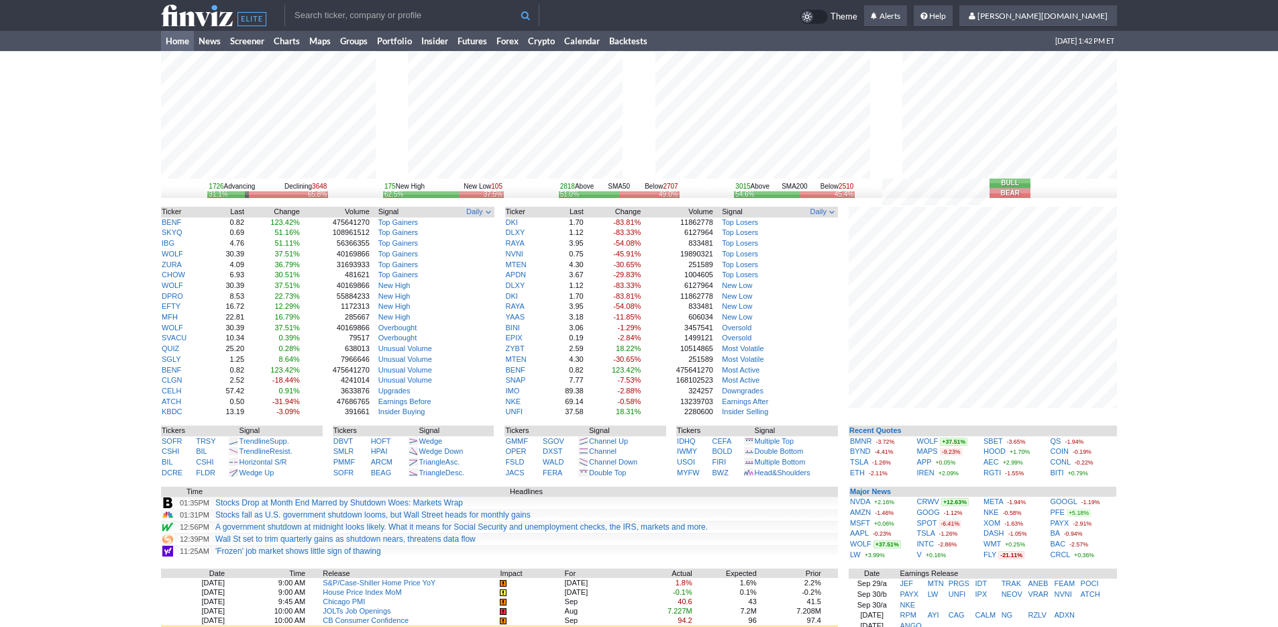
click at [1156, 450] on div "1726 Advancing Declining 3648 31.1% 65.8% 175 New High New Low 105 62.5% 37.5% …" at bounding box center [639, 434] width 1278 height 766
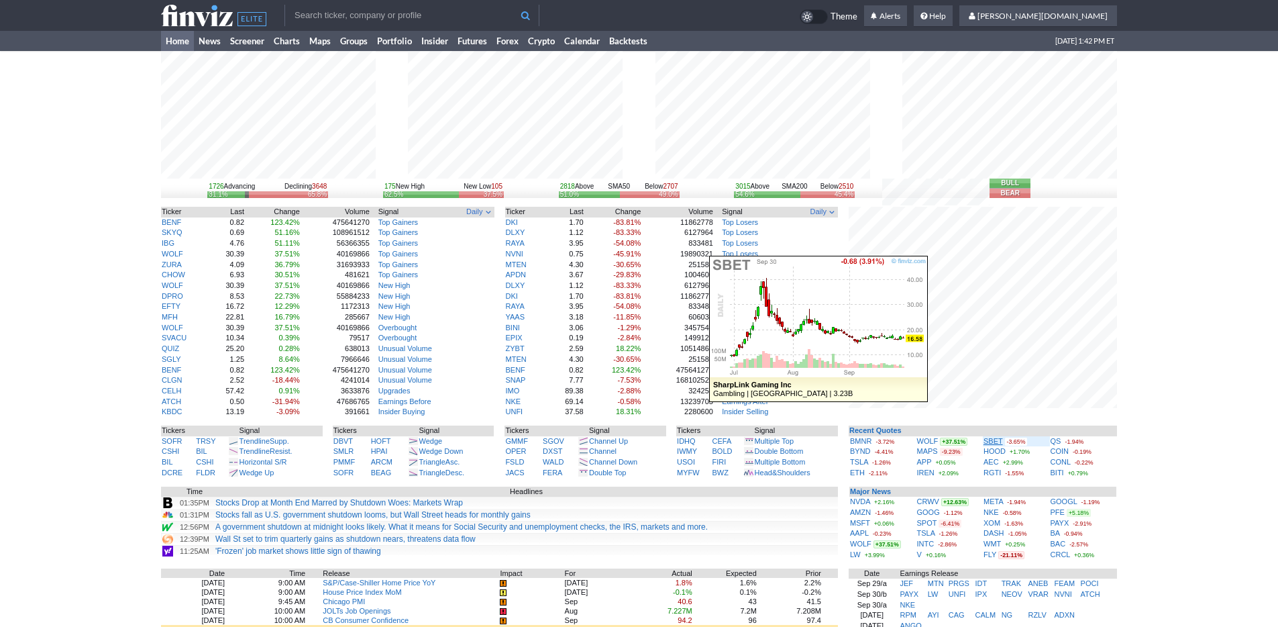
click at [997, 440] on link "SBET" at bounding box center [992, 441] width 19 height 8
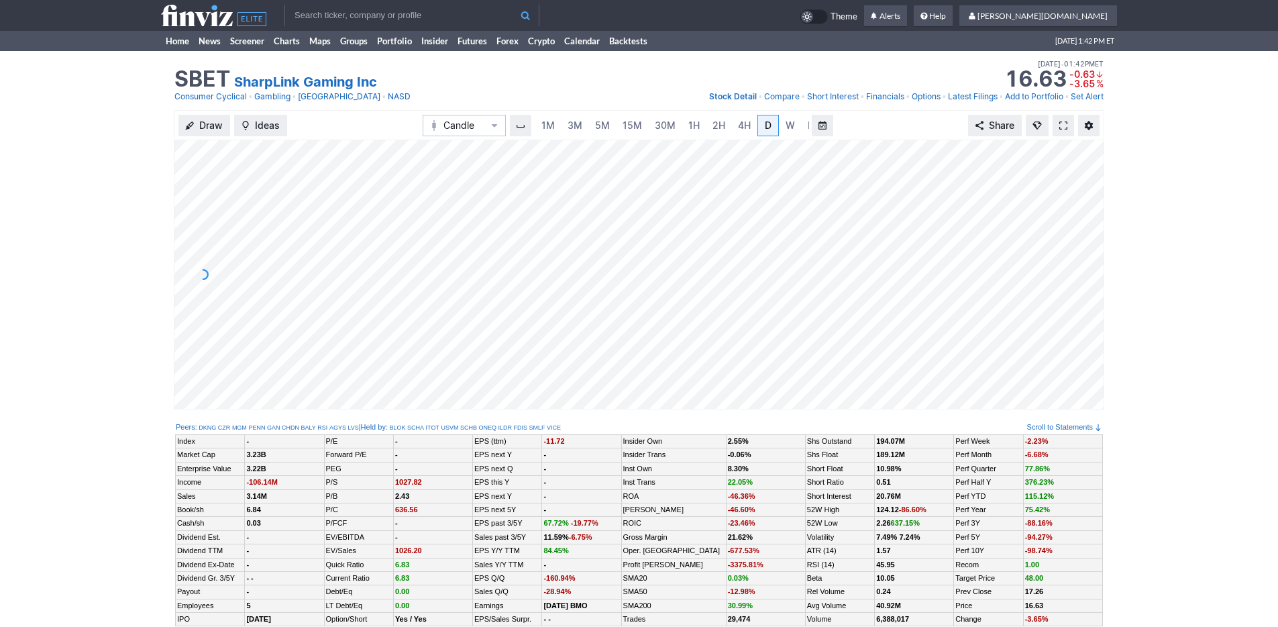
scroll to position [0, 13]
click at [576, 121] on link "5M" at bounding box center [589, 125] width 27 height 21
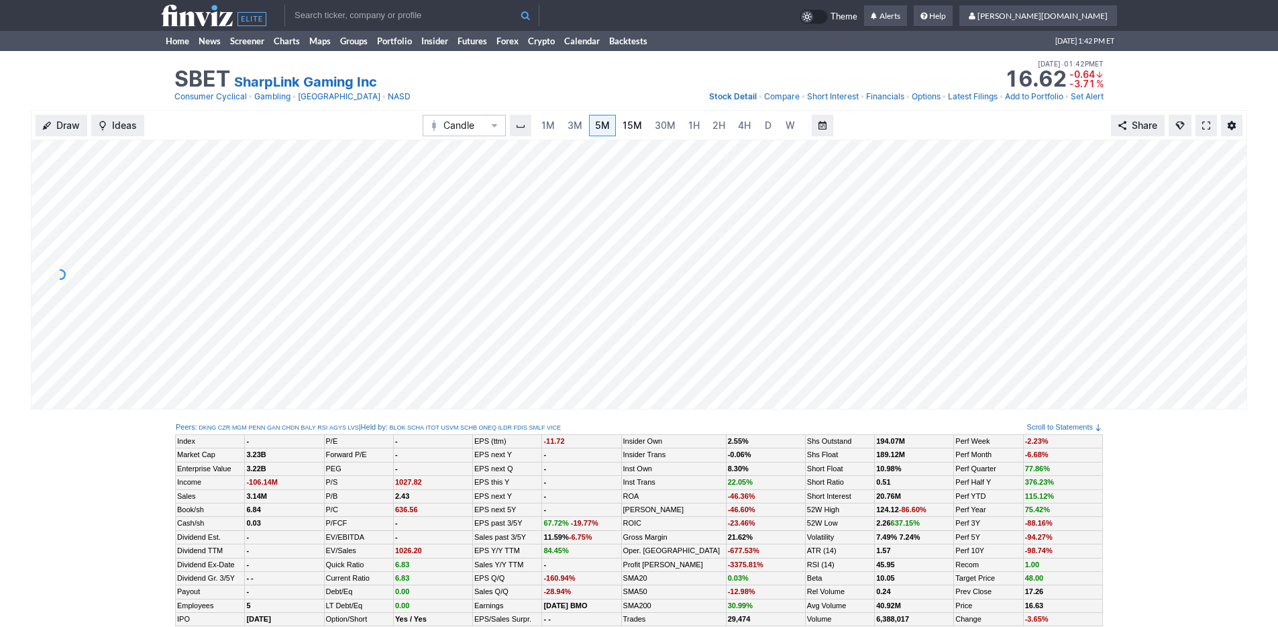
click at [639, 120] on span "15M" at bounding box center [632, 124] width 19 height 11
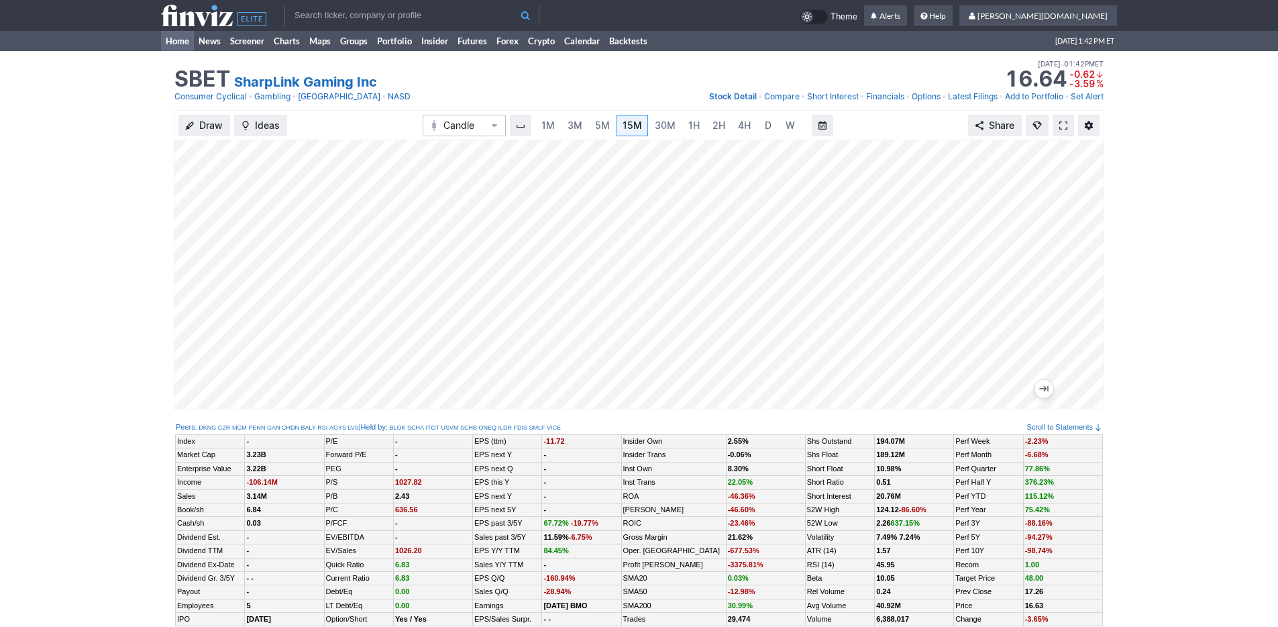
click at [174, 43] on link "Home" at bounding box center [177, 41] width 33 height 20
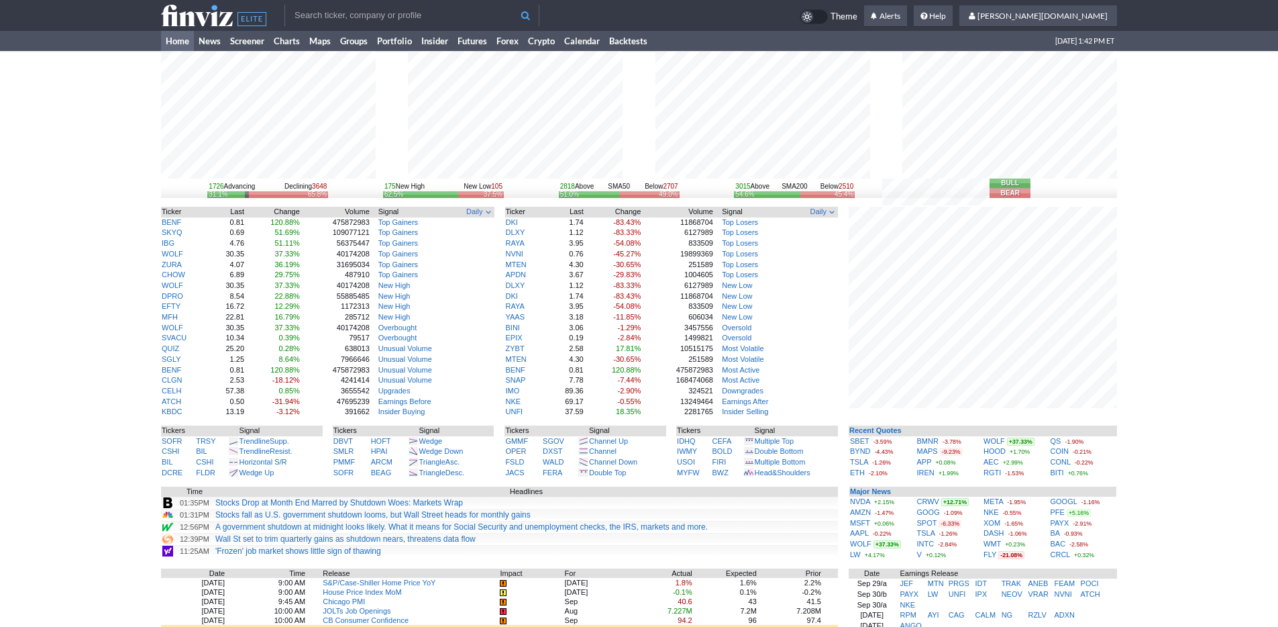
click at [126, 316] on div "1726 Advancing Declining 3648 31.1% 65.8% 175 New High New Low 105 62.5% 37.5% …" at bounding box center [639, 434] width 1278 height 766
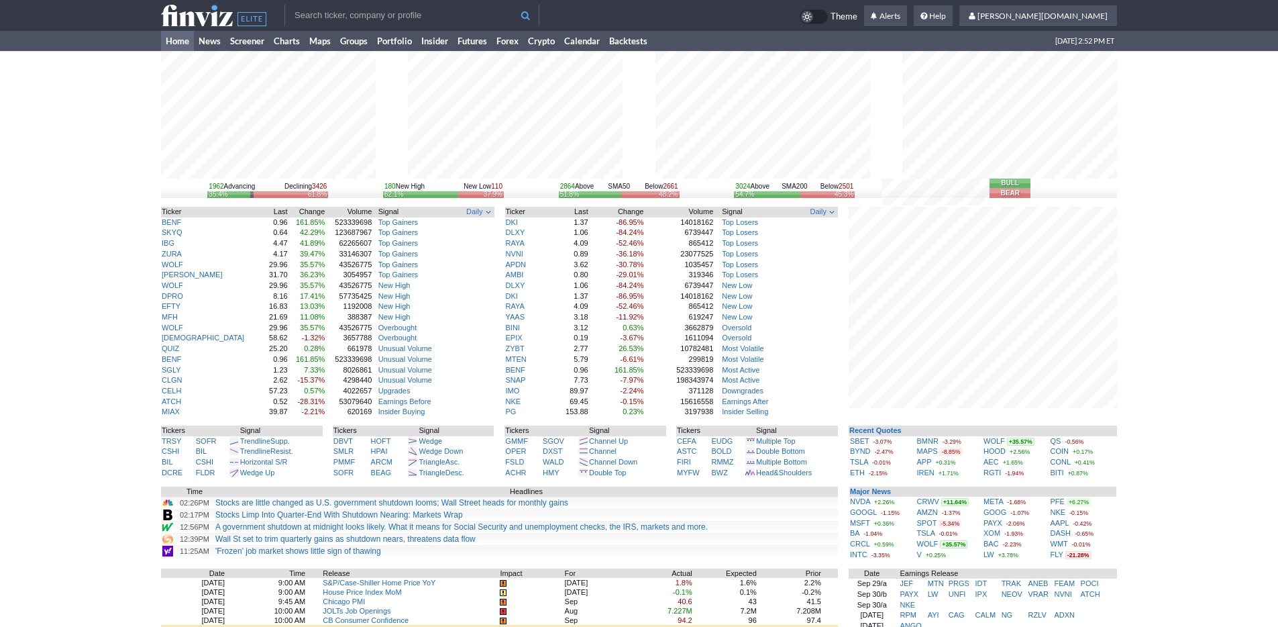
click at [1152, 477] on div "1962 Advancing Declining 3426 35.4% 61.8% 180 New High New Low 110 62.1% 37.9% …" at bounding box center [639, 434] width 1278 height 766
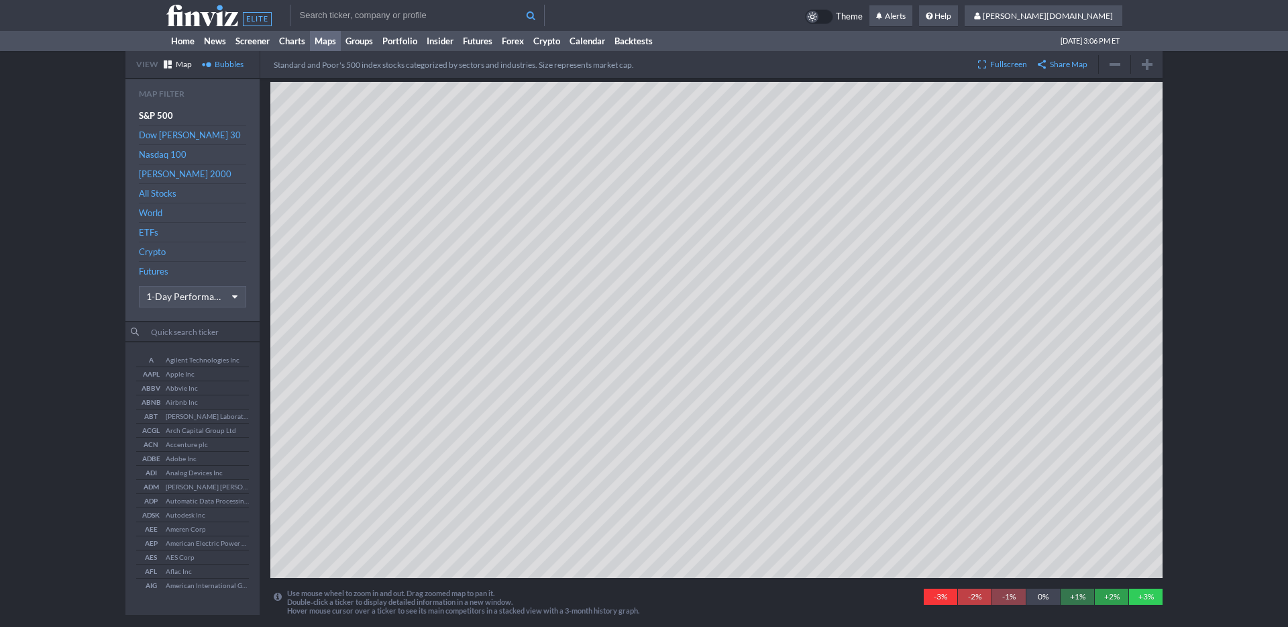
click at [37, 105] on div "View Map Bubbles Standard and Poor's 500 index stocks categorized by sectors an…" at bounding box center [644, 333] width 1288 height 564
click at [166, 46] on link "Home" at bounding box center [182, 41] width 33 height 20
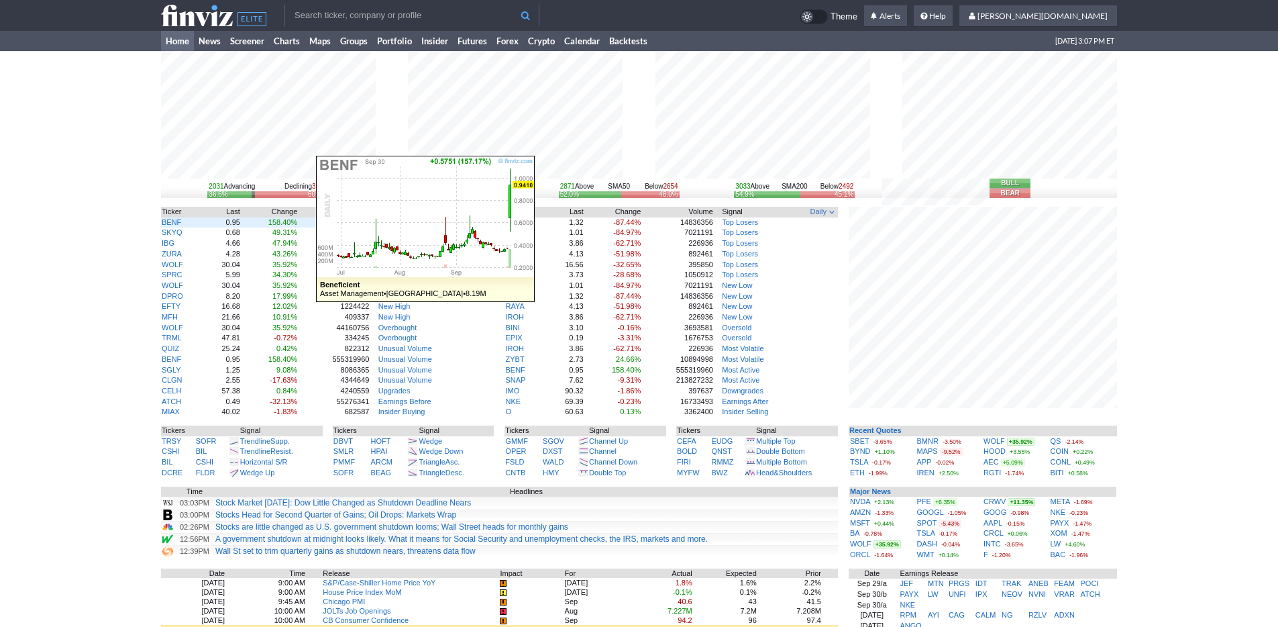
click at [182, 219] on td "BENF" at bounding box center [182, 222] width 42 height 11
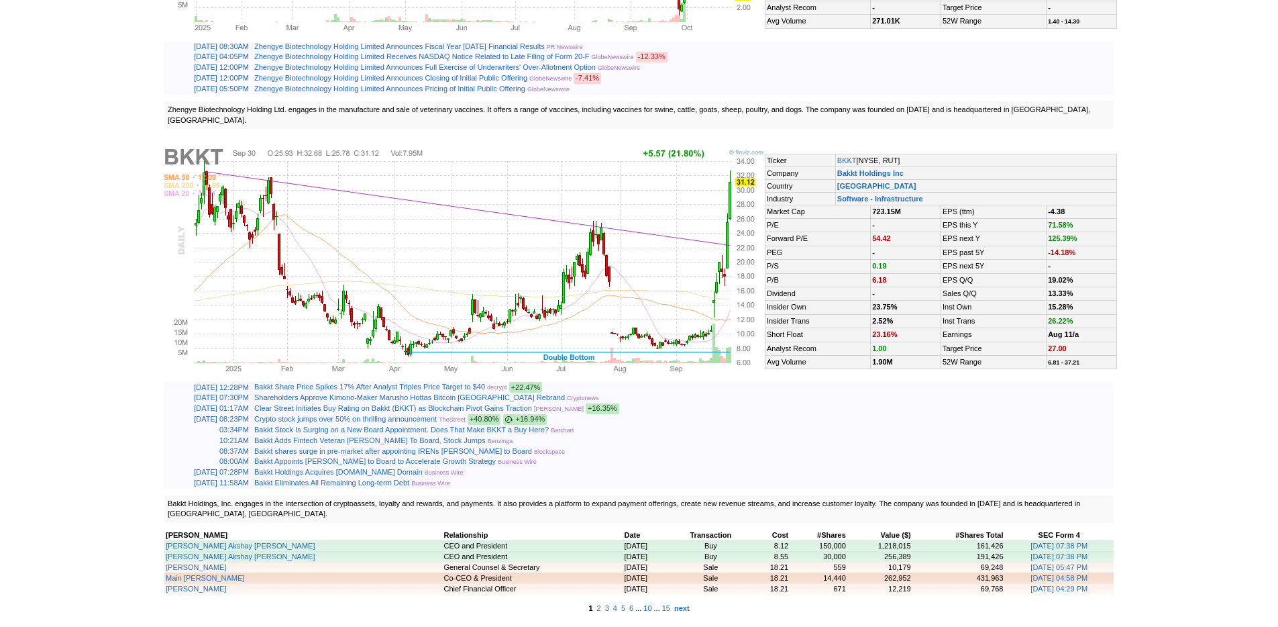
scroll to position [3967, 0]
click at [690, 608] on b "next" at bounding box center [681, 608] width 15 height 8
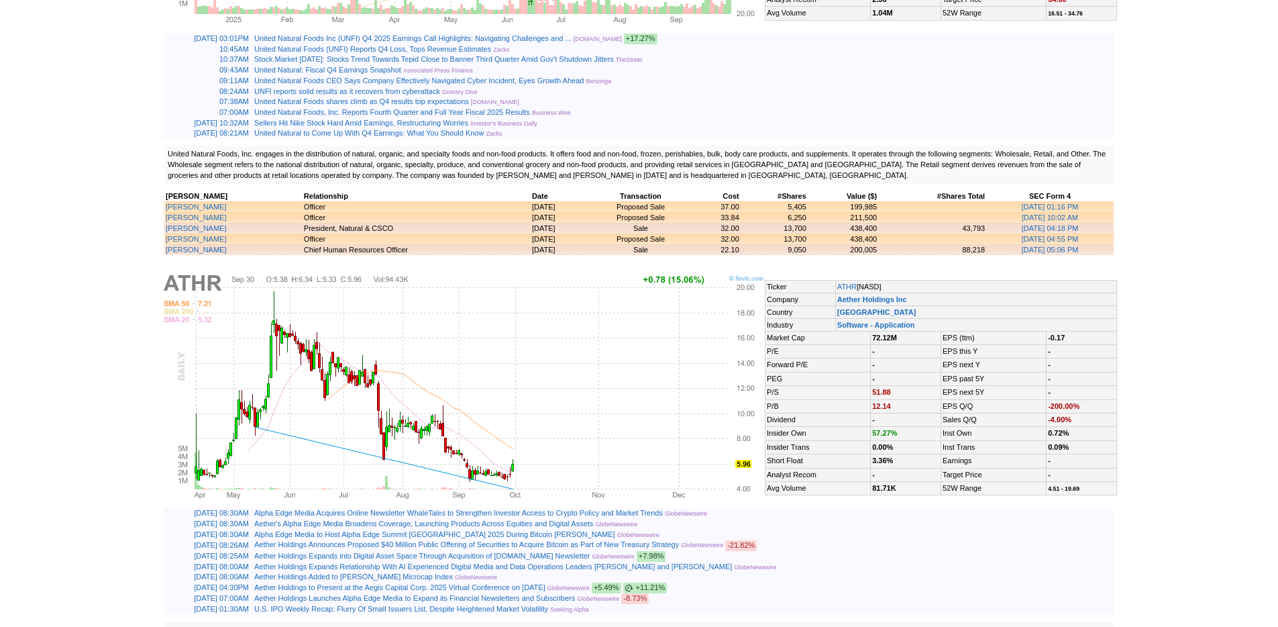
scroll to position [3633, 0]
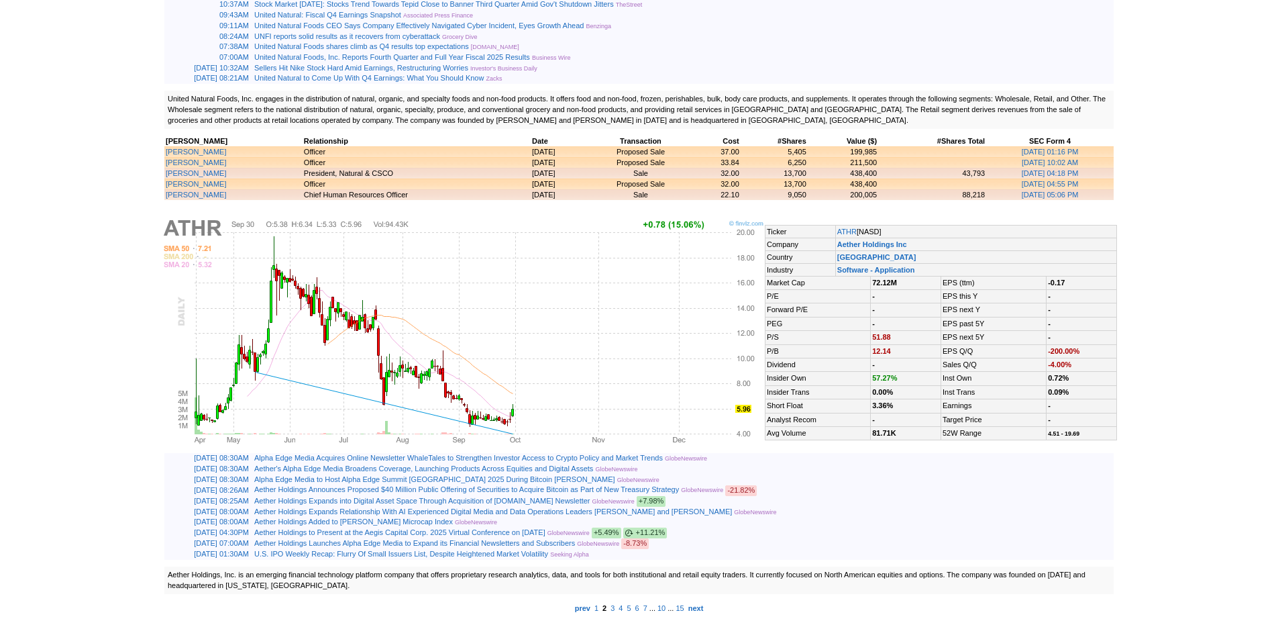
click at [719, 602] on td "prev 1 2 3 4 5 6 7 ... 10 ... 15 next" at bounding box center [639, 607] width 956 height 11
click at [706, 606] on link "next" at bounding box center [695, 608] width 19 height 12
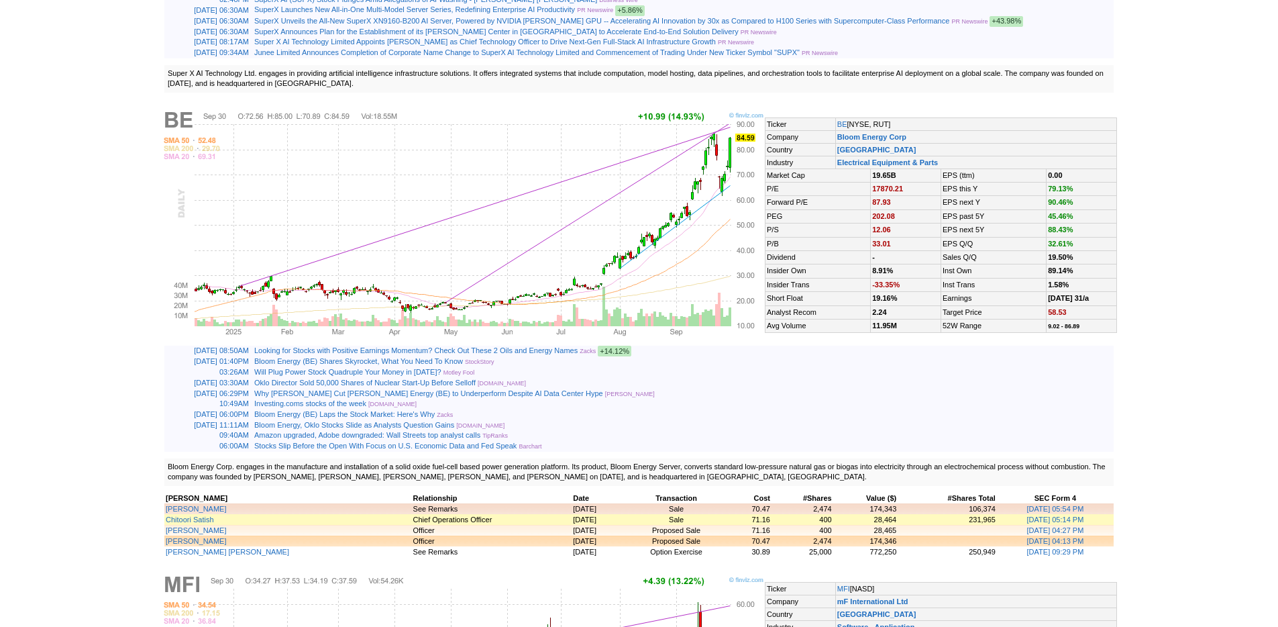
scroll to position [1203, 0]
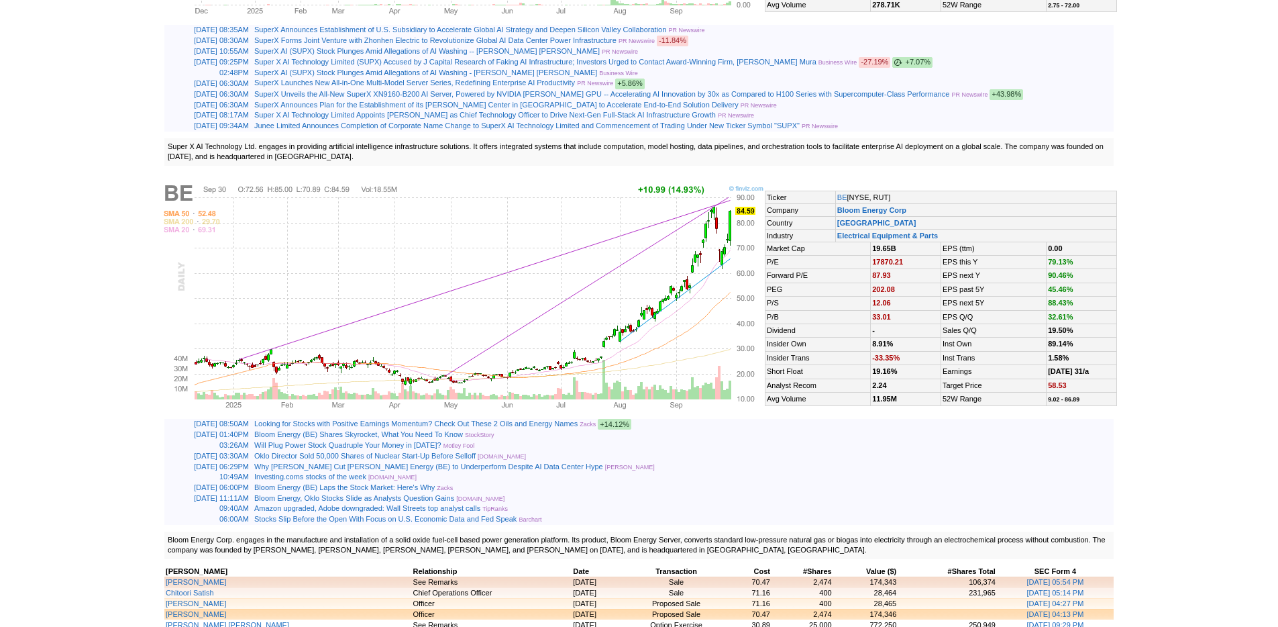
click at [676, 396] on img at bounding box center [463, 298] width 604 height 228
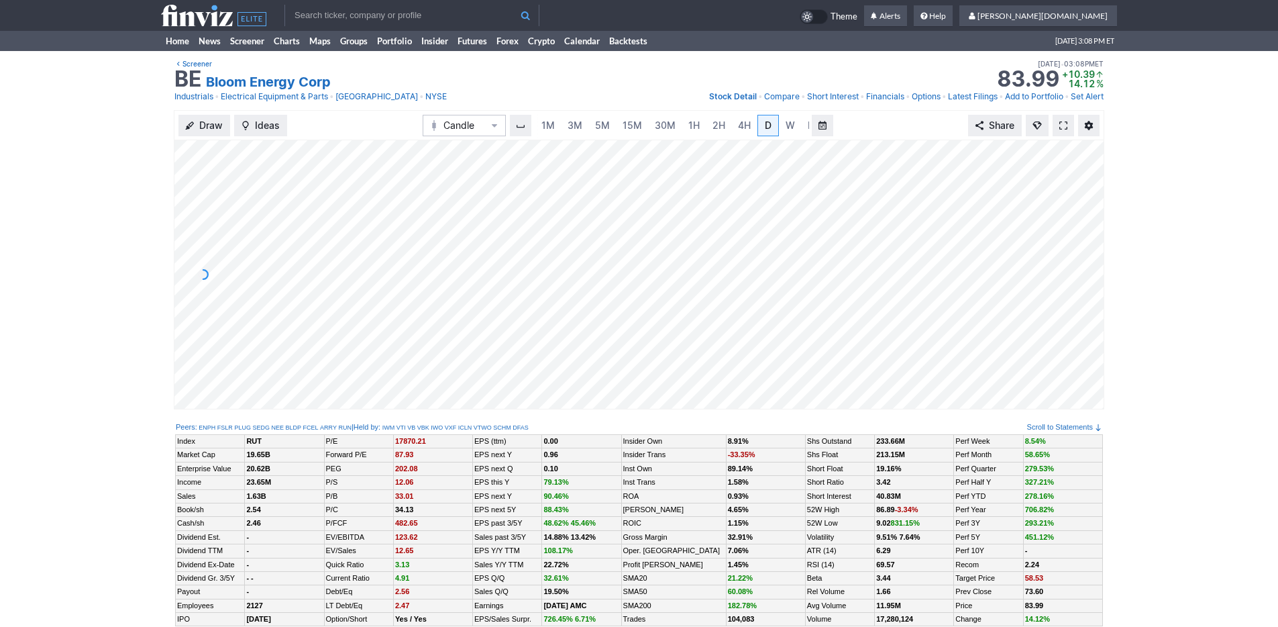
scroll to position [0, 13]
click at [53, 252] on div "Draw Ideas Candle 1M 3M 5M 15M 30M 1H 2H 4H D W M Share" at bounding box center [639, 265] width 1278 height 310
click at [567, 124] on span "3M" at bounding box center [561, 124] width 15 height 11
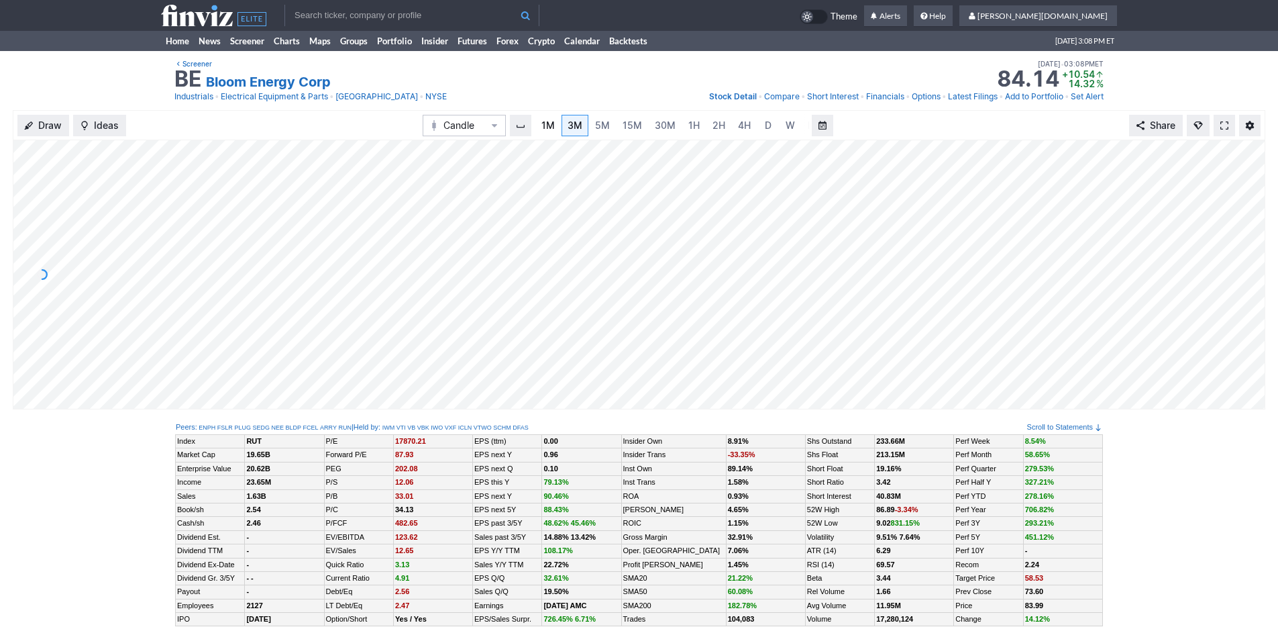
click at [557, 123] on link "1M" at bounding box center [547, 125] width 25 height 21
click at [180, 33] on link "Home" at bounding box center [177, 41] width 33 height 20
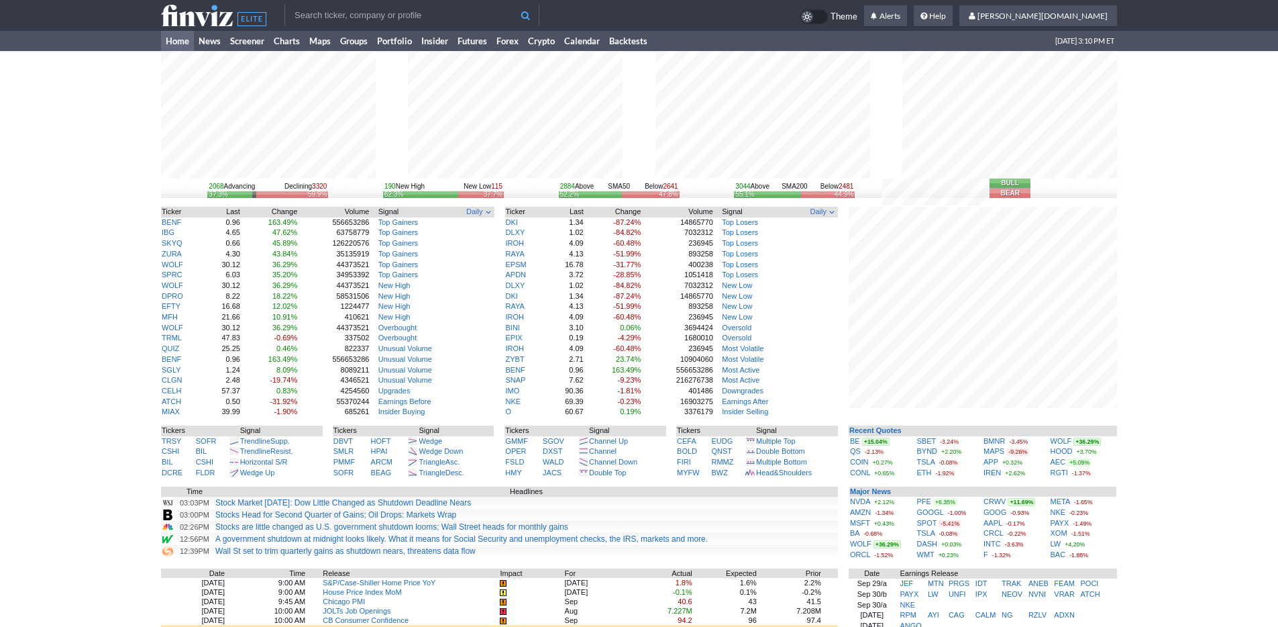
click at [1204, 476] on div "2068 Advancing Declining 3320 37.3% 59.9% 190 New High New Low 115 62.3% 37.7% …" at bounding box center [639, 434] width 1278 height 766
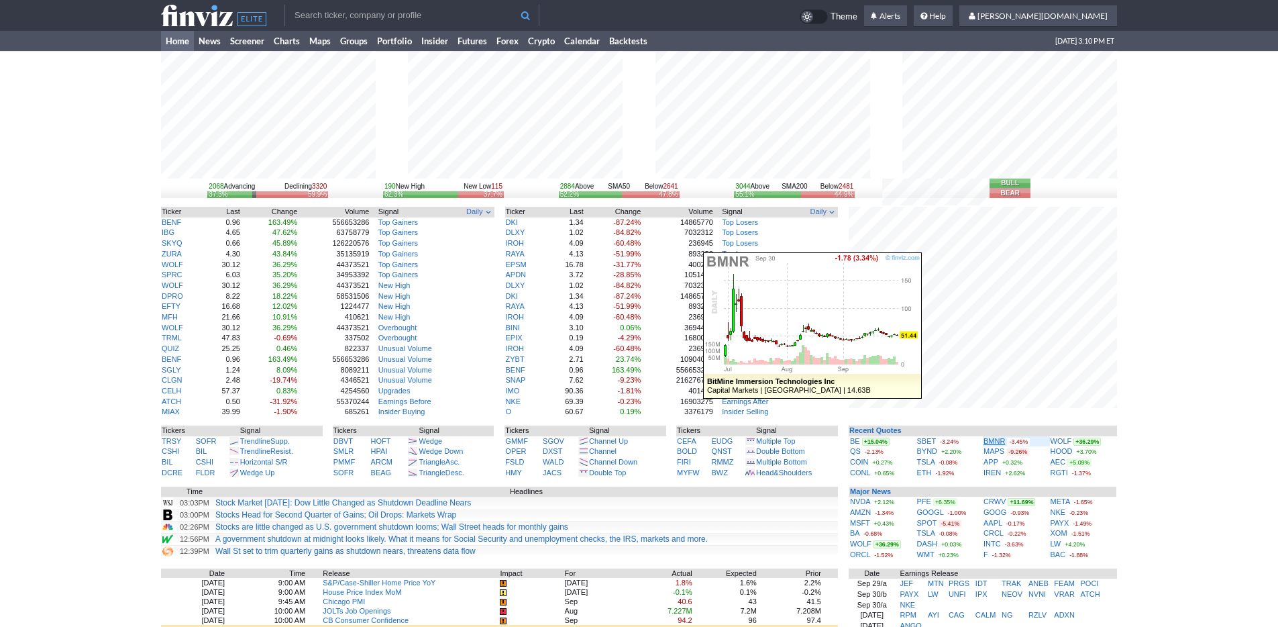
click at [991, 437] on link "BMNR" at bounding box center [993, 441] width 21 height 8
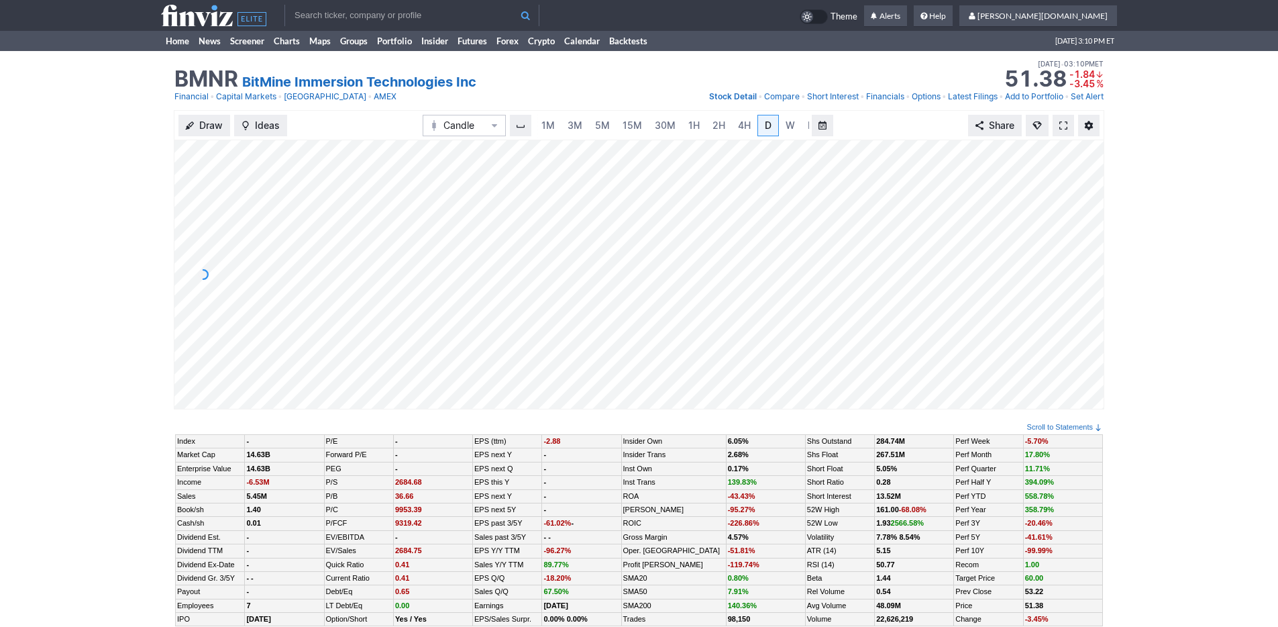
scroll to position [0, 13]
click at [0, 129] on div "Draw Ideas Candle 1M 3M 5M 15M 30M 1H 2H 4H D W M Share" at bounding box center [639, 265] width 1278 height 310
click at [172, 39] on link "Home" at bounding box center [177, 41] width 33 height 20
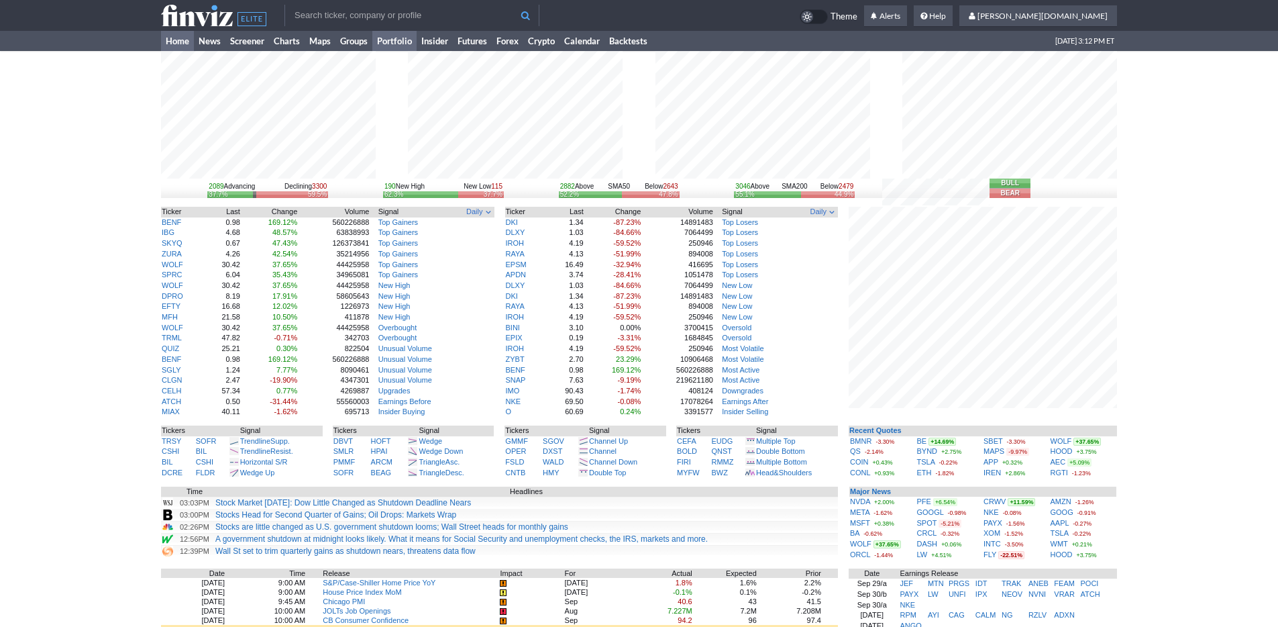
click at [381, 40] on link "Portfolio" at bounding box center [394, 41] width 44 height 20
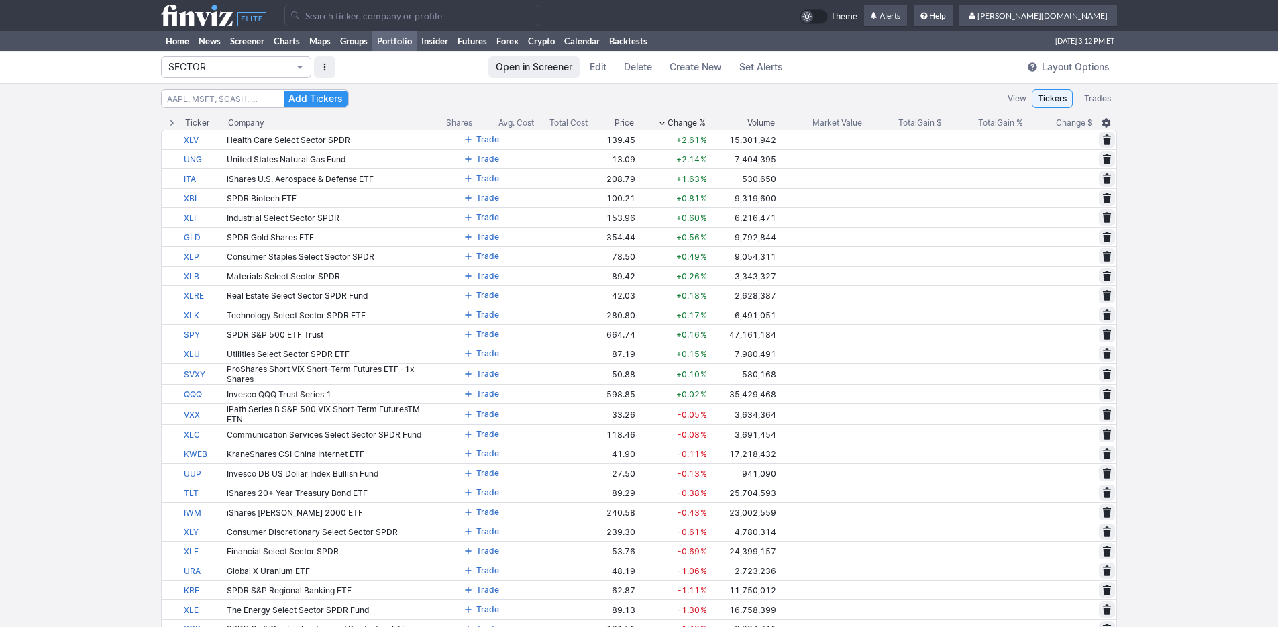
click at [268, 70] on span "SECTOR" at bounding box center [229, 66] width 122 height 13
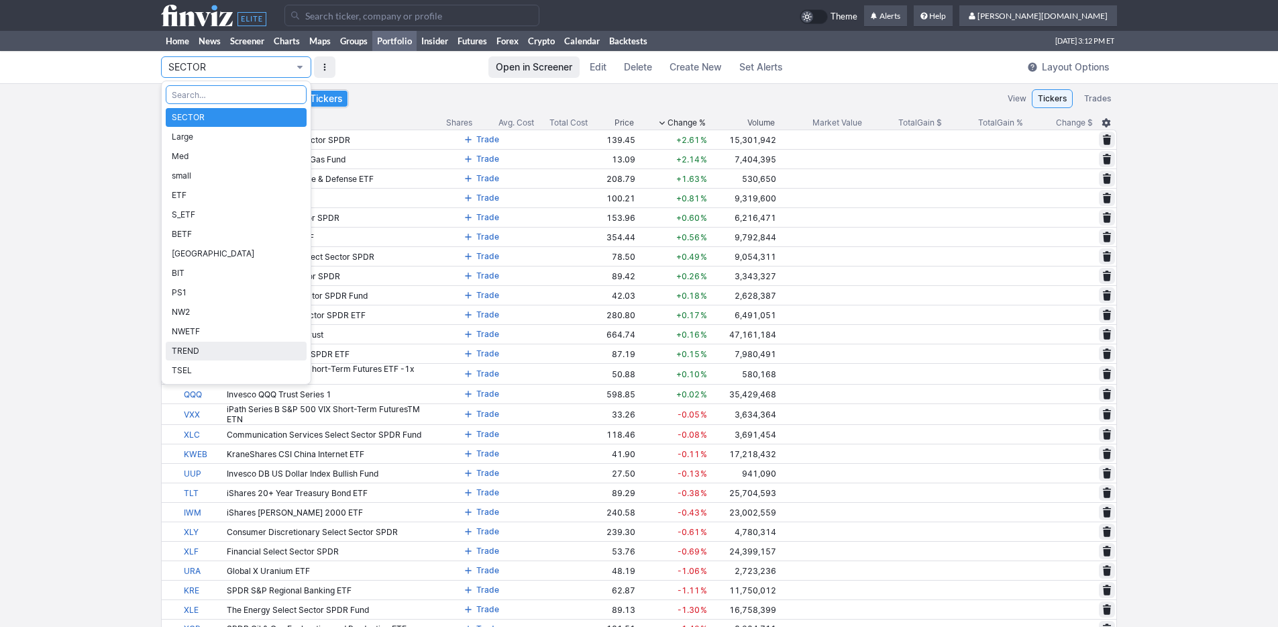
click at [225, 347] on span "TREND" at bounding box center [236, 350] width 129 height 13
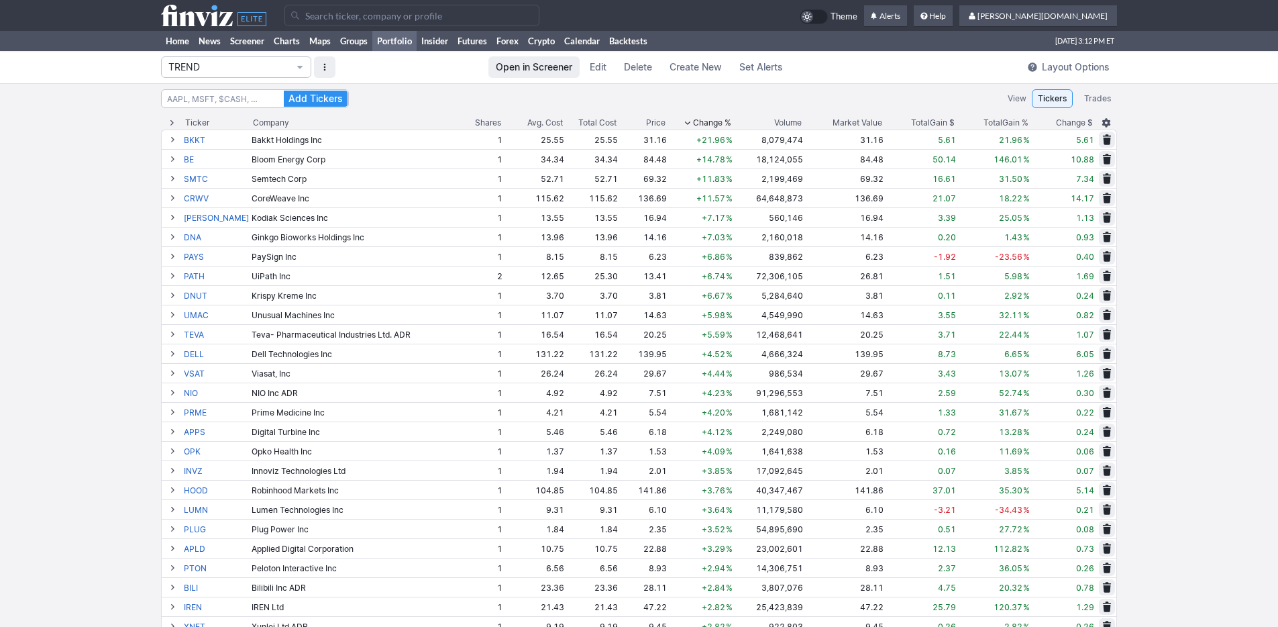
click at [554, 70] on span "Open in Screener" at bounding box center [534, 66] width 76 height 13
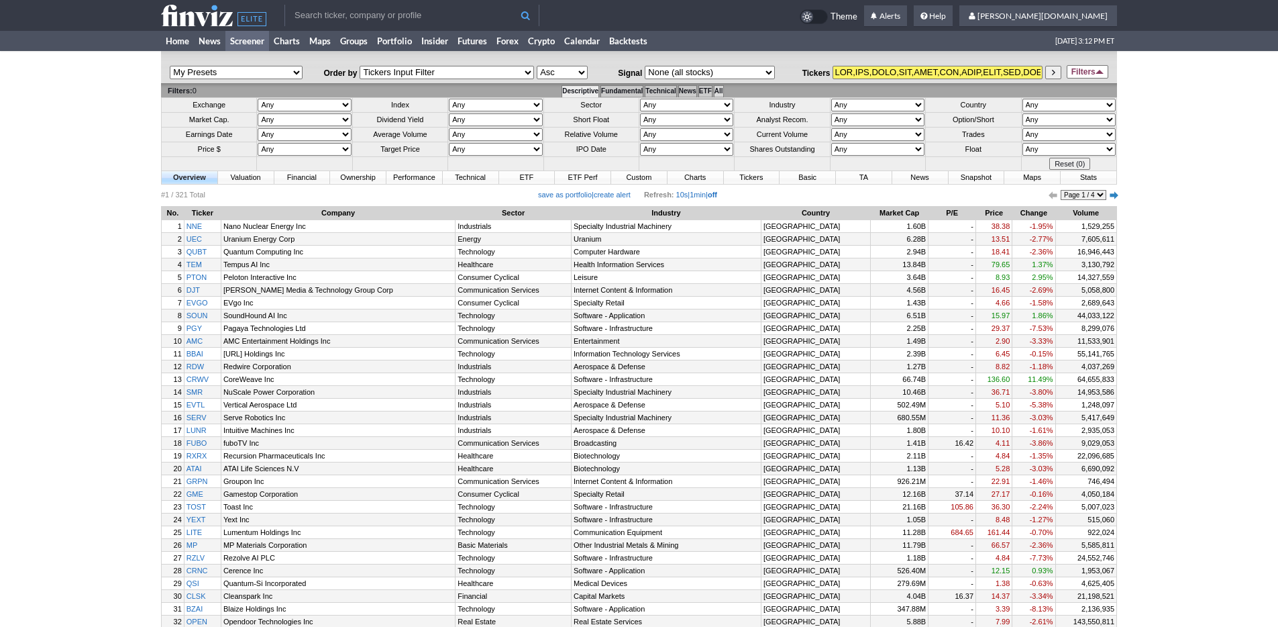
click at [723, 91] on td "All" at bounding box center [718, 91] width 9 height 12
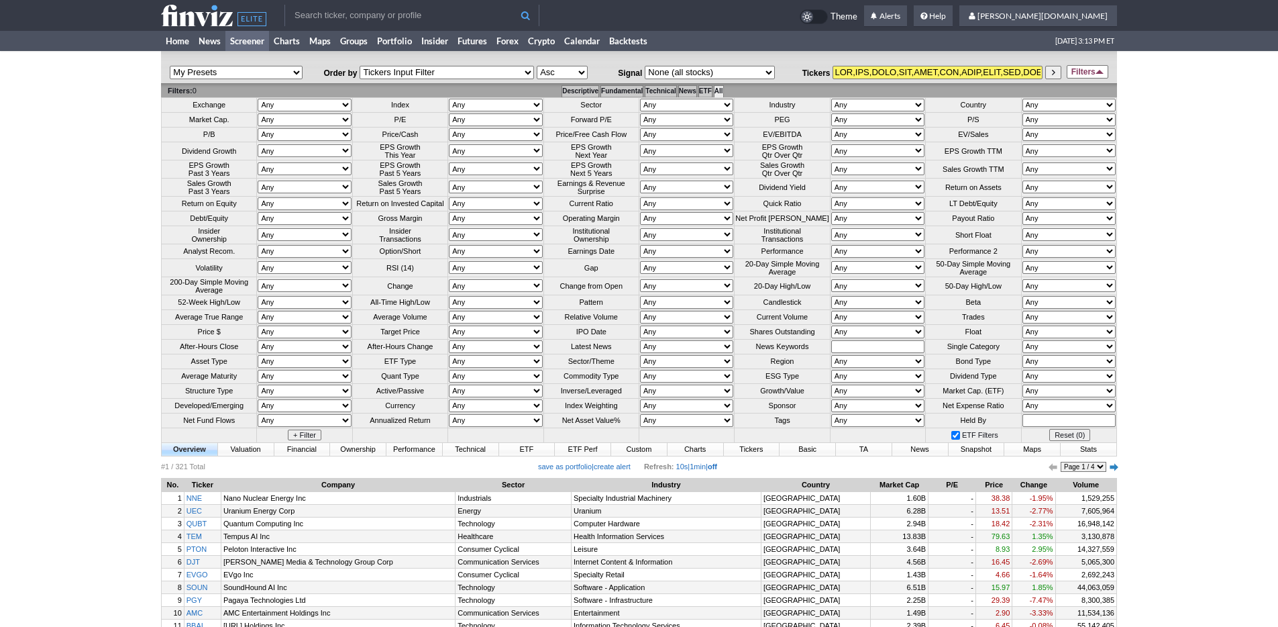
click at [654, 323] on select "Any Over 10 Over 5 Over 3 Over 2 Over 1.5 Over 1 Over 0.75 Over 0.5 Over 0.25 U…" at bounding box center [686, 317] width 93 height 13
select select "o1.5"
click at [640, 323] on select "Any Over 10 Over 5 Over 3 Over 2 Over 1.5 Over 1 Over 0.75 Over 0.5 Over 0.25 U…" at bounding box center [686, 317] width 93 height 13
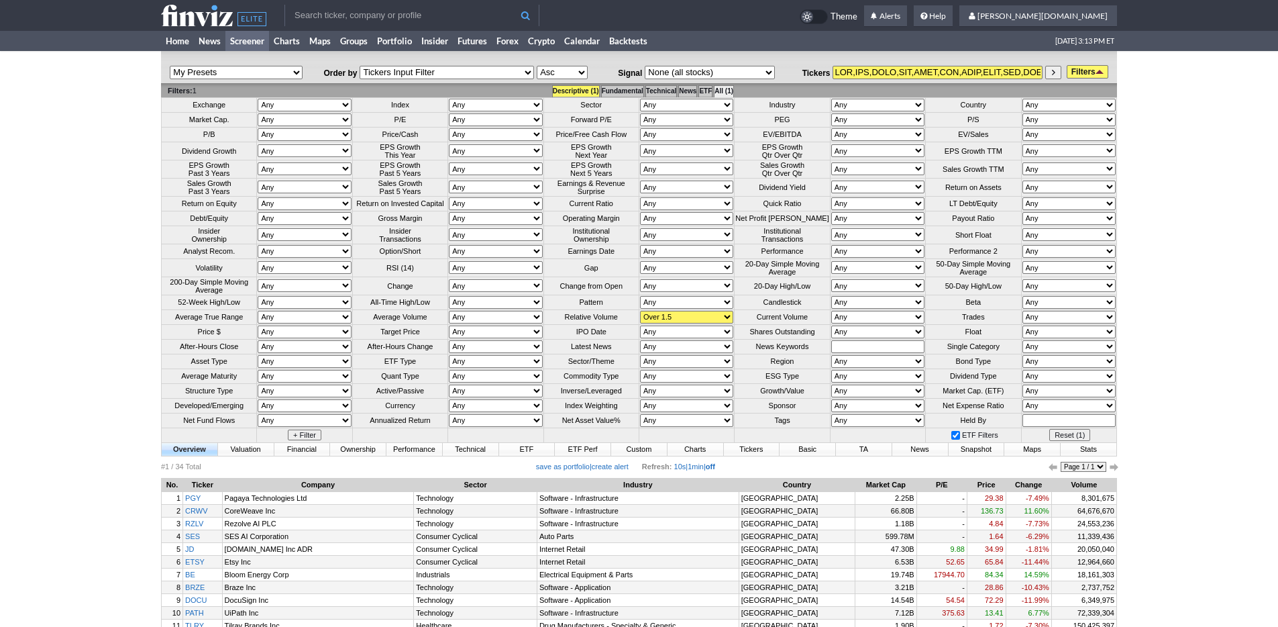
click at [1091, 72] on link "Filters" at bounding box center [1088, 71] width 42 height 13
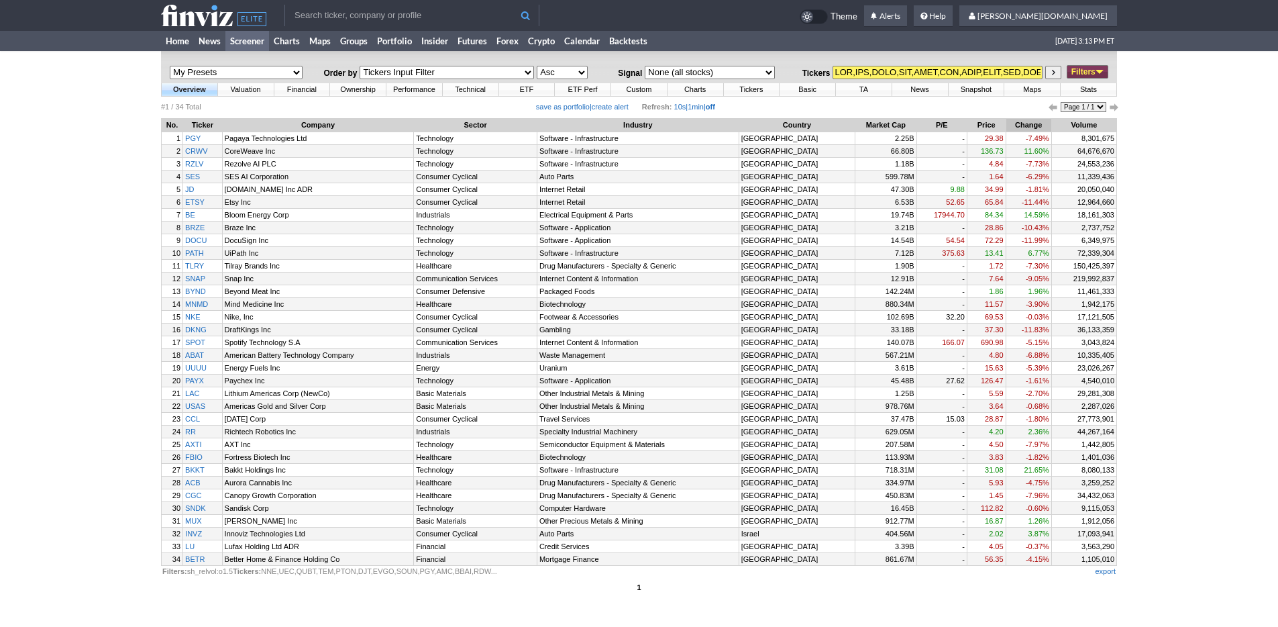
click at [1030, 131] on th "Change" at bounding box center [1028, 125] width 45 height 13
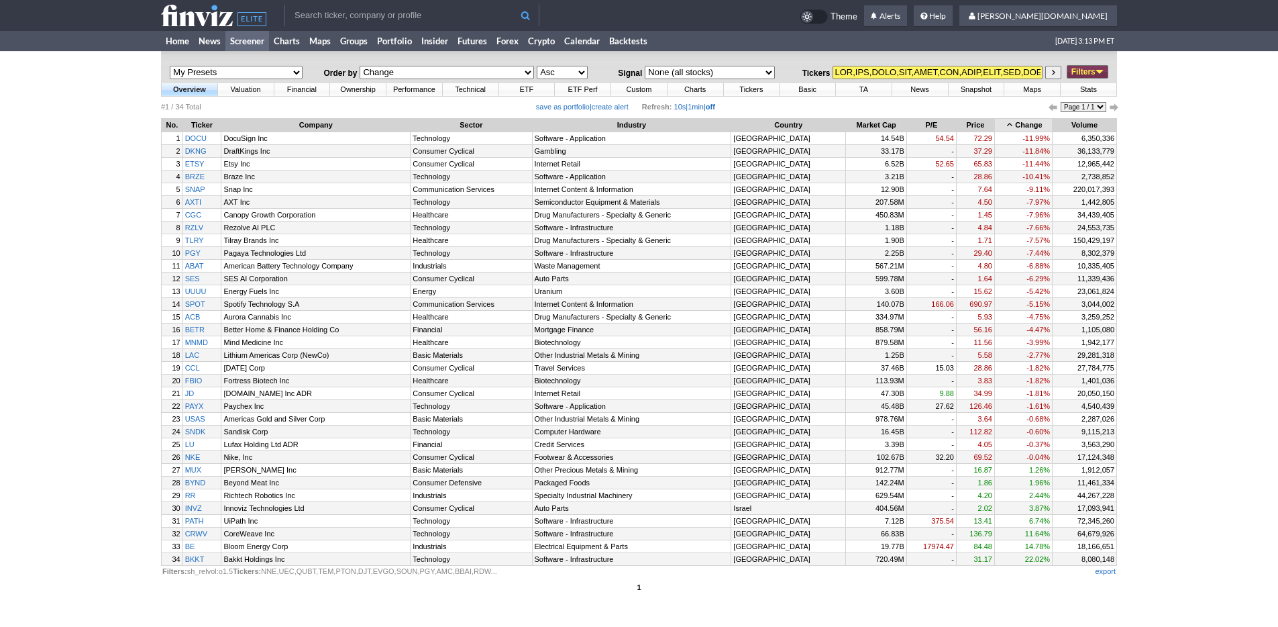
click at [1029, 128] on th "Change" at bounding box center [1023, 125] width 57 height 13
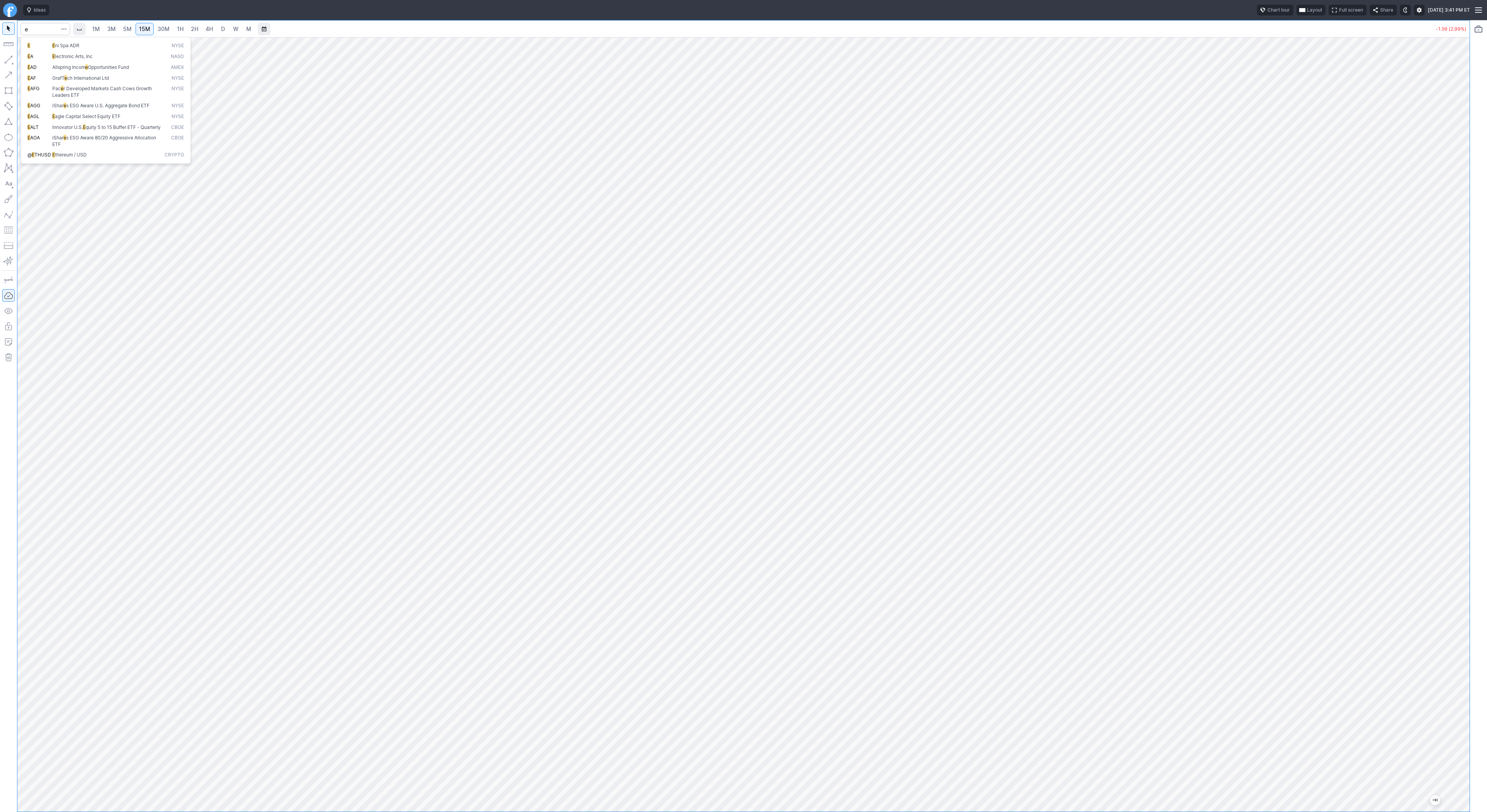
type input "et"
